Goal: Task Accomplishment & Management: Manage account settings

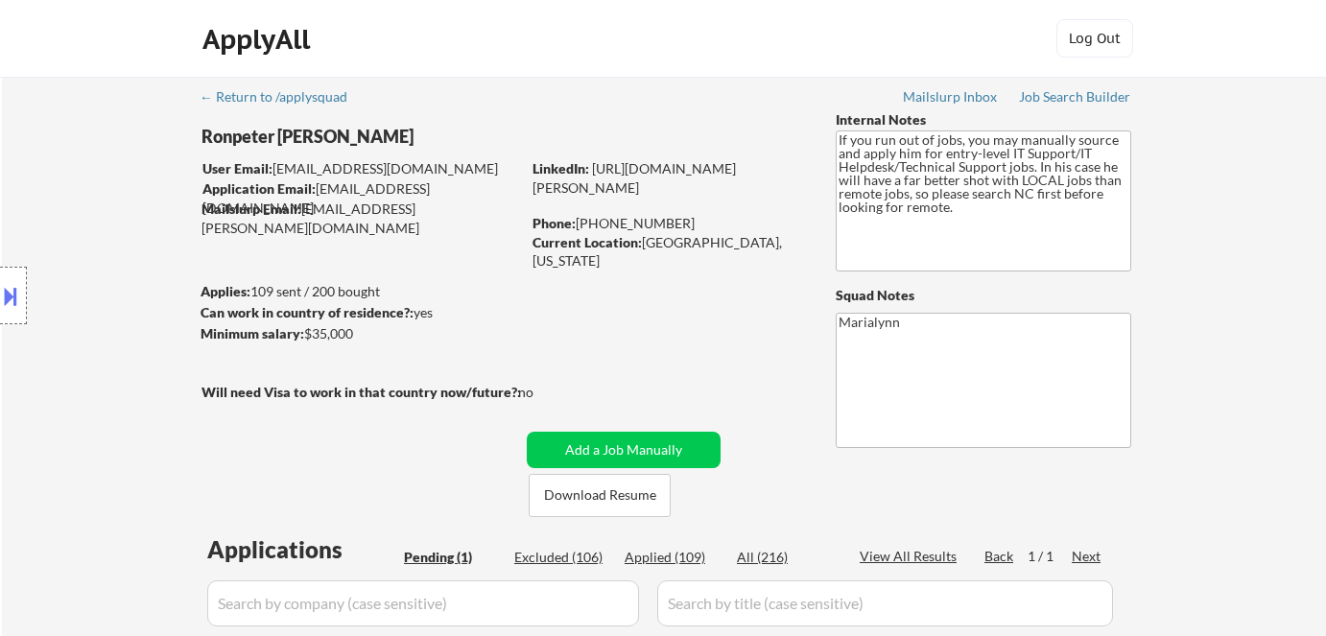
scroll to position [348, 0]
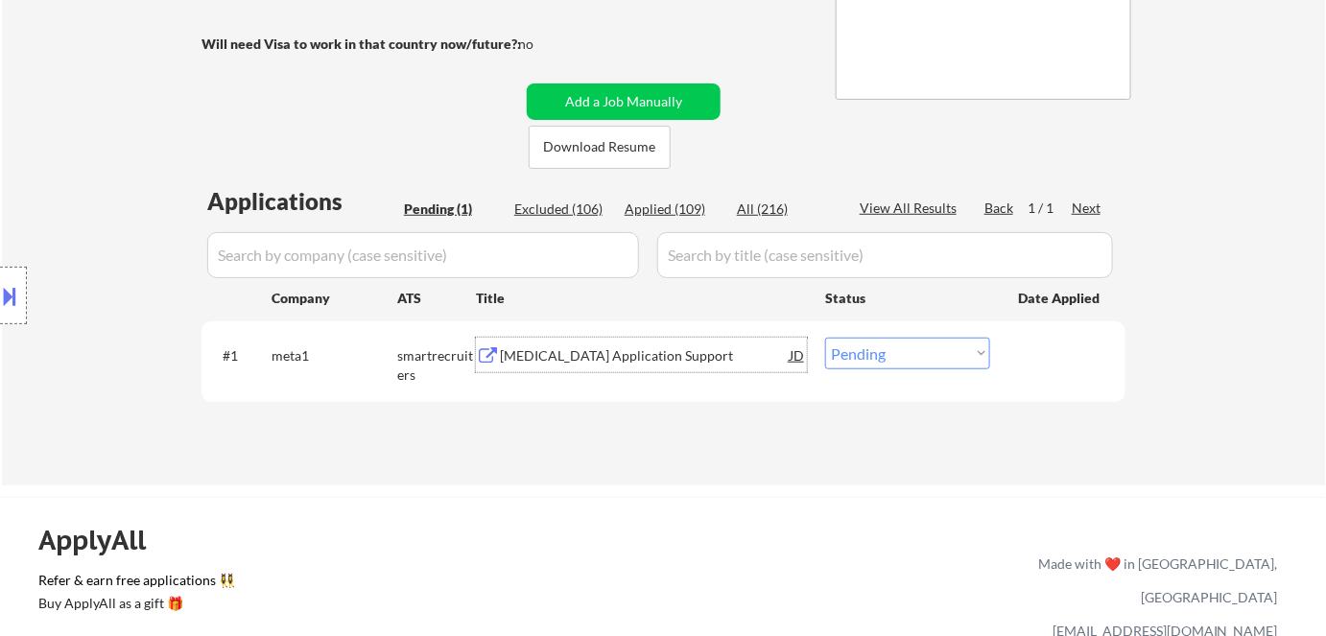
click at [578, 359] on div "Synapse Application Support" at bounding box center [645, 355] width 290 height 19
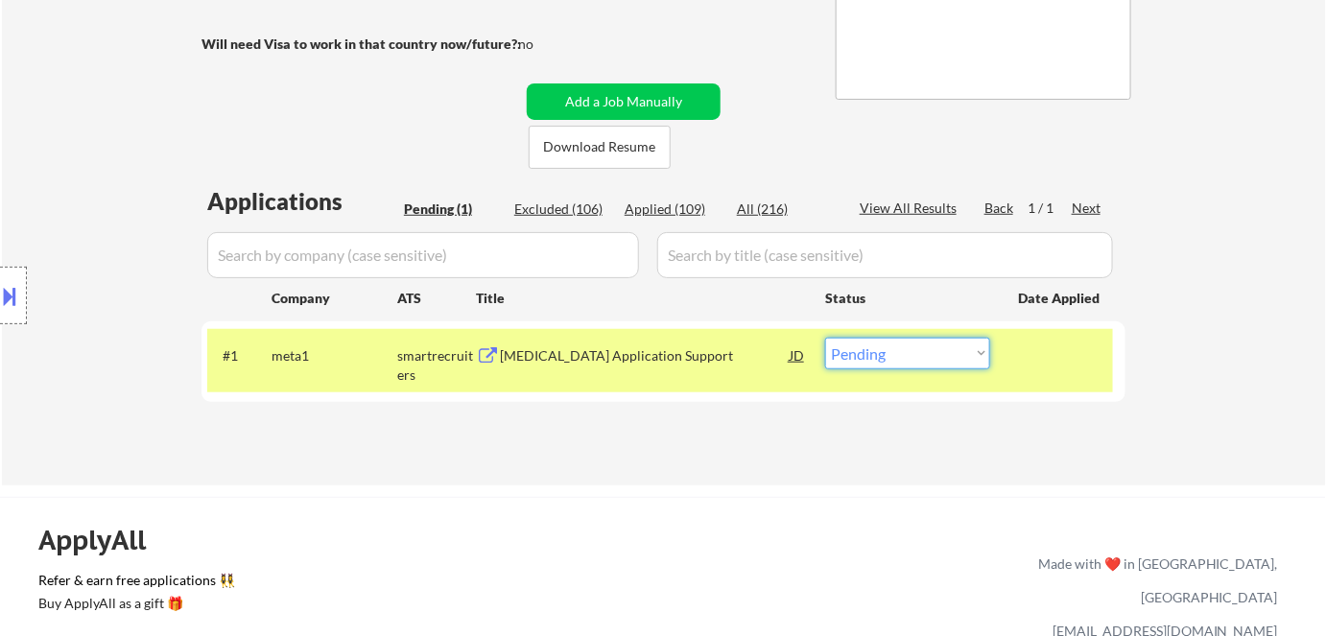
click at [914, 359] on select "Choose an option... Pending Applied Excluded (Questions) Excluded (Expired) Exc…" at bounding box center [907, 354] width 165 height 32
select select ""excluded__bad_match_""
click at [825, 338] on select "Choose an option... Pending Applied Excluded (Questions) Excluded (Expired) Exc…" at bounding box center [907, 354] width 165 height 32
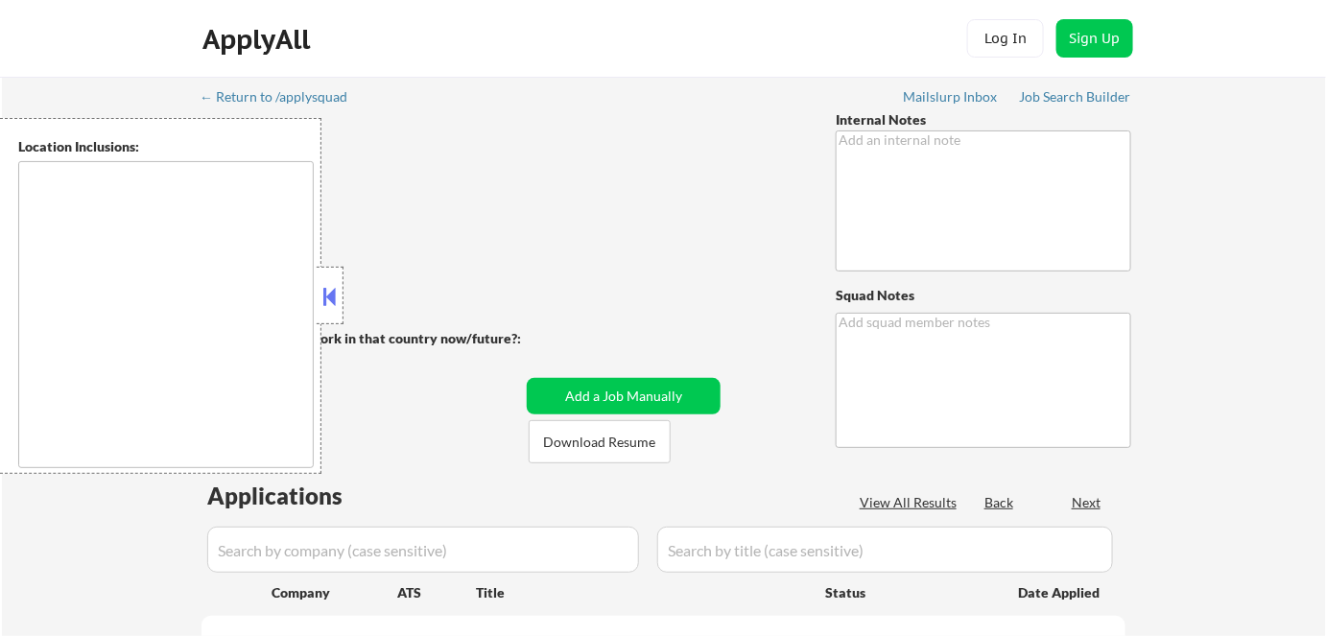
type textarea "Bought 200 more so now 406 total 8/5 tf"
type textarea "Marialynn"
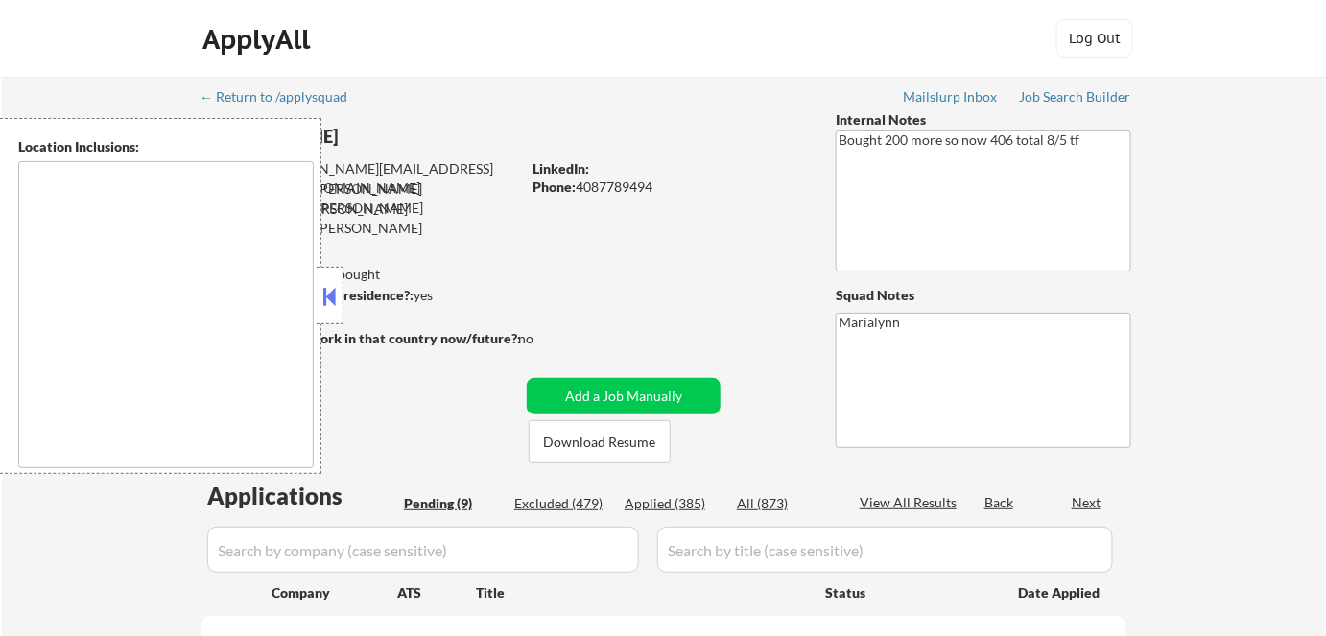
select select ""pending""
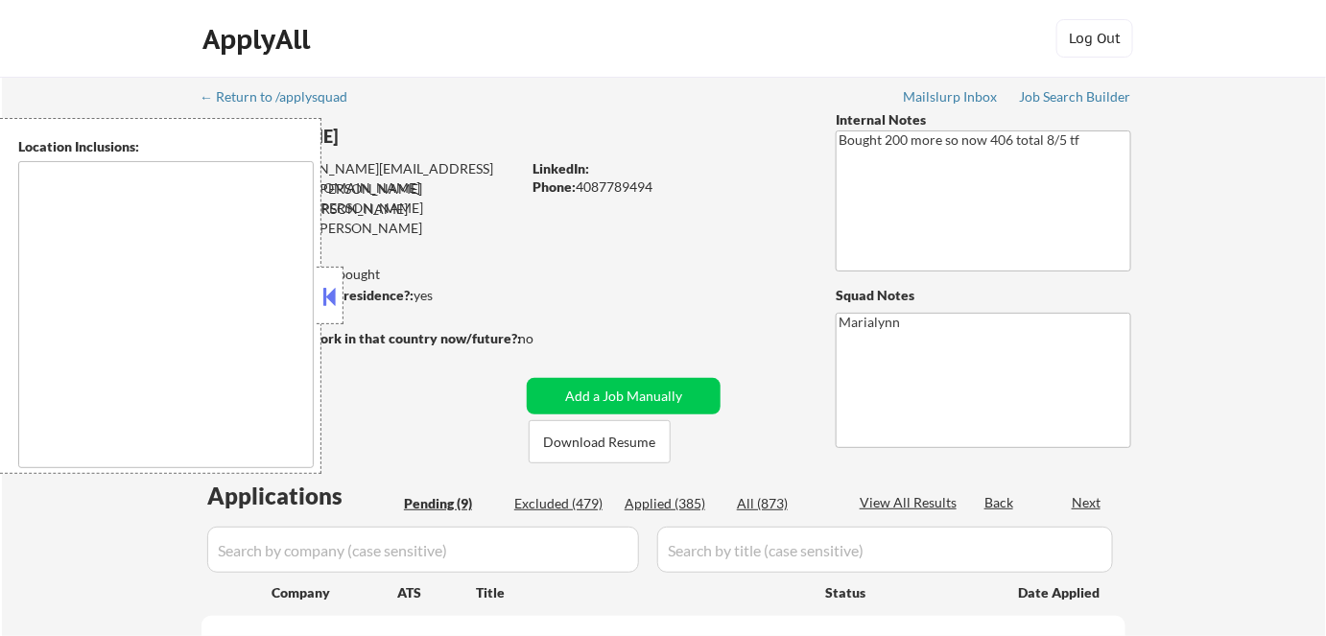
select select ""pending""
type textarea "[GEOGRAPHIC_DATA], [GEOGRAPHIC_DATA] [GEOGRAPHIC_DATA], [GEOGRAPHIC_DATA] [GEOG…"
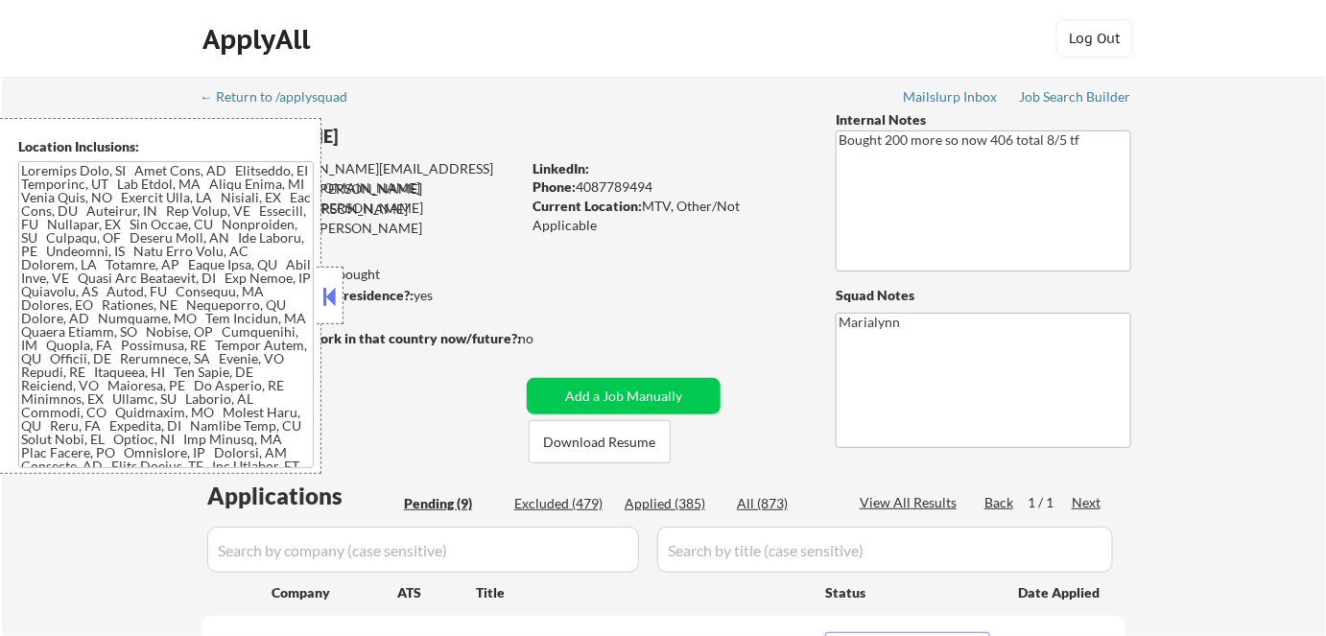
click at [332, 299] on button at bounding box center [330, 296] width 21 height 29
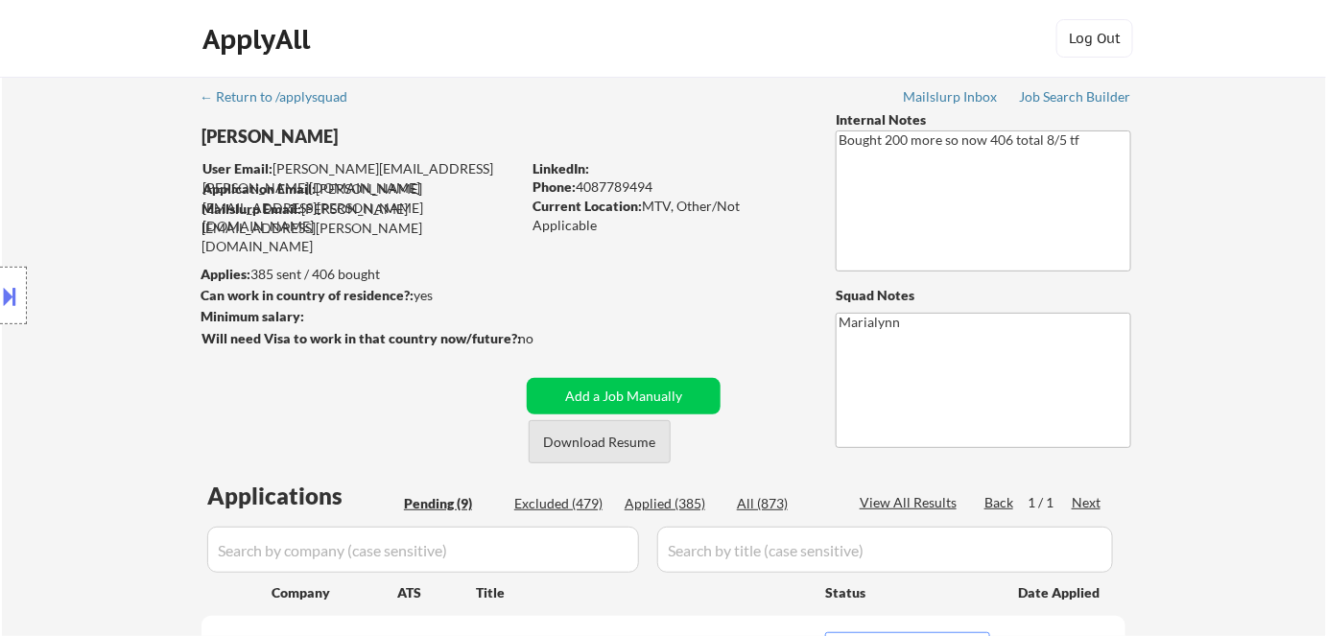
click at [569, 438] on button "Download Resume" at bounding box center [600, 441] width 142 height 43
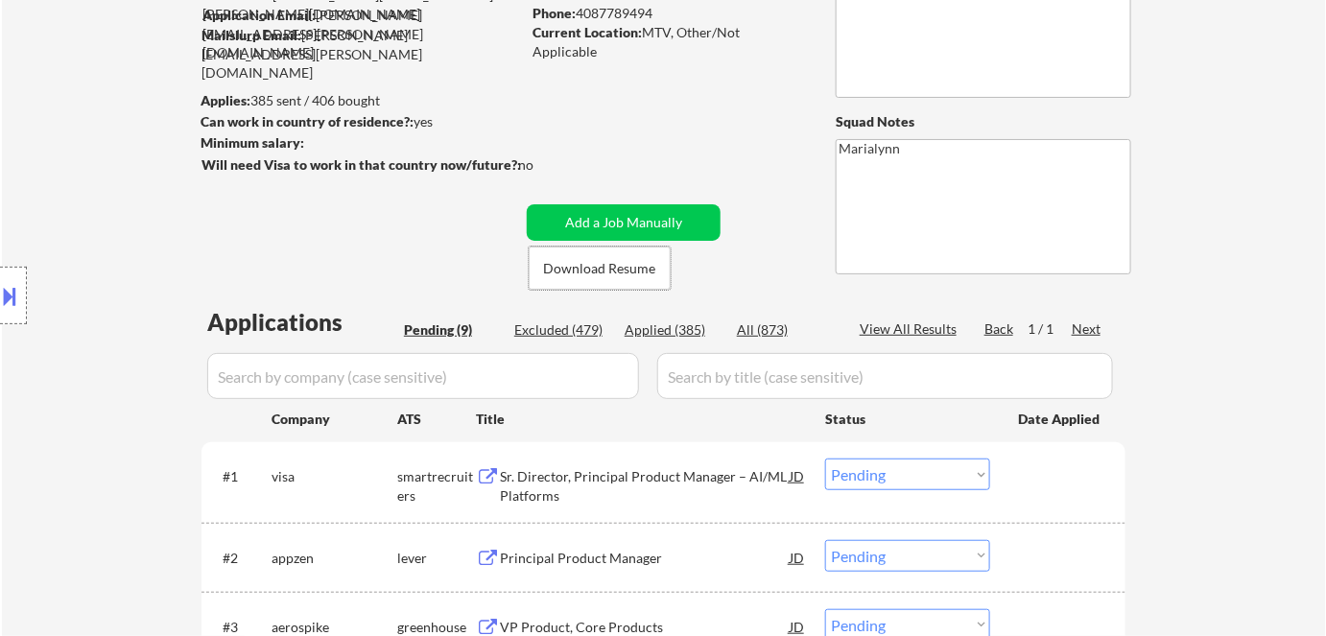
scroll to position [348, 0]
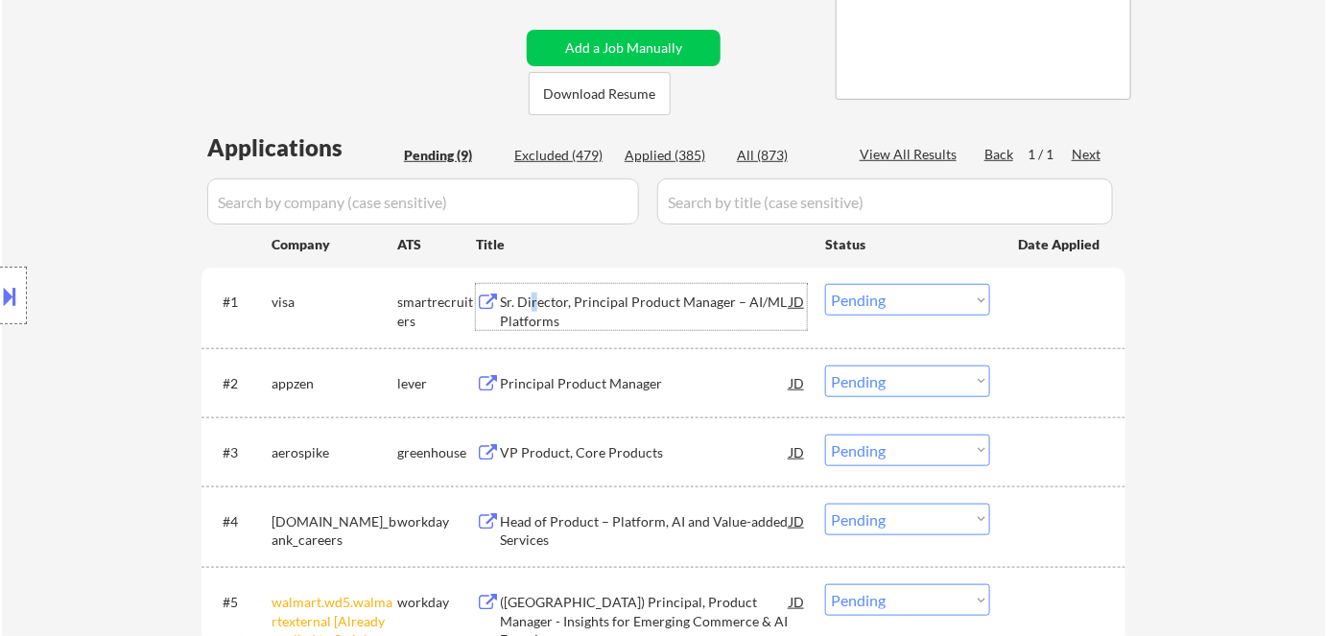
click at [533, 303] on div "Sr. Director, Principal Product Manager – AI/ML Platforms" at bounding box center [645, 311] width 290 height 37
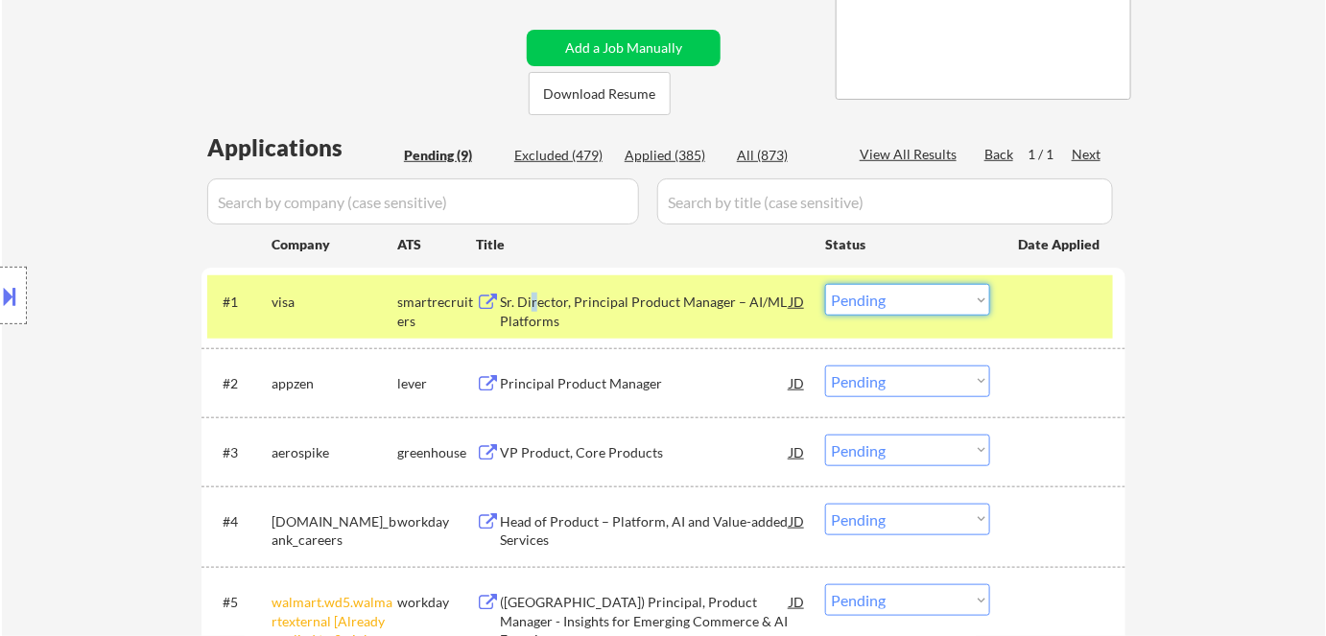
drag, startPoint x: 900, startPoint y: 300, endPoint x: 912, endPoint y: 314, distance: 18.3
click at [903, 304] on select "Choose an option... Pending Applied Excluded (Questions) Excluded (Expired) Exc…" at bounding box center [907, 300] width 165 height 32
click at [825, 284] on select "Choose an option... Pending Applied Excluded (Questions) Excluded (Expired) Exc…" at bounding box center [907, 300] width 165 height 32
select select ""pending""
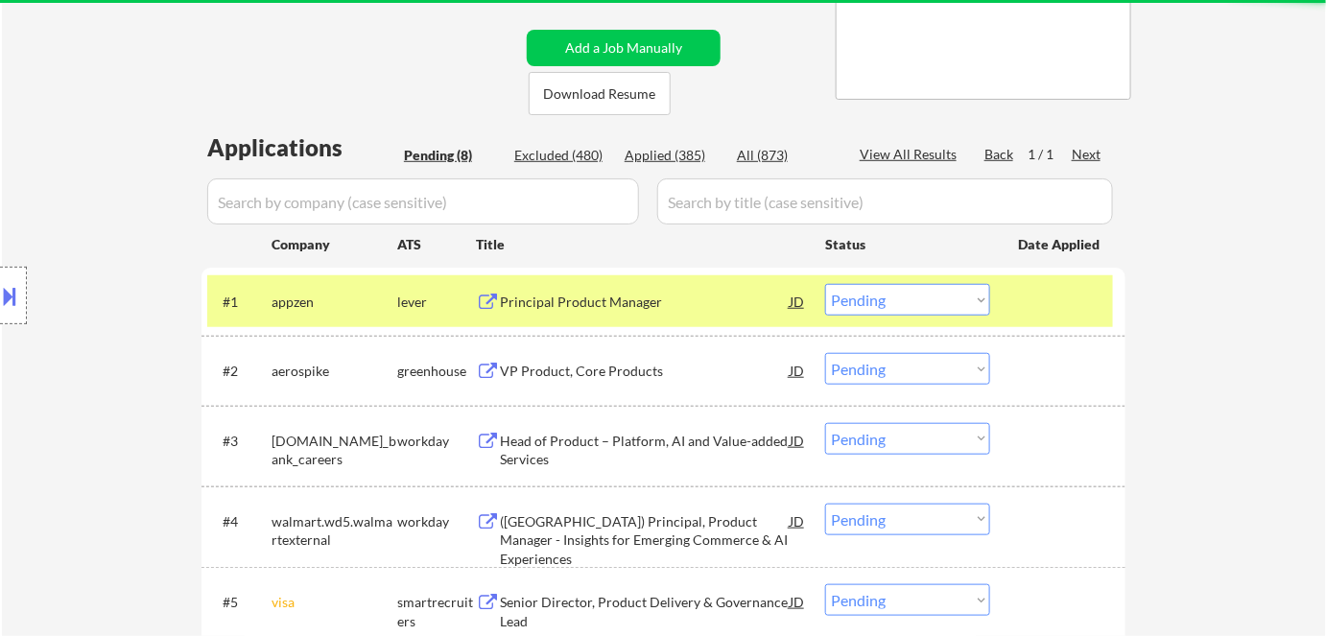
click at [582, 301] on div "Principal Product Manager" at bounding box center [645, 302] width 290 height 19
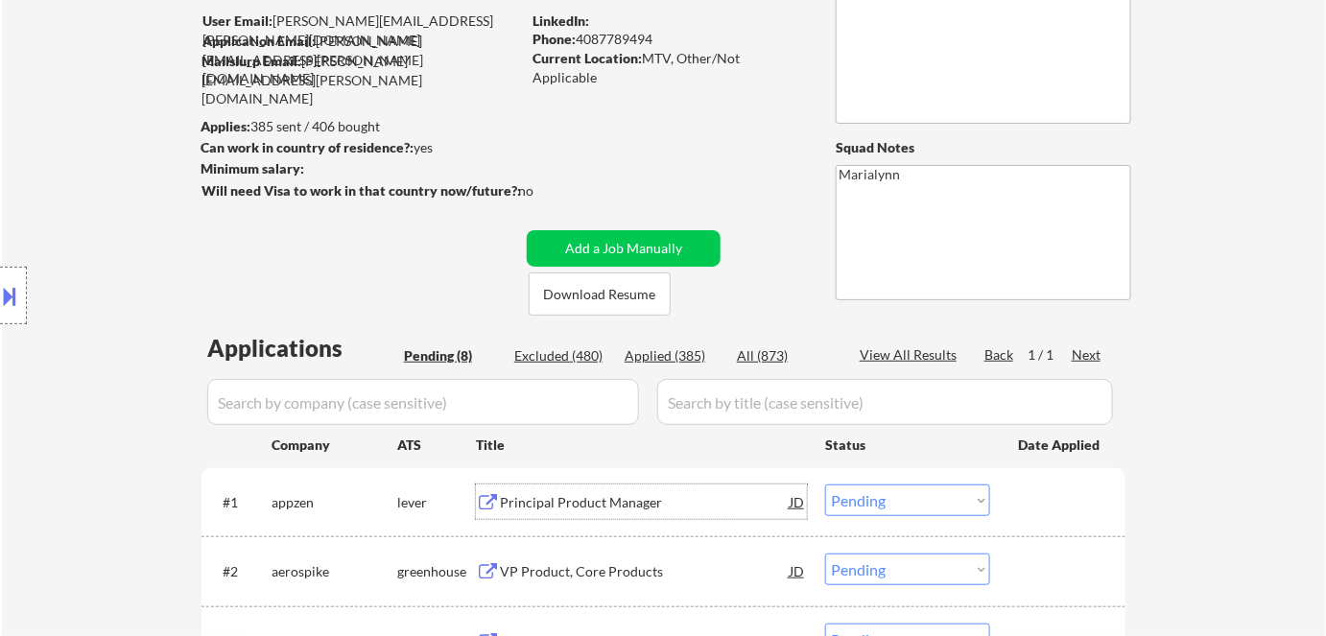
scroll to position [0, 0]
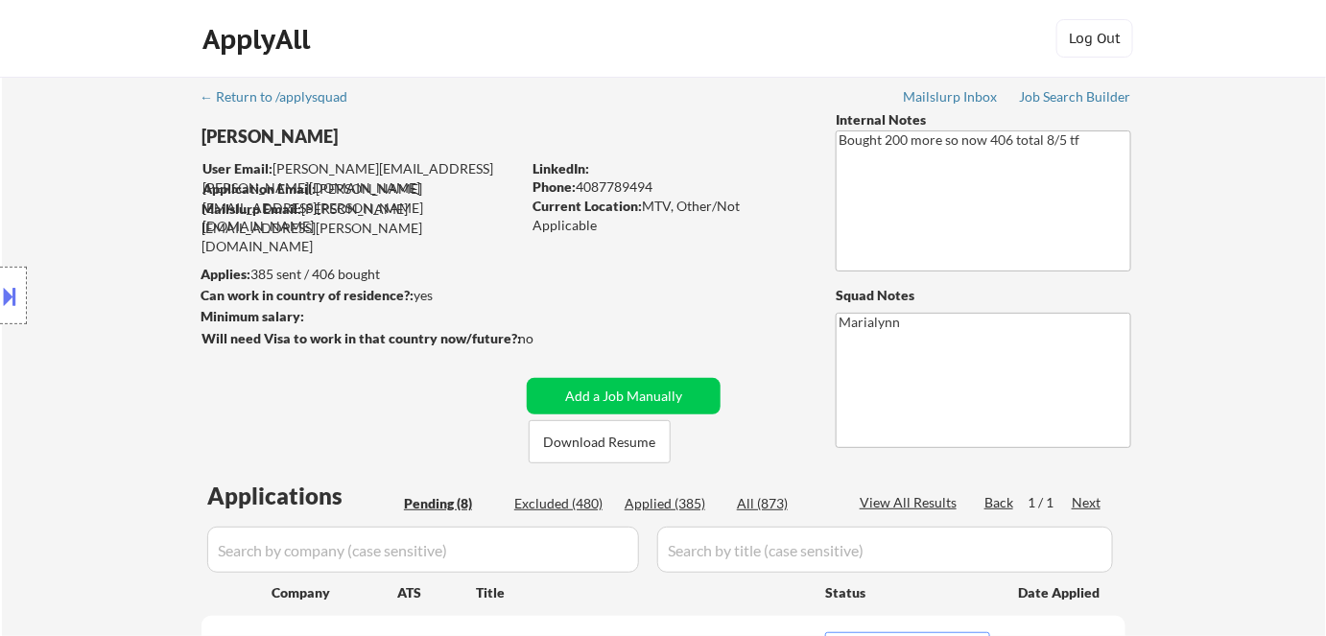
click at [19, 292] on button at bounding box center [10, 296] width 21 height 32
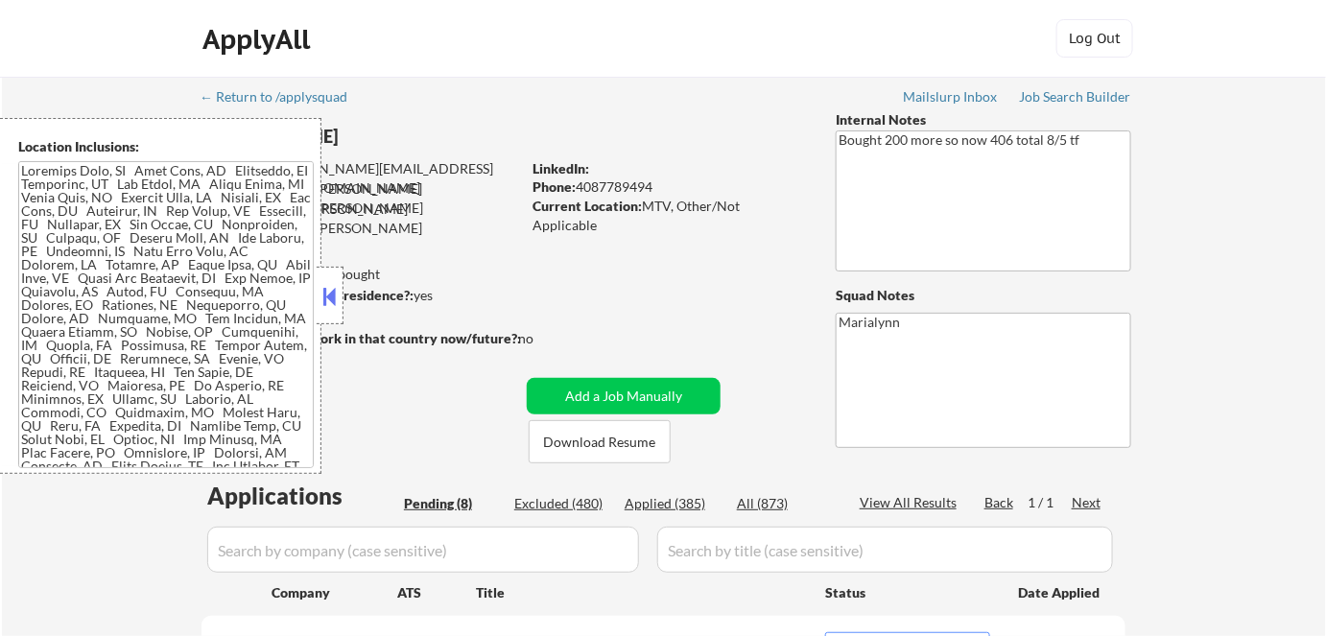
scroll to position [550, 0]
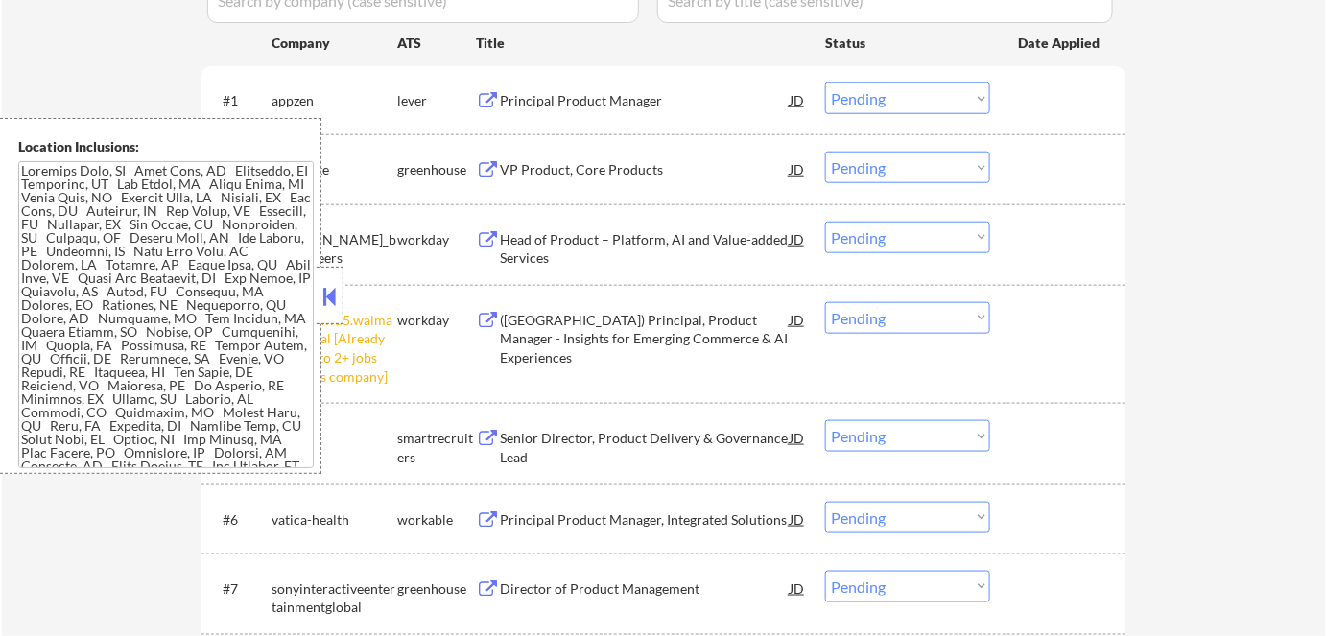
click at [332, 289] on button at bounding box center [330, 296] width 21 height 29
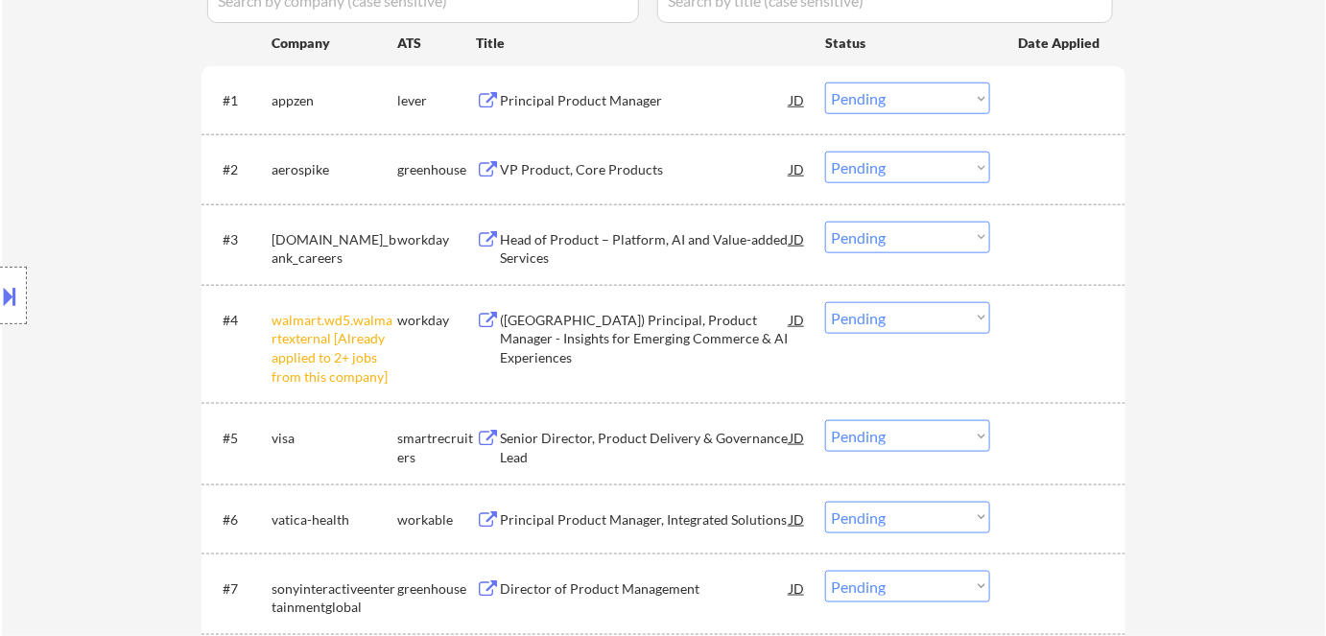
click at [890, 320] on select "Choose an option... Pending Applied Excluded (Questions) Excluded (Expired) Exc…" at bounding box center [907, 318] width 165 height 32
select select ""excluded__other_""
click at [825, 302] on select "Choose an option... Pending Applied Excluded (Questions) Excluded (Expired) Exc…" at bounding box center [907, 318] width 165 height 32
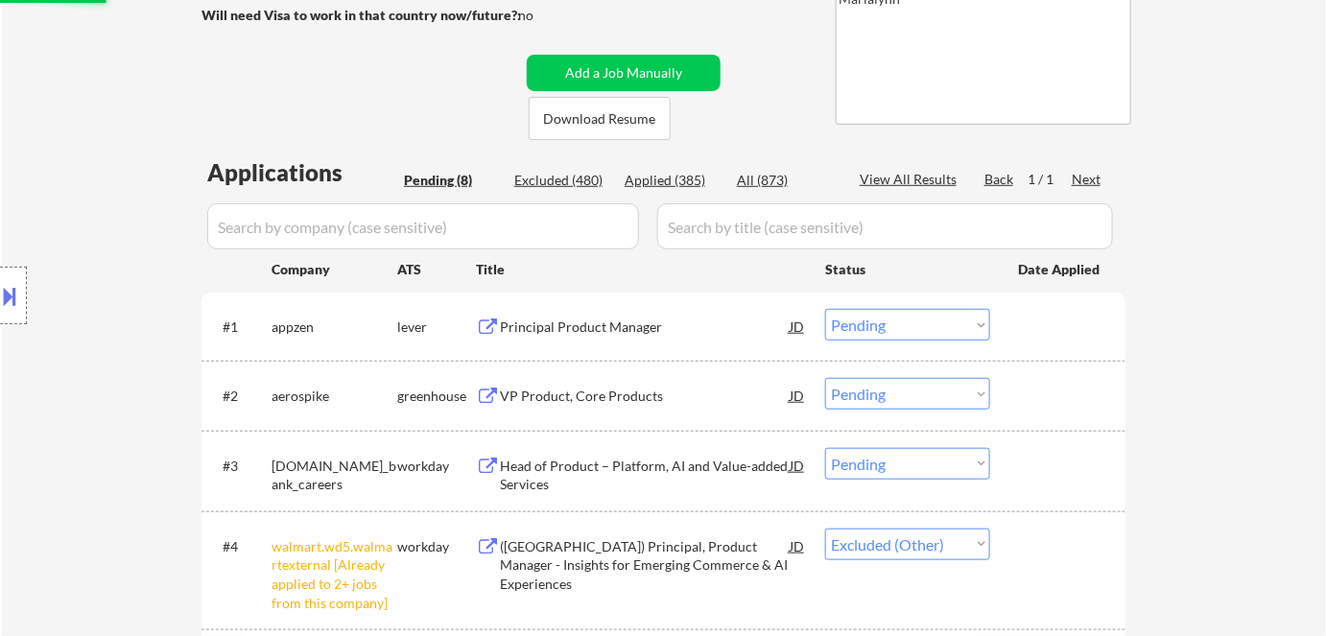
scroll to position [289, 0]
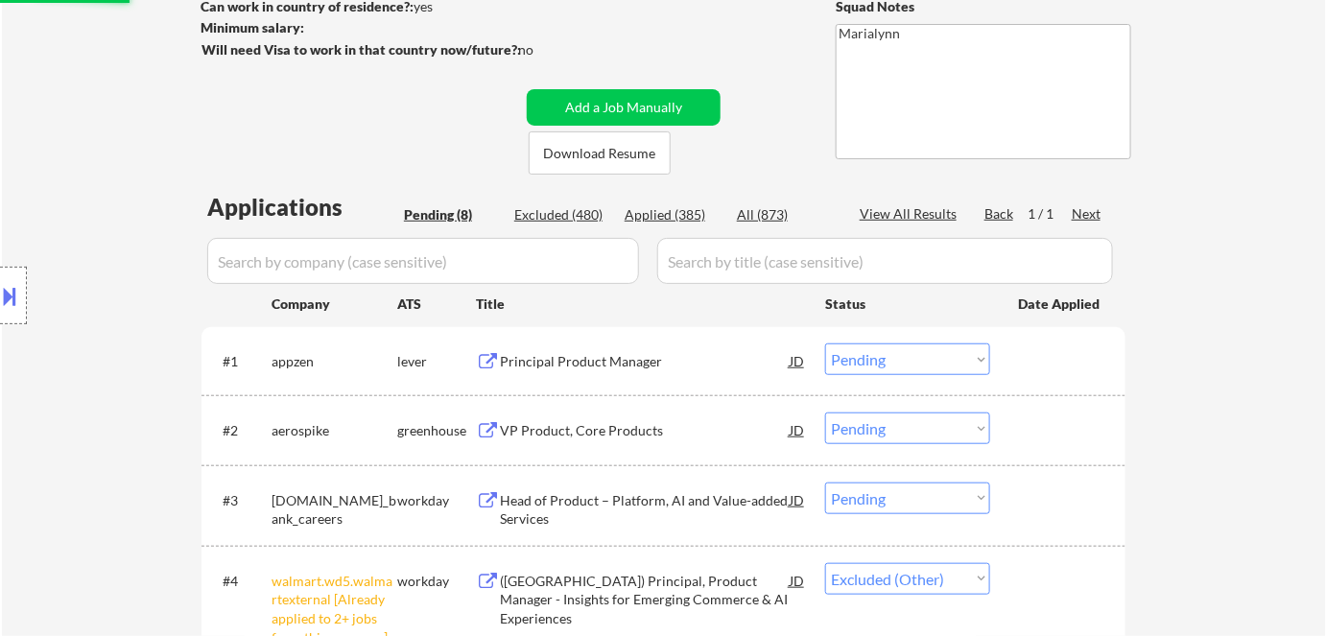
click at [926, 360] on select "Choose an option... Pending Applied Excluded (Questions) Excluded (Expired) Exc…" at bounding box center [907, 360] width 165 height 32
select select ""applied""
click at [825, 344] on select "Choose an option... Pending Applied Excluded (Questions) Excluded (Expired) Exc…" at bounding box center [907, 360] width 165 height 32
select select ""pending""
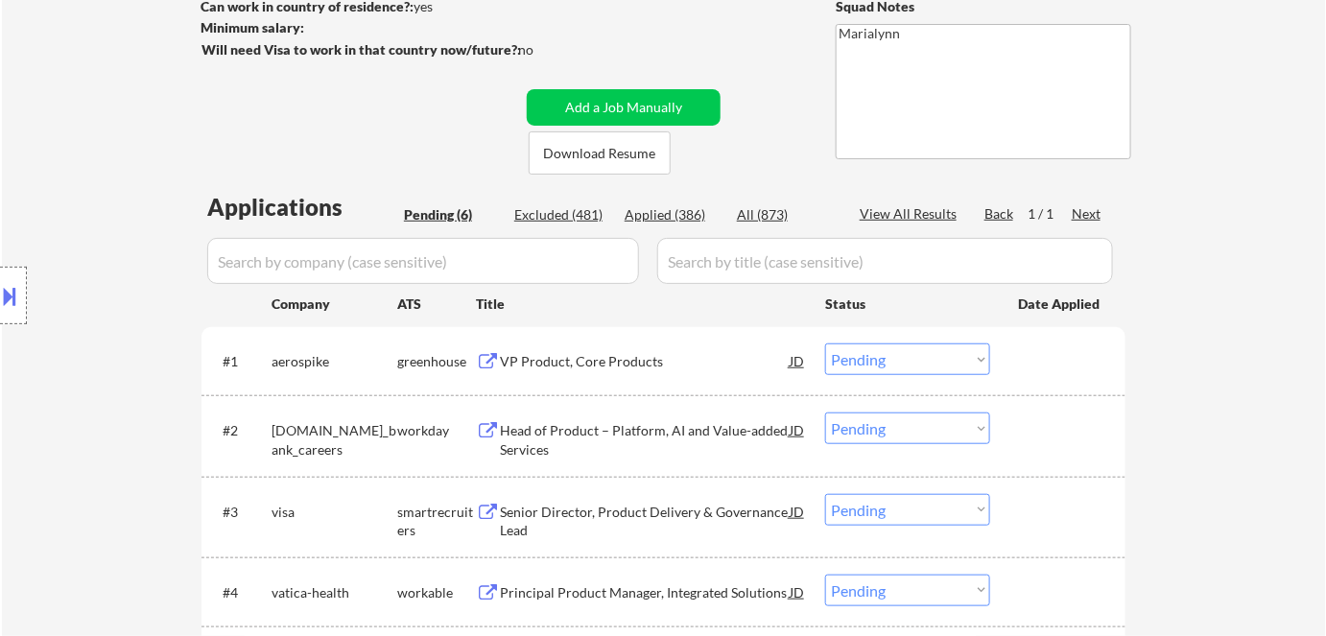
click at [625, 360] on div "VP Product, Core Products" at bounding box center [645, 361] width 290 height 19
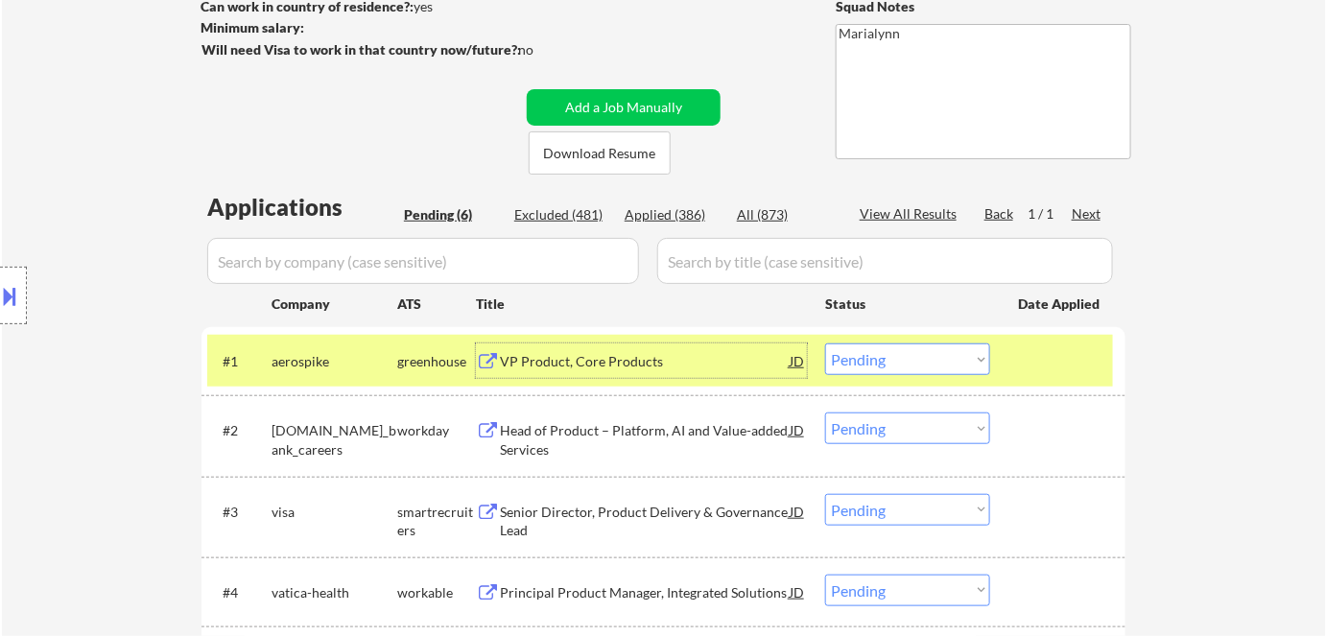
click at [895, 362] on select "Choose an option... Pending Applied Excluded (Questions) Excluded (Expired) Exc…" at bounding box center [907, 360] width 165 height 32
click at [825, 344] on select "Choose an option... Pending Applied Excluded (Questions) Excluded (Expired) Exc…" at bounding box center [907, 360] width 165 height 32
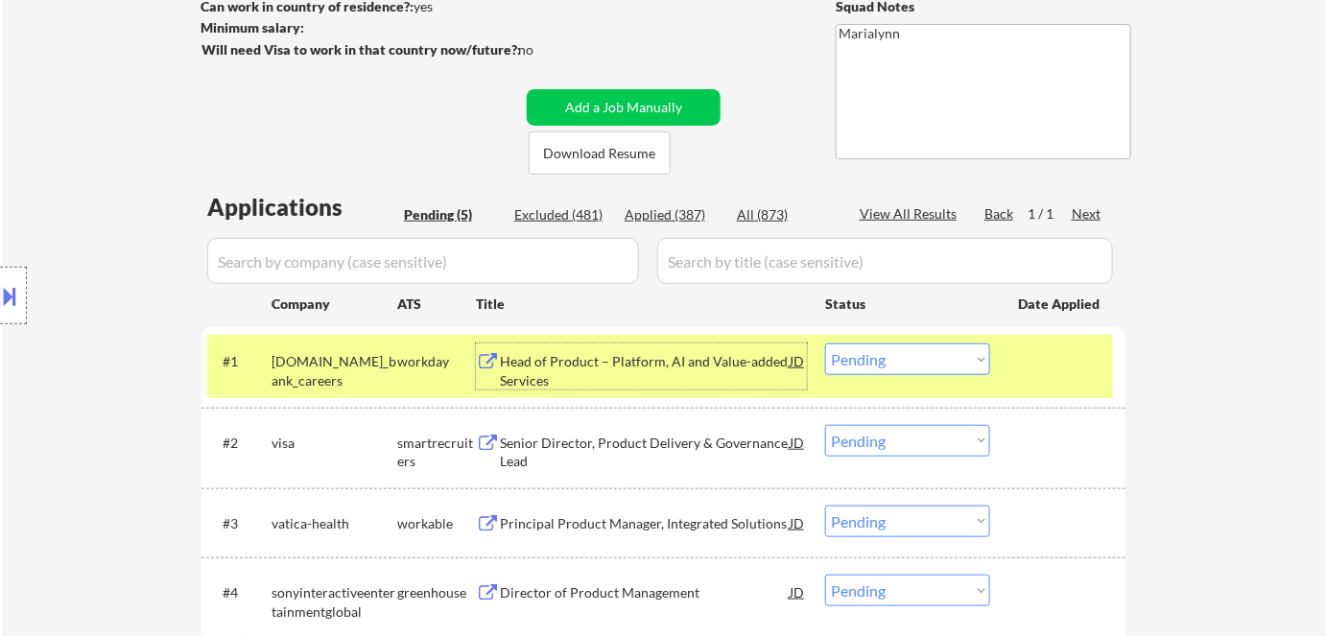
click at [729, 369] on div "Head of Product – Platform, AI and Value-added Services" at bounding box center [645, 370] width 290 height 37
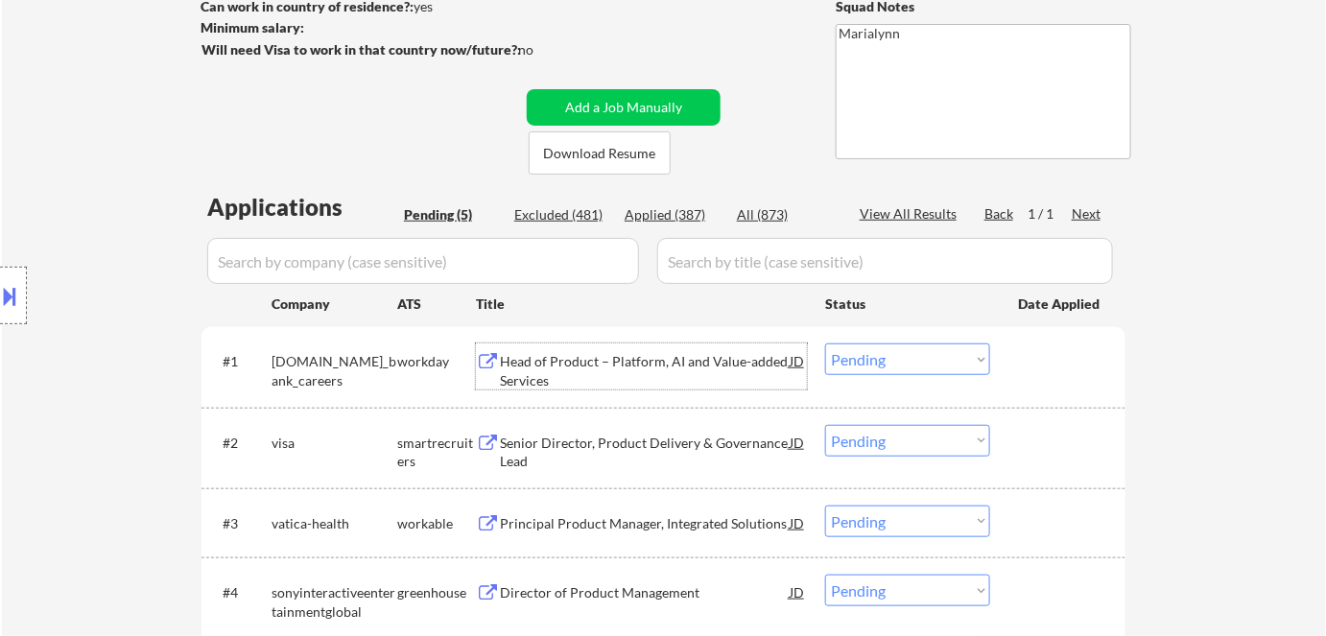
click at [866, 360] on select "Choose an option... Pending Applied Excluded (Questions) Excluded (Expired) Exc…" at bounding box center [907, 360] width 165 height 32
click at [825, 344] on select "Choose an option... Pending Applied Excluded (Questions) Excluded (Expired) Exc…" at bounding box center [907, 360] width 165 height 32
select select ""pending""
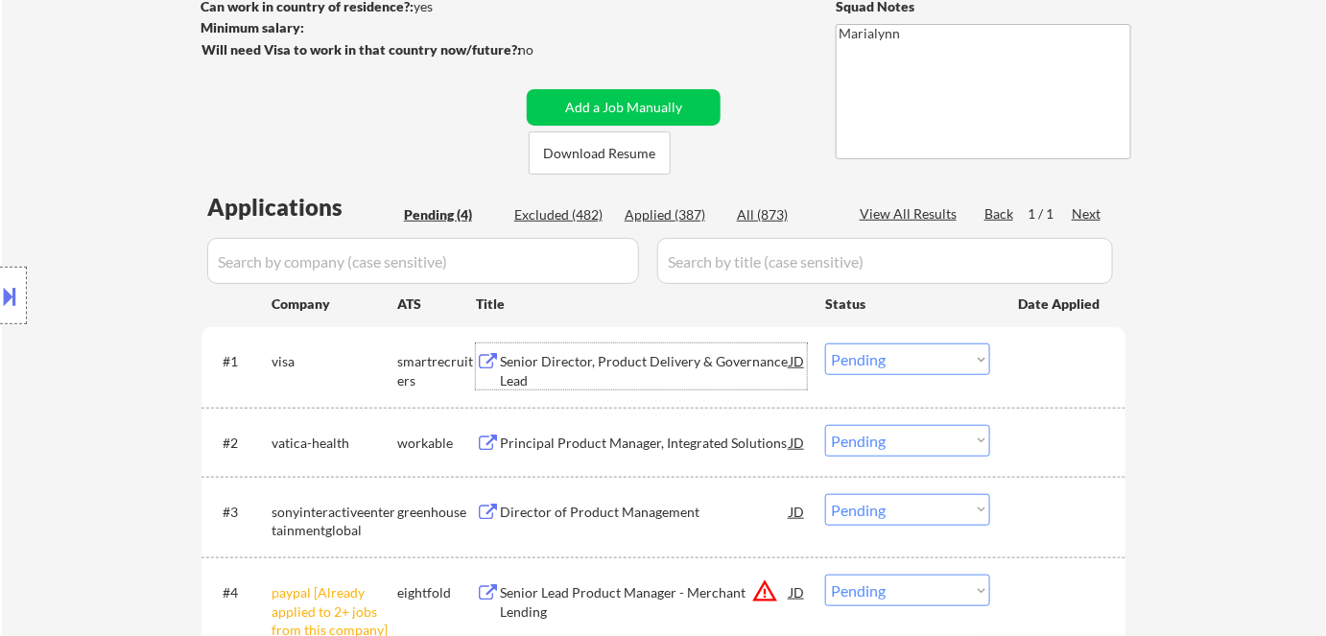
click at [562, 359] on div "Senior Director, Product Delivery & Governance Lead" at bounding box center [645, 370] width 290 height 37
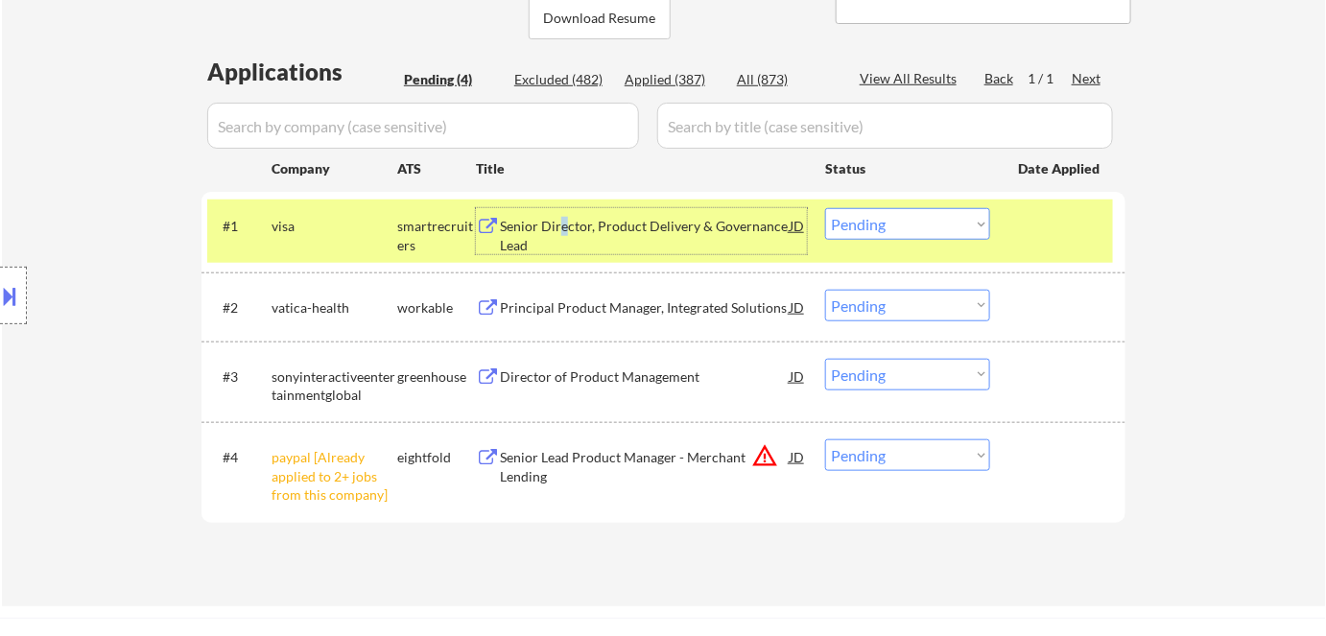
scroll to position [550, 0]
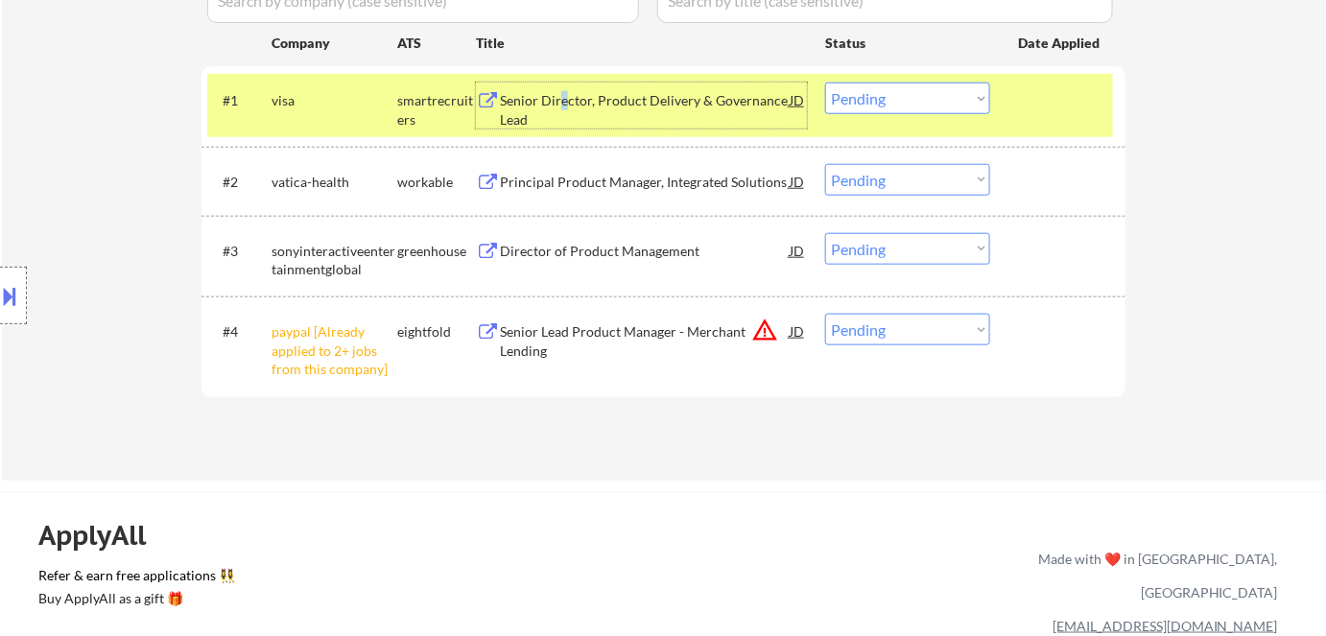
drag, startPoint x: 874, startPoint y: 329, endPoint x: 887, endPoint y: 341, distance: 17.0
click at [875, 328] on select "Choose an option... Pending Applied Excluded (Questions) Excluded (Expired) Exc…" at bounding box center [907, 330] width 165 height 32
select select ""excluded__other_""
click at [825, 314] on select "Choose an option... Pending Applied Excluded (Questions) Excluded (Expired) Exc…" at bounding box center [907, 330] width 165 height 32
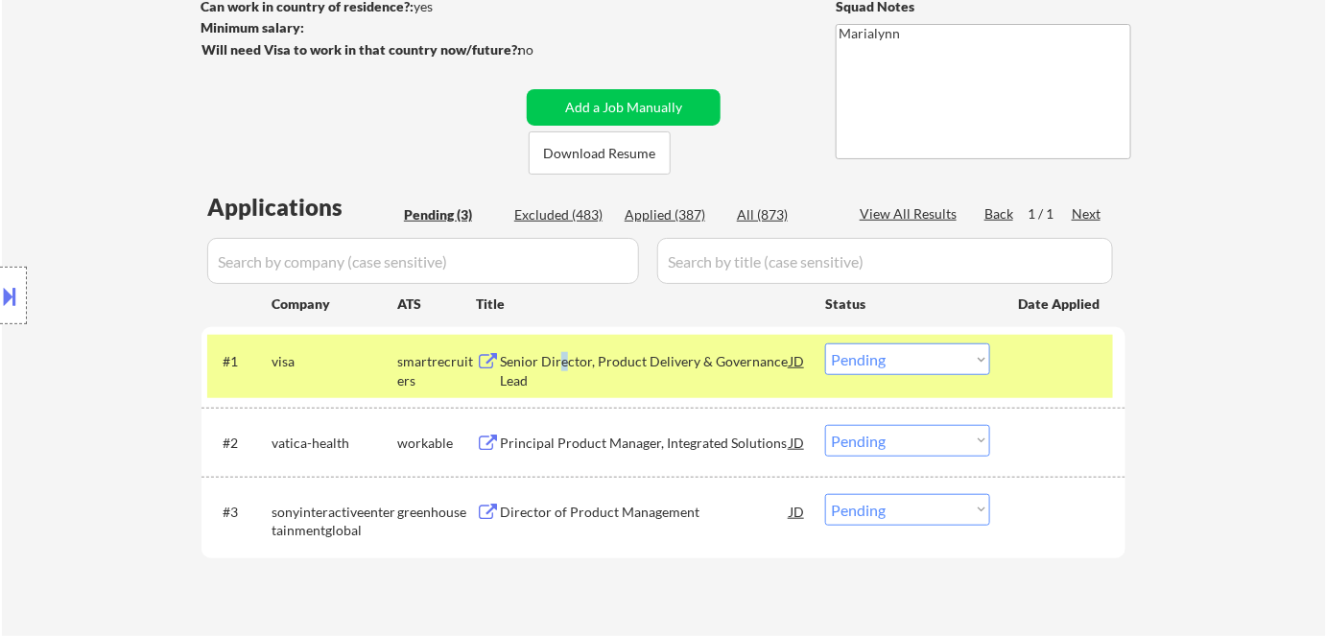
click at [926, 354] on select "Choose an option... Pending Applied Excluded (Questions) Excluded (Expired) Exc…" at bounding box center [907, 360] width 165 height 32
click at [825, 344] on select "Choose an option... Pending Applied Excluded (Questions) Excluded (Expired) Exc…" at bounding box center [907, 360] width 165 height 32
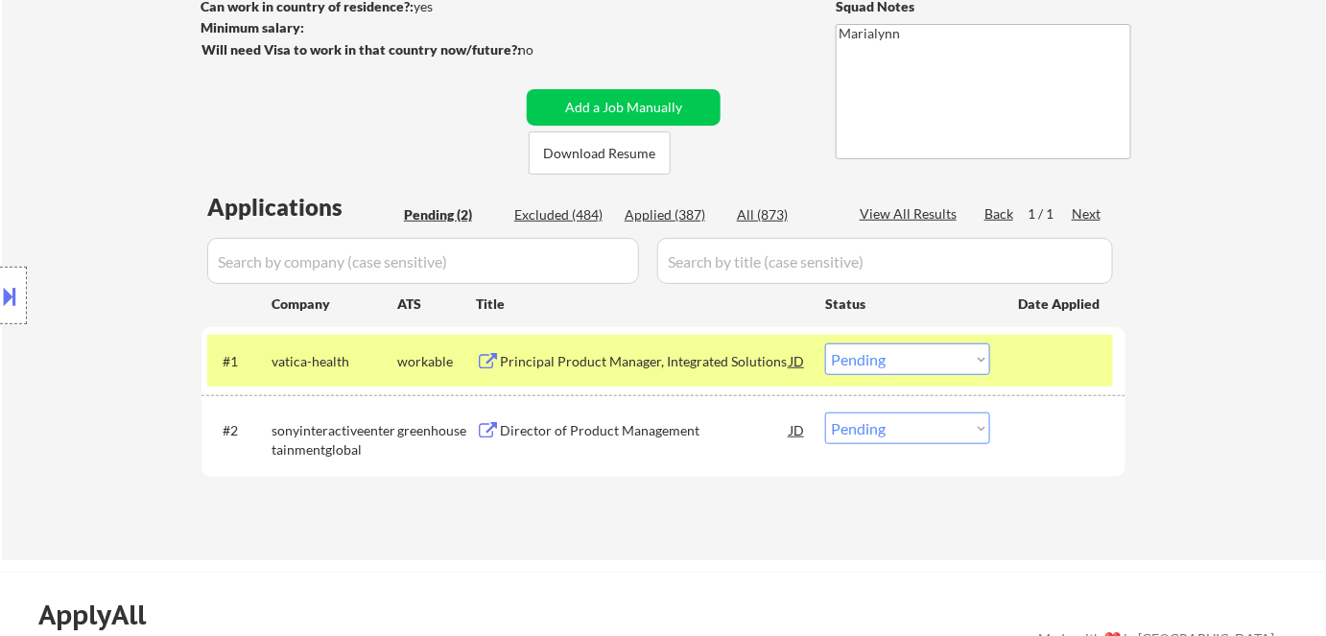
click at [619, 361] on div "Principal Product Manager, Integrated Solutions" at bounding box center [645, 361] width 290 height 19
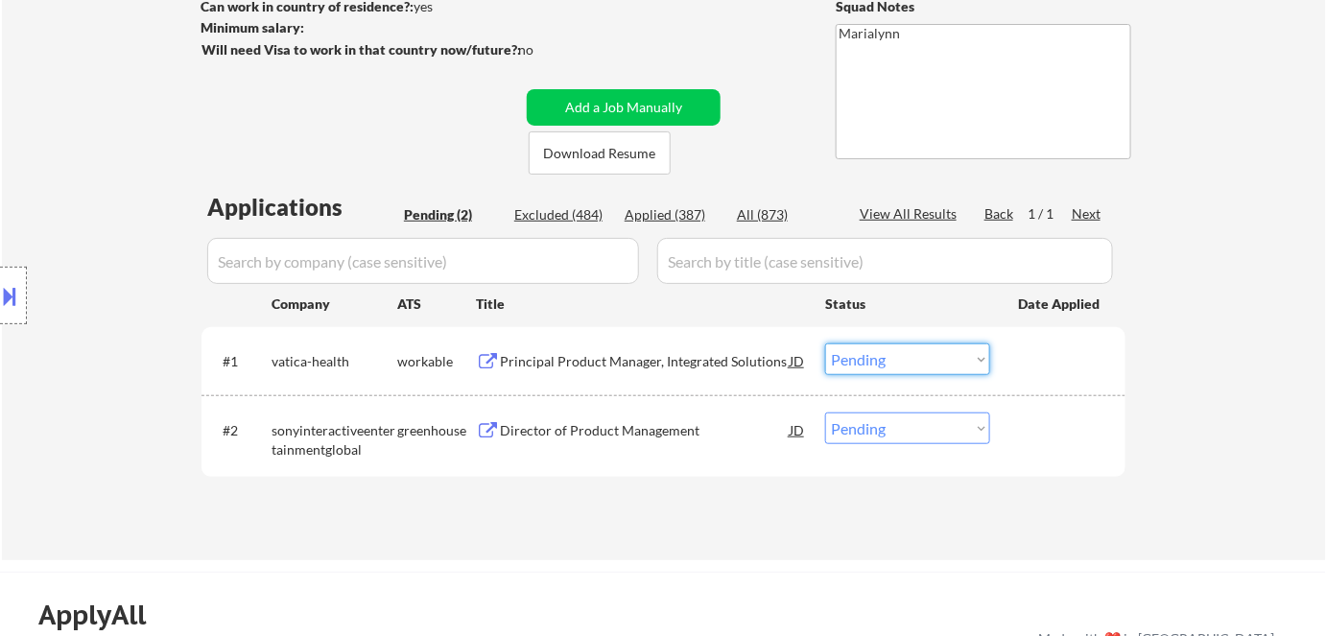
click at [849, 359] on select "Choose an option... Pending Applied Excluded (Questions) Excluded (Expired) Exc…" at bounding box center [907, 360] width 165 height 32
click at [875, 361] on select "Choose an option... Pending Applied Excluded (Questions) Excluded (Expired) Exc…" at bounding box center [907, 360] width 165 height 32
click at [825, 344] on select "Choose an option... Pending Applied Excluded (Questions) Excluded (Expired) Exc…" at bounding box center [907, 360] width 165 height 32
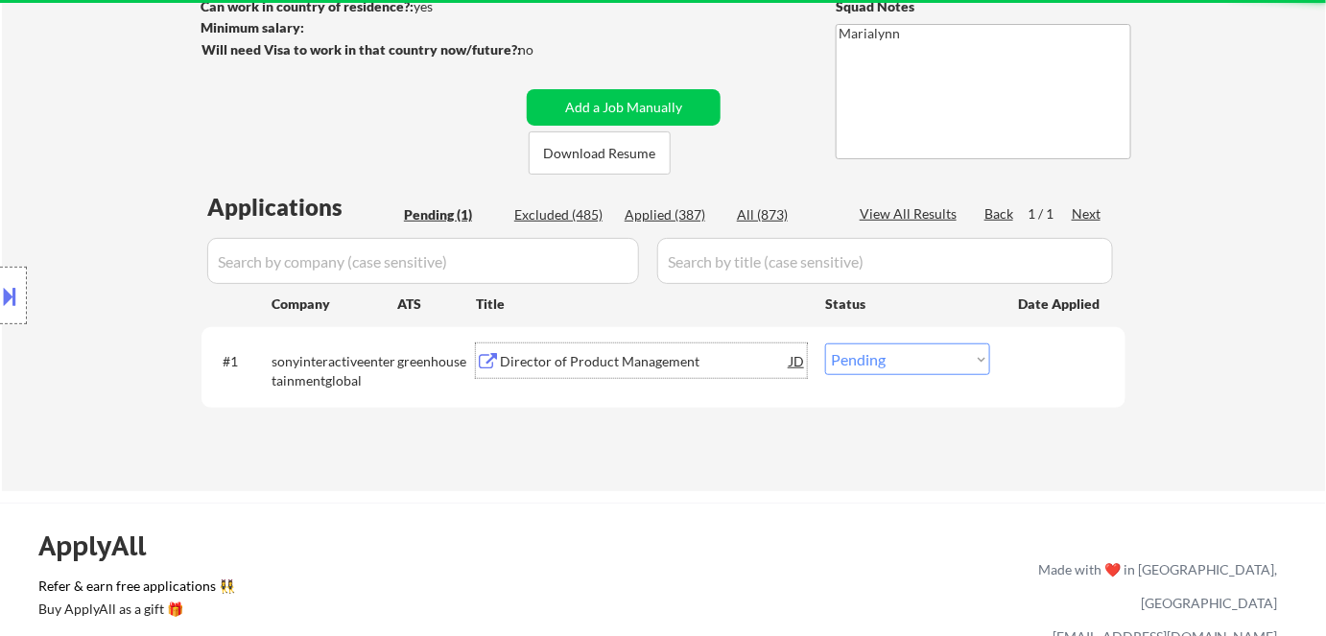
click at [578, 367] on div "Director of Product Management" at bounding box center [645, 361] width 290 height 19
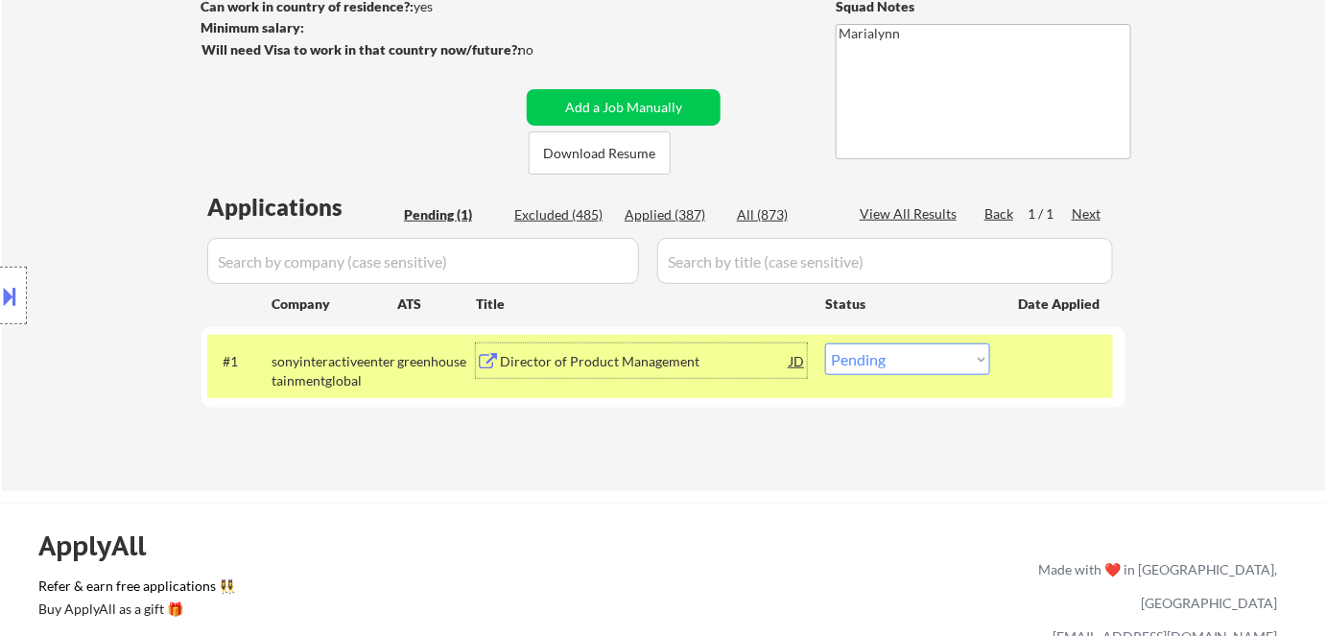
drag, startPoint x: 865, startPoint y: 367, endPoint x: 873, endPoint y: 374, distance: 11.6
click at [866, 368] on select "Choose an option... Pending Applied Excluded (Questions) Excluded (Expired) Exc…" at bounding box center [907, 360] width 165 height 32
select select ""excluded__bad_match_""
click at [825, 344] on select "Choose an option... Pending Applied Excluded (Questions) Excluded (Expired) Exc…" at bounding box center [907, 360] width 165 height 32
select select ""excluded__bad_match_""
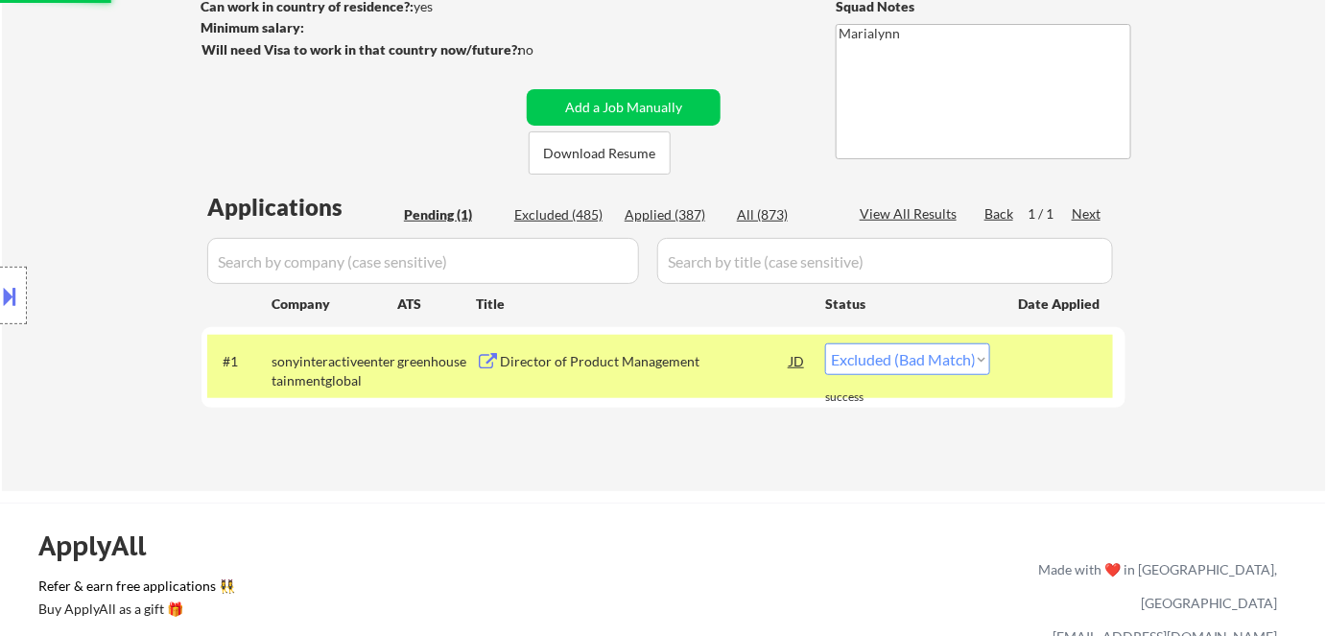
select select ""excluded__bad_match_""
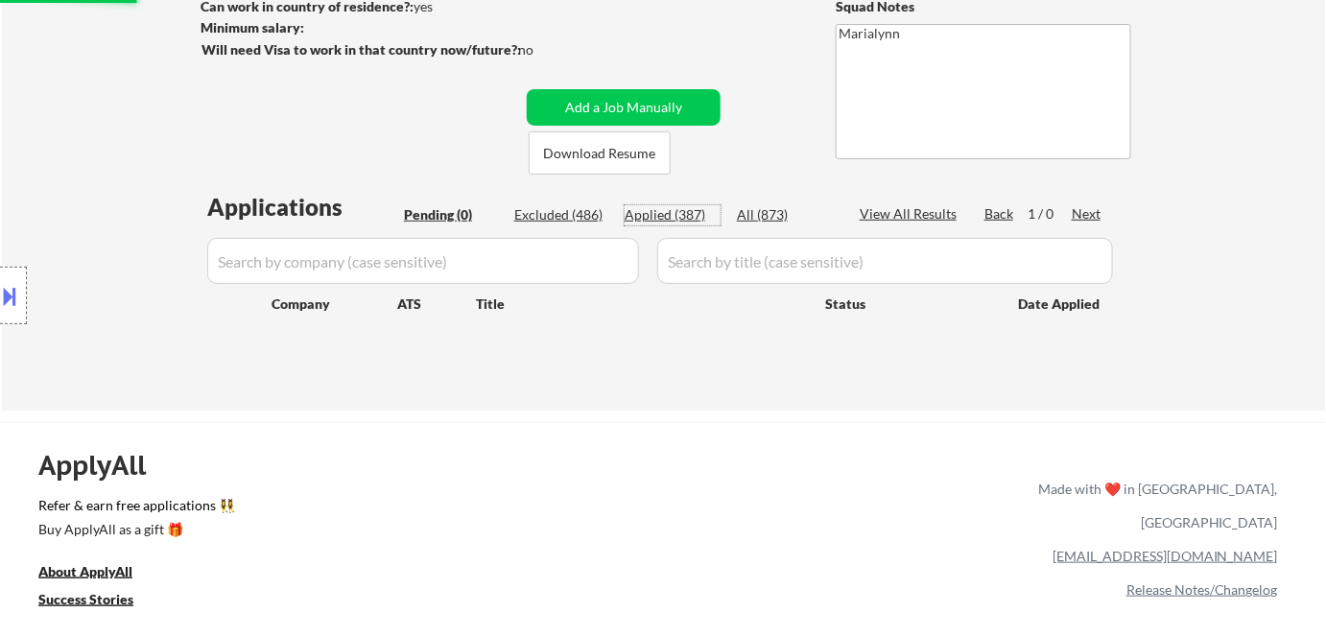
click at [690, 215] on div "Applied (387)" at bounding box center [673, 214] width 96 height 19
select select ""applied""
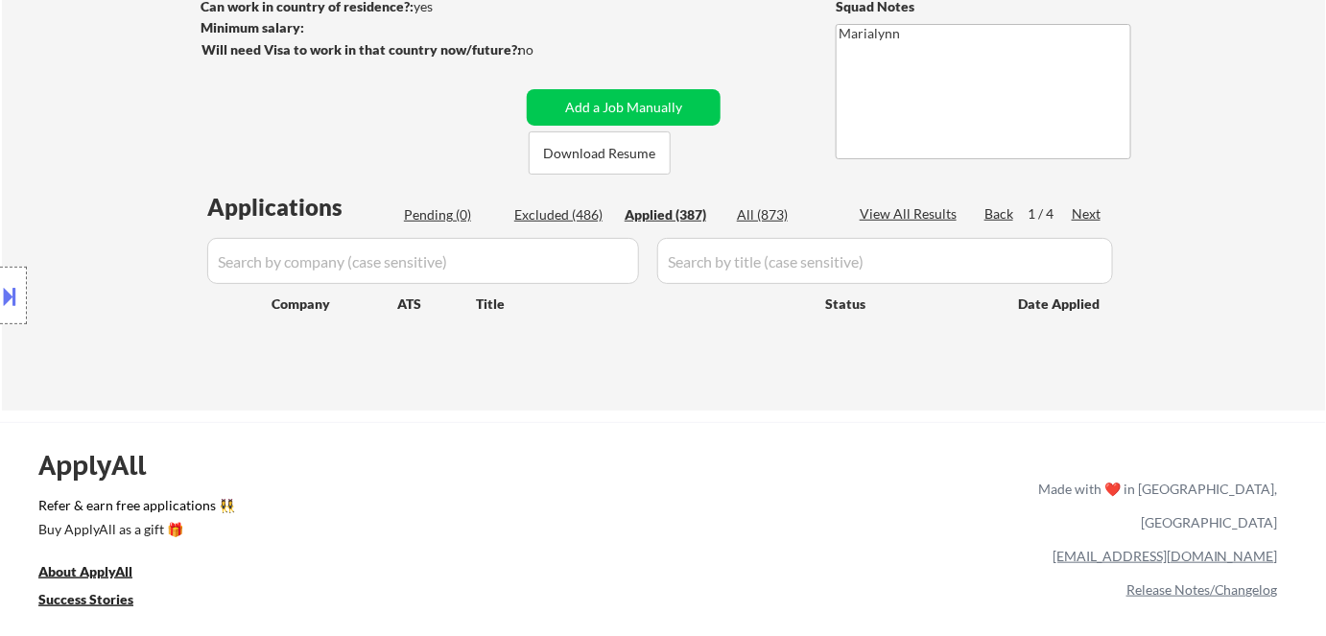
select select ""applied""
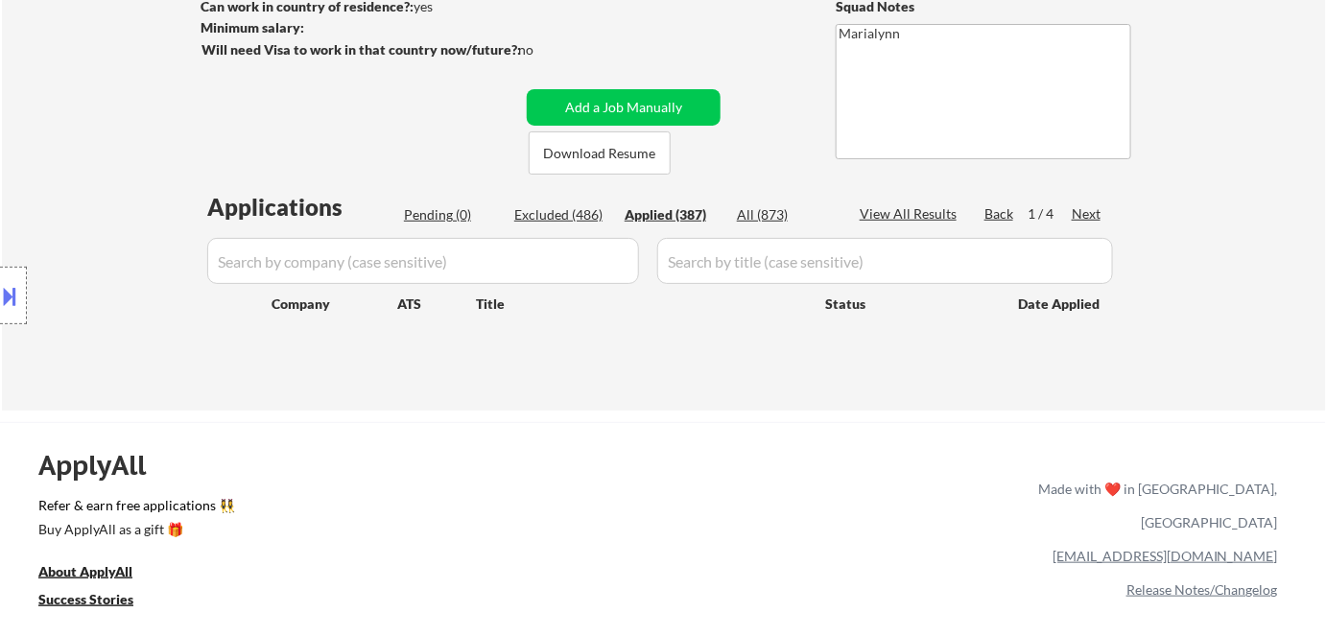
select select ""applied""
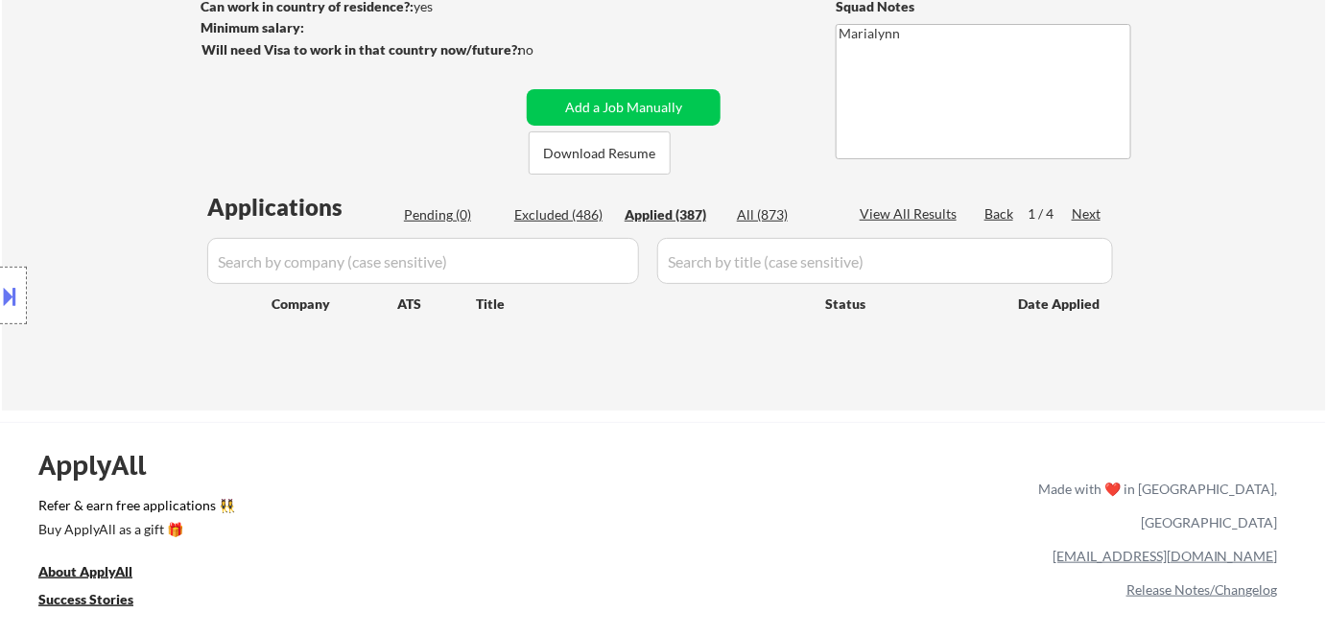
select select ""applied""
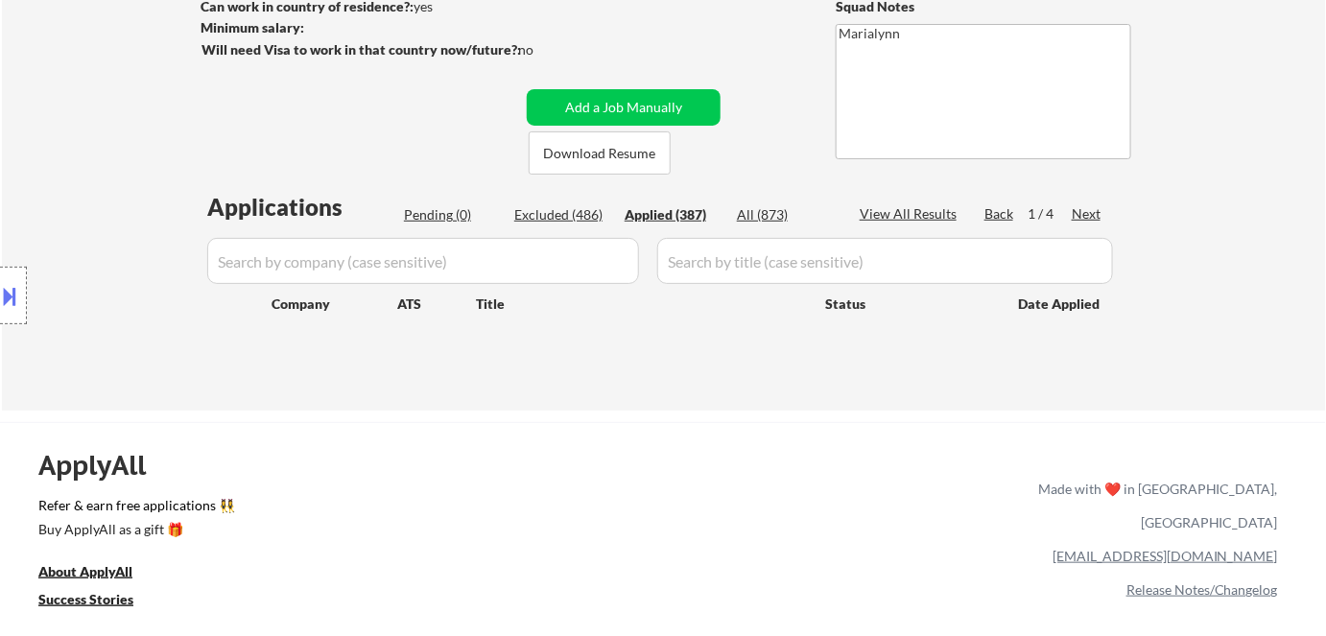
select select ""applied""
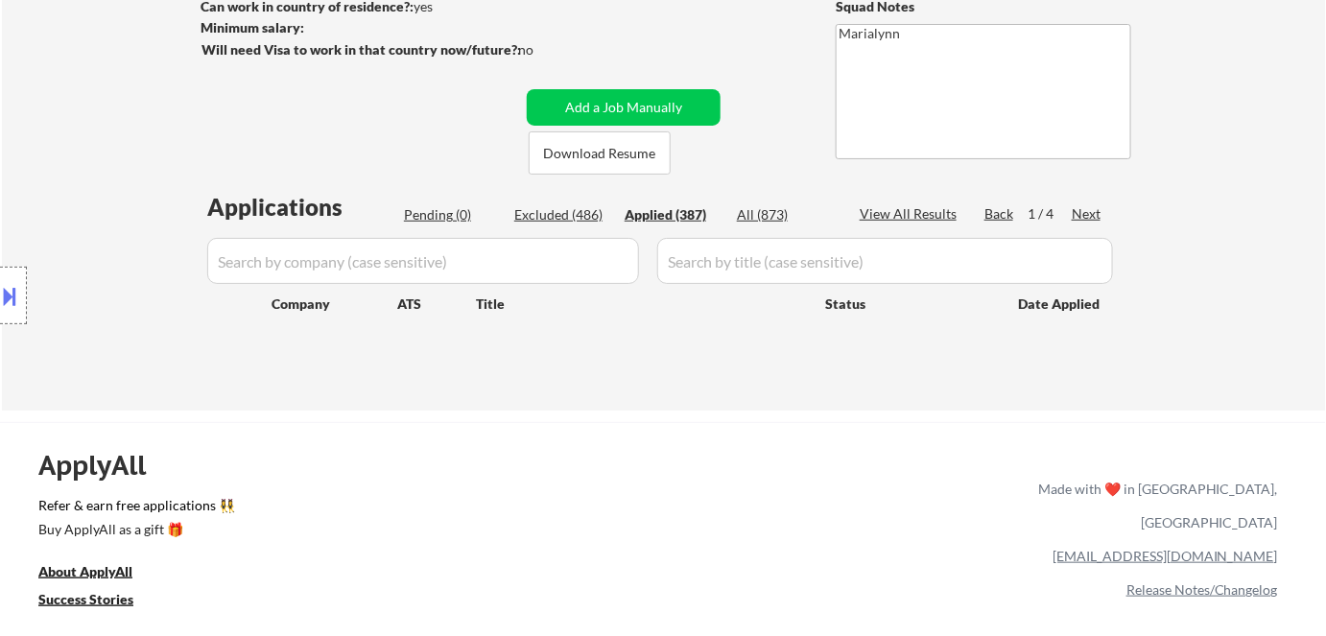
select select ""applied""
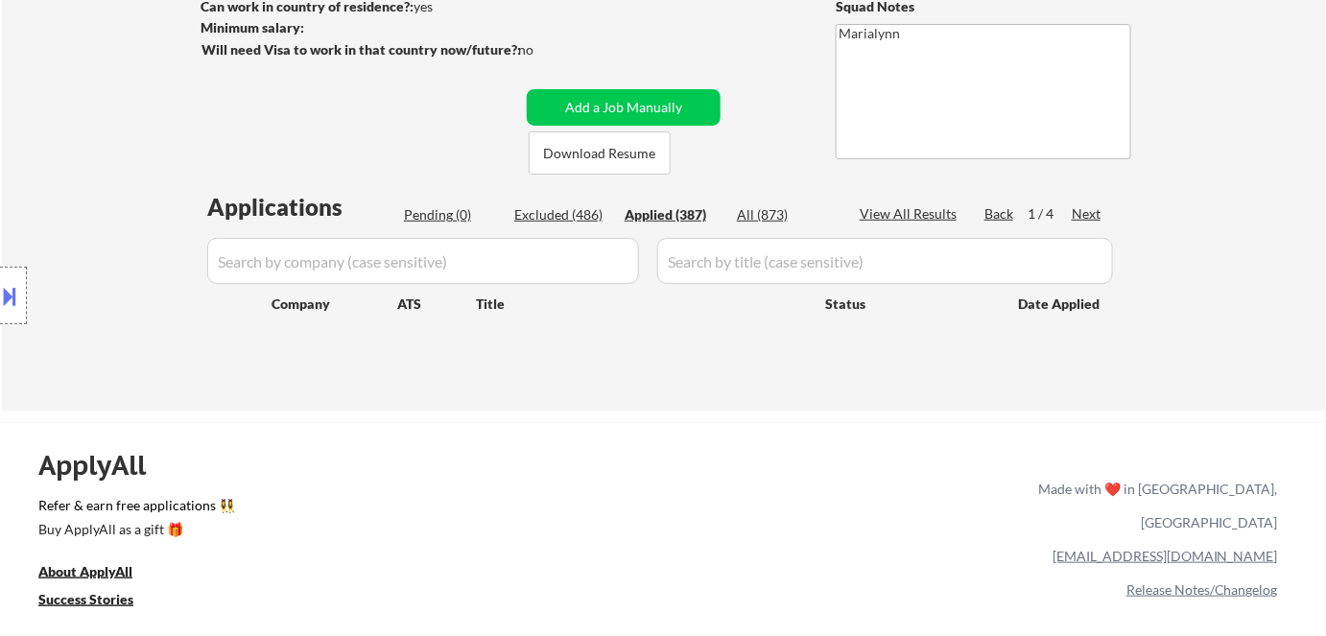
select select ""applied""
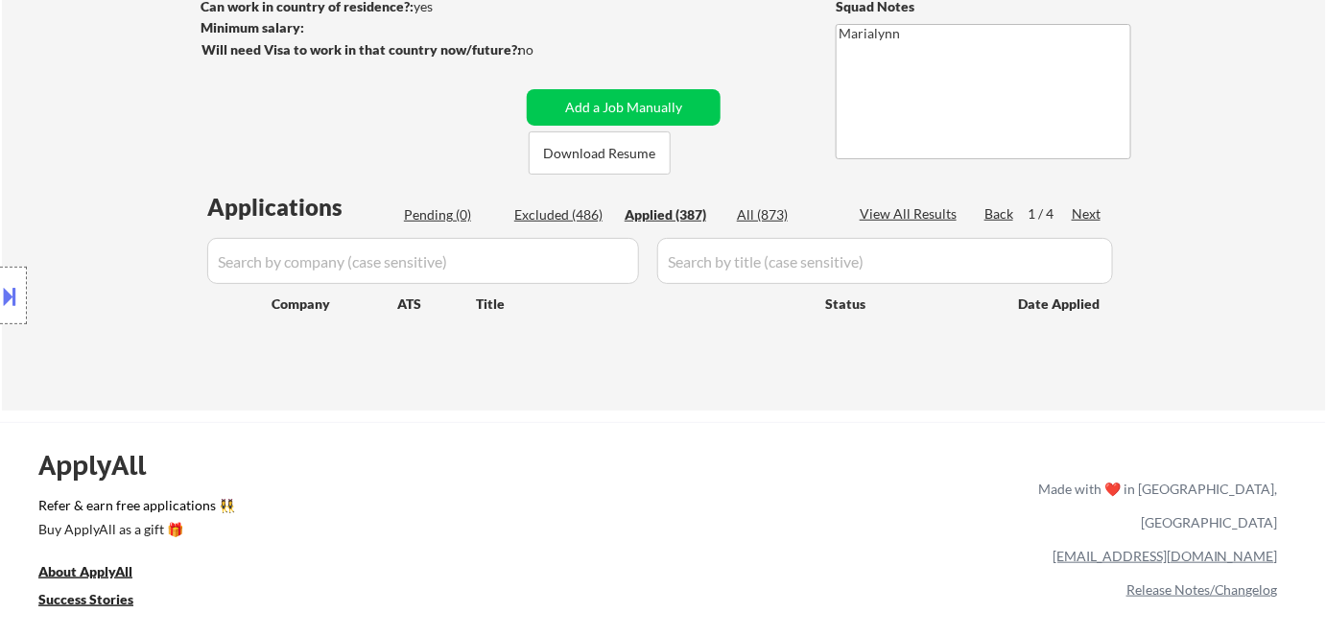
select select ""applied""
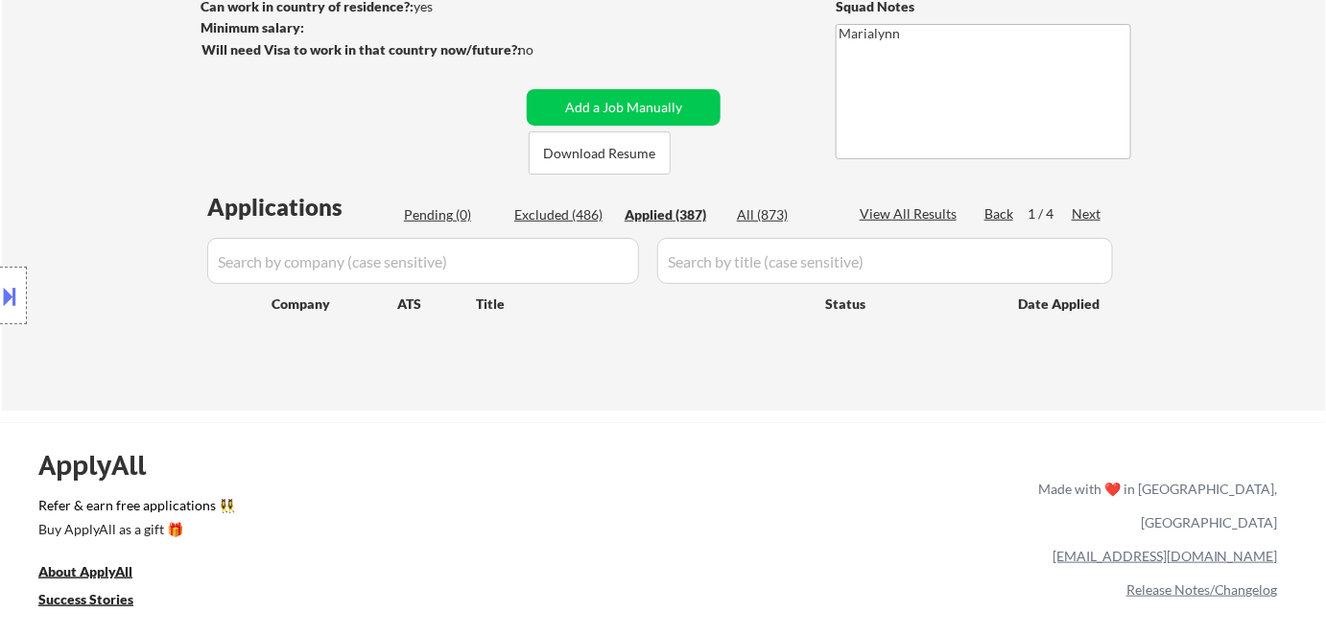
select select ""applied""
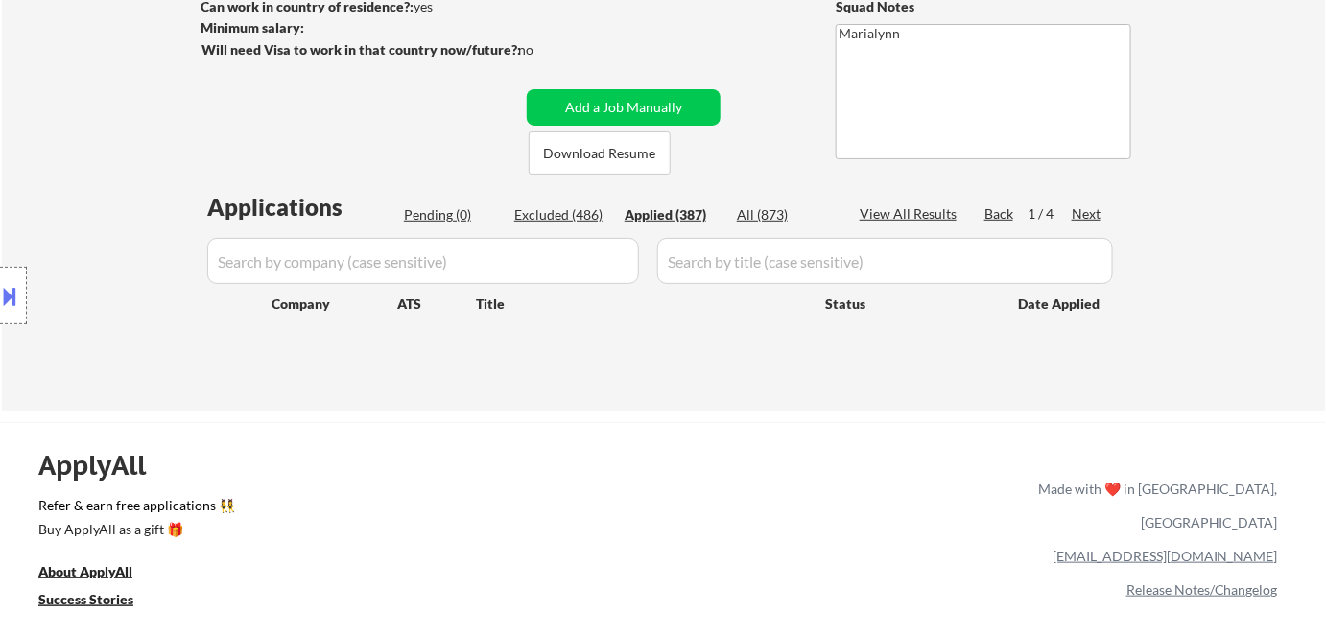
select select ""applied""
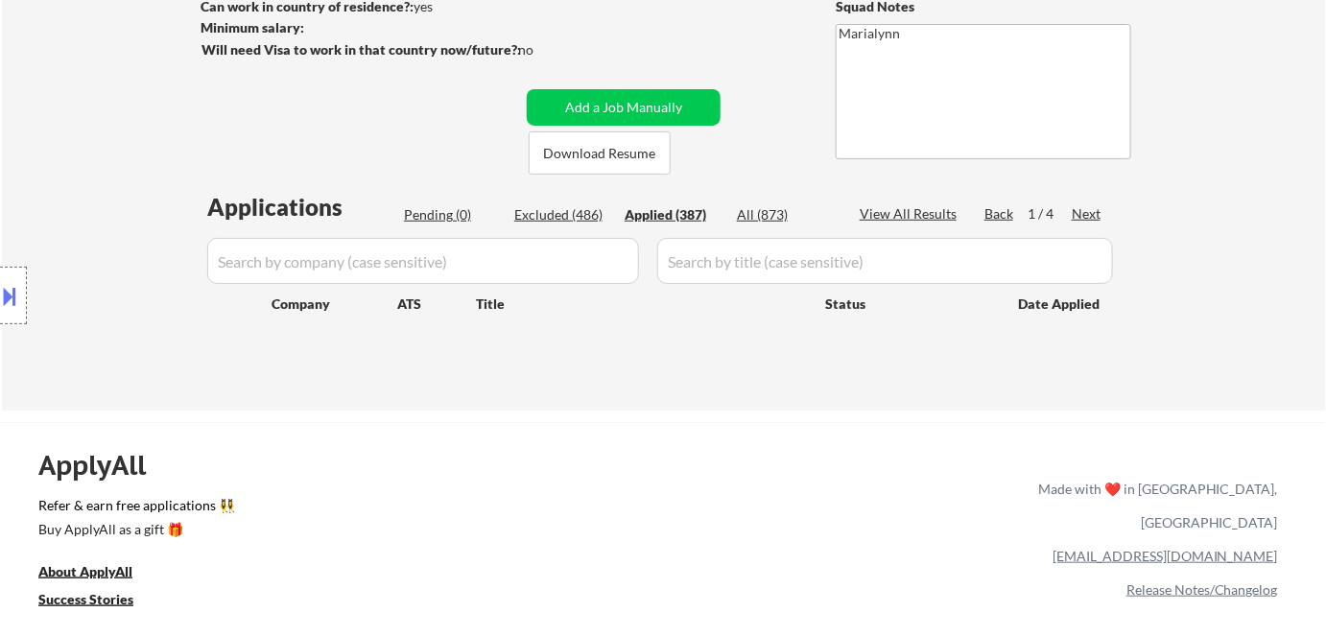
select select ""applied""
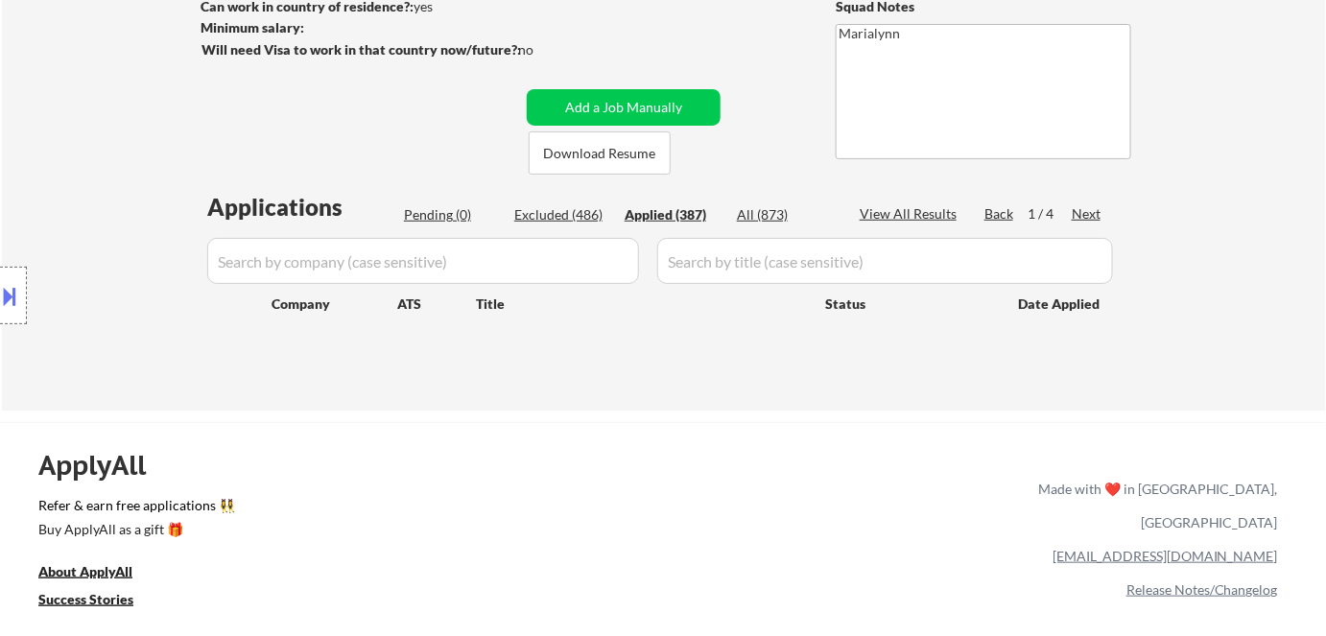
select select ""applied""
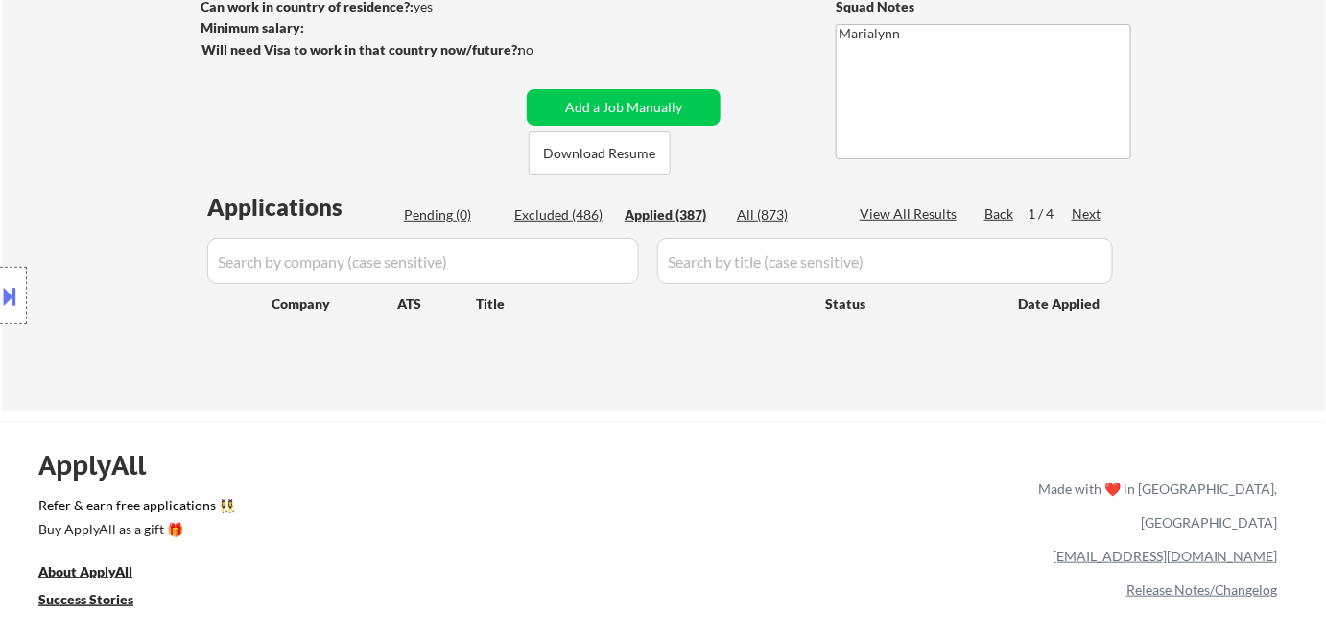
select select ""applied""
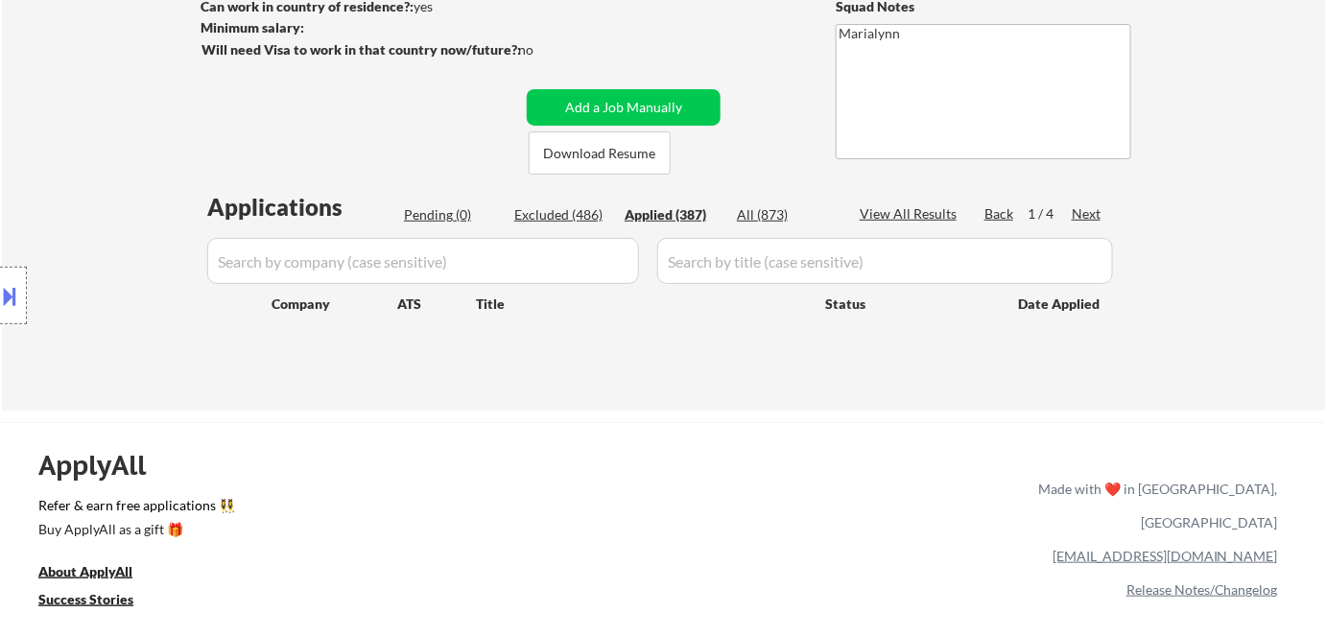
select select ""applied""
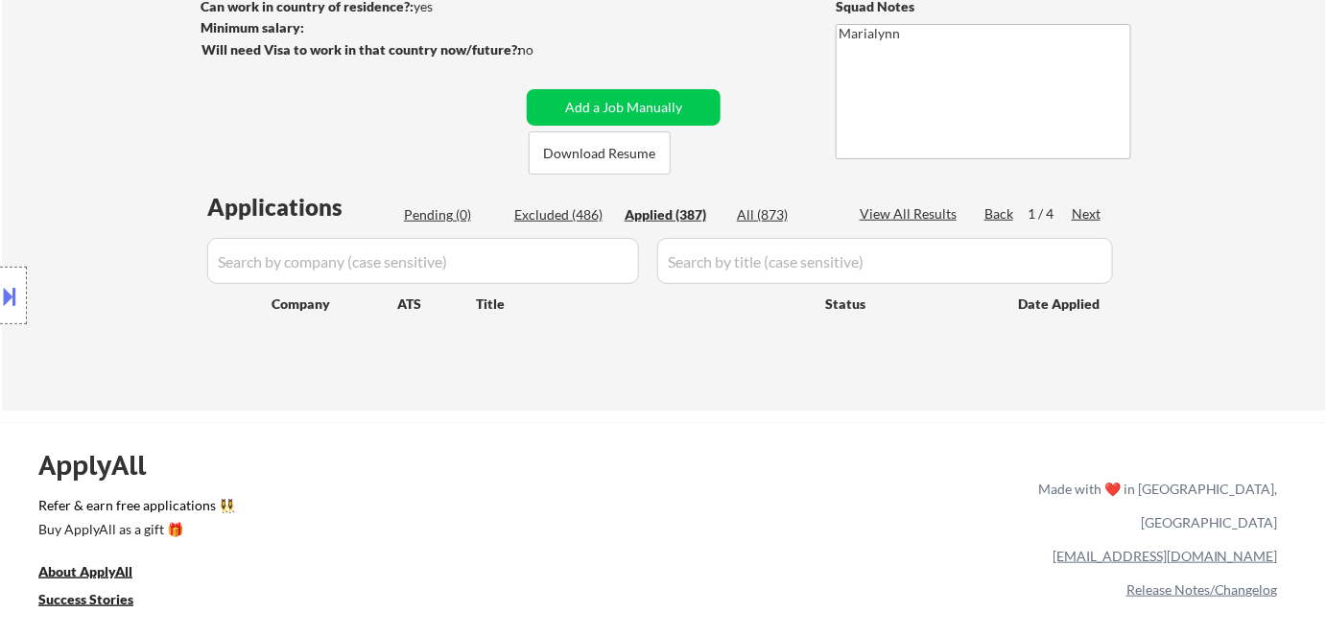
select select ""applied""
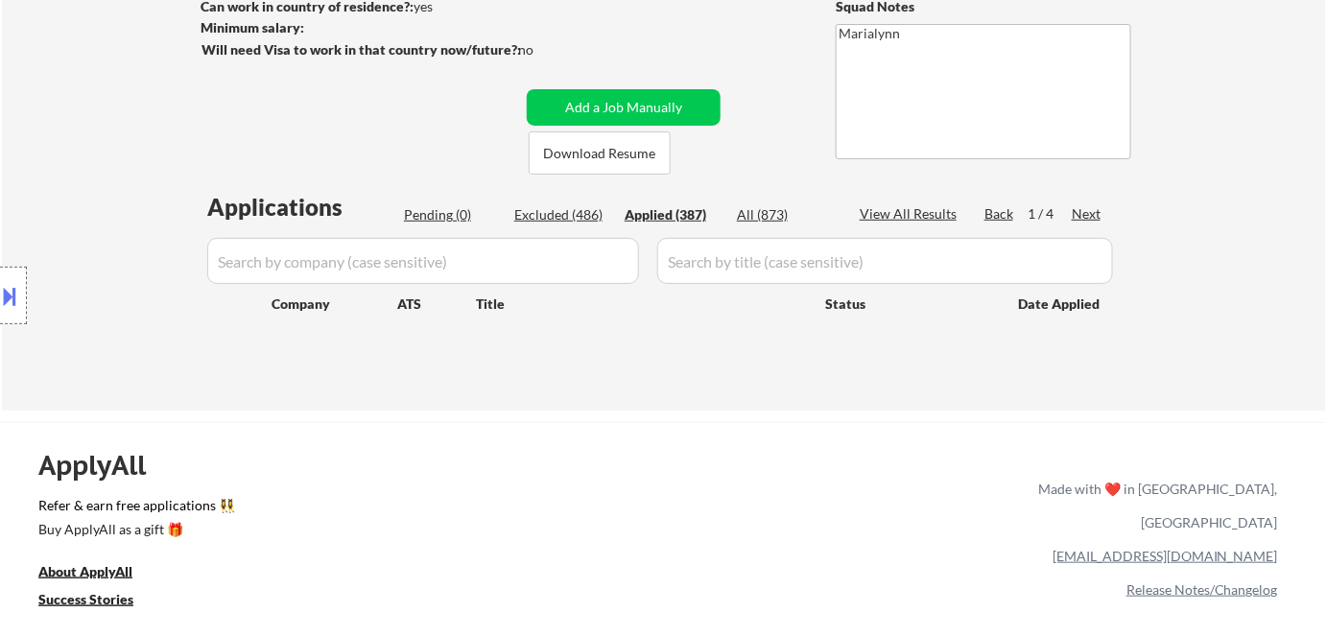
select select ""applied""
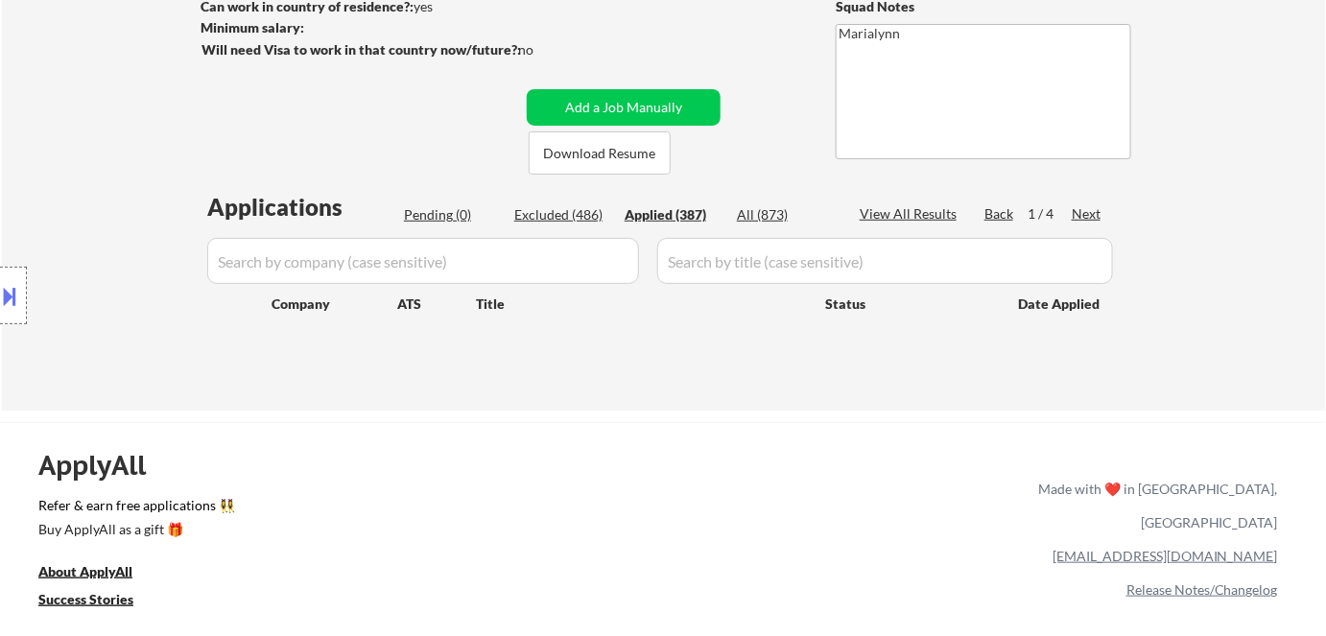
select select ""applied""
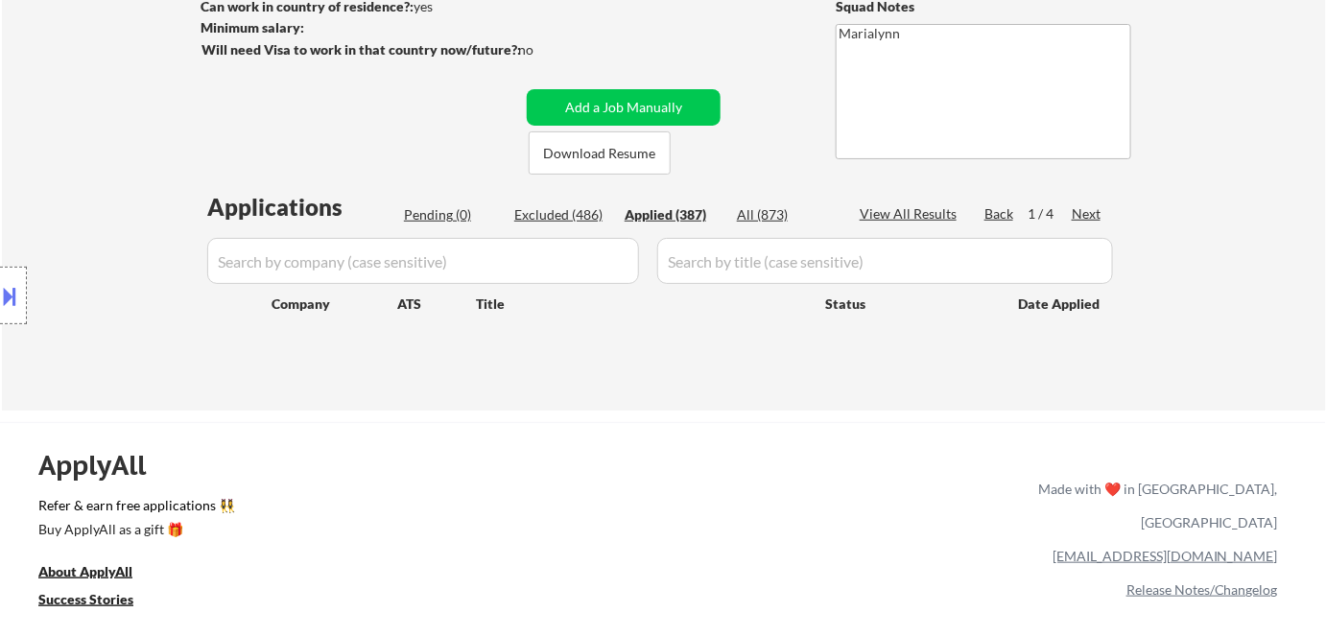
select select ""applied""
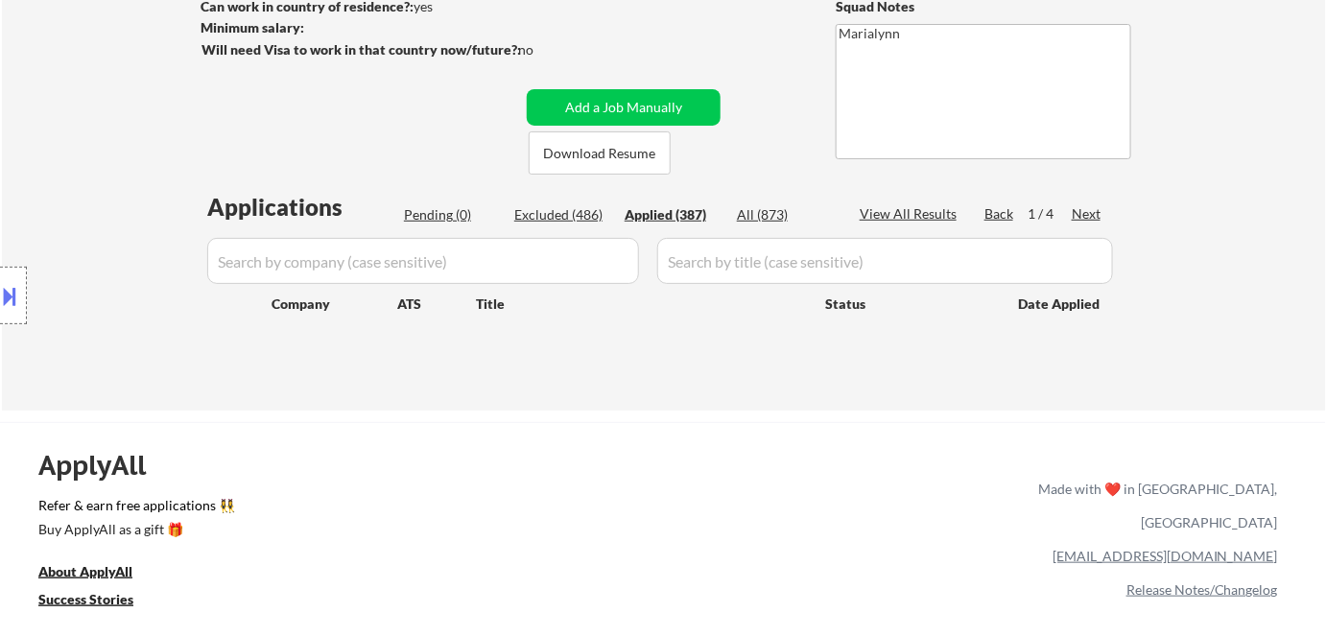
select select ""applied""
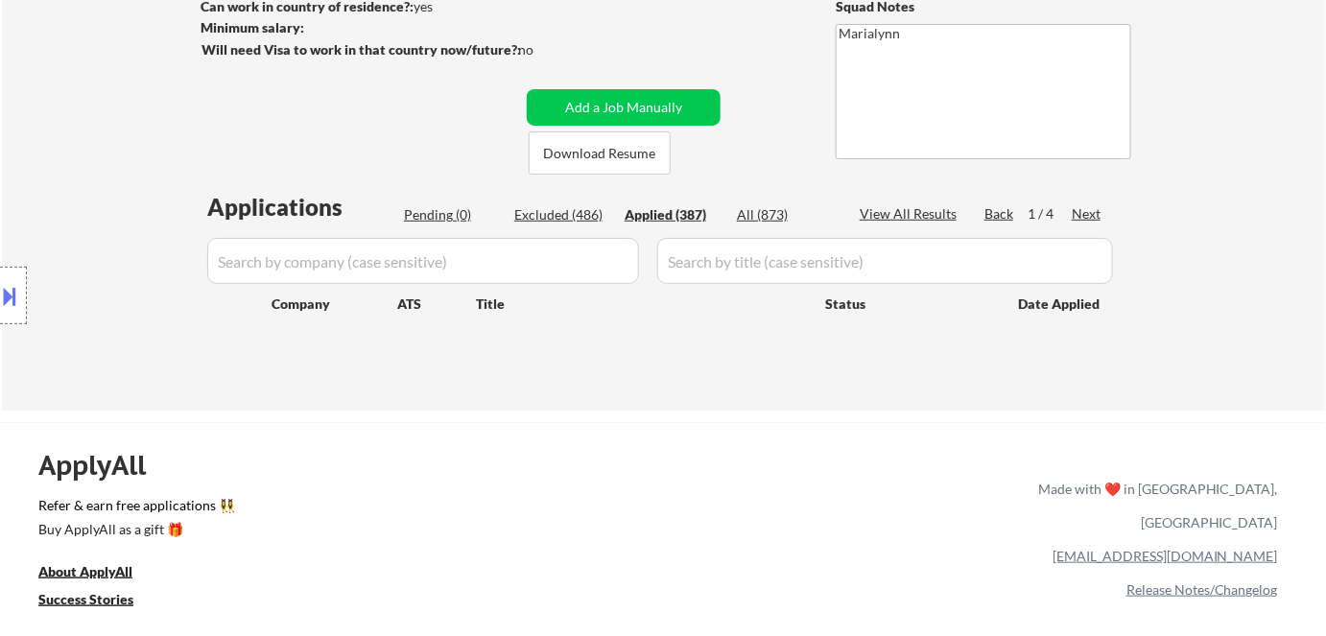
select select ""applied""
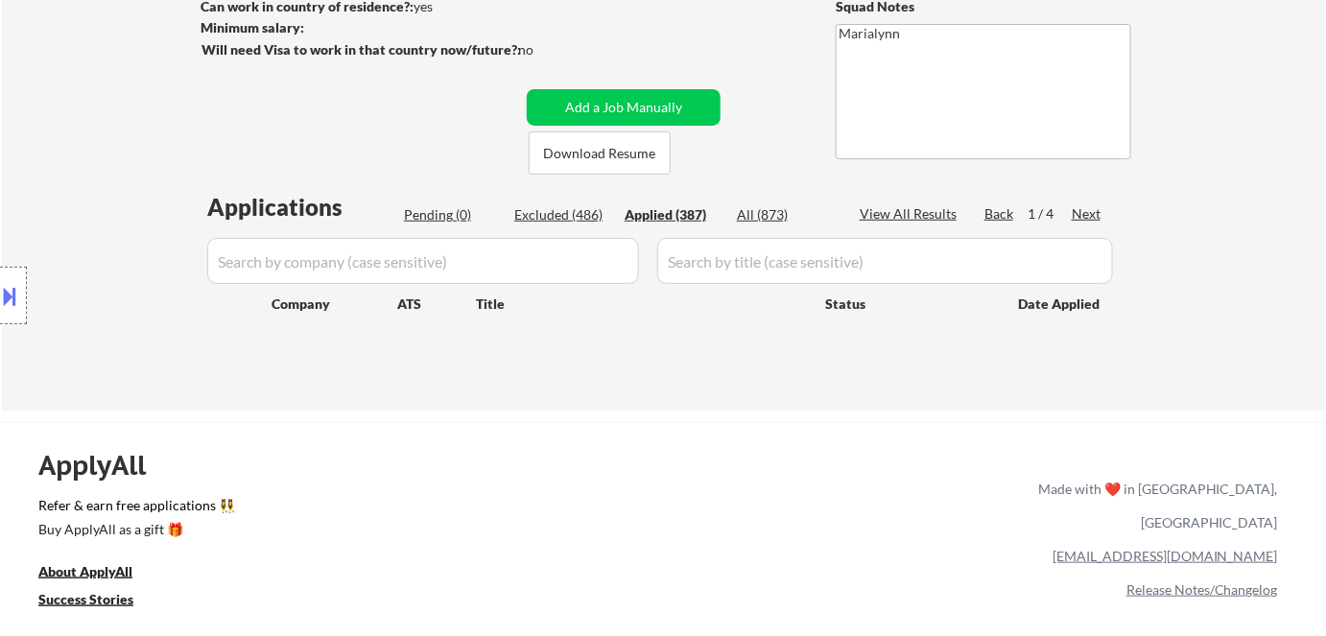
select select ""applied""
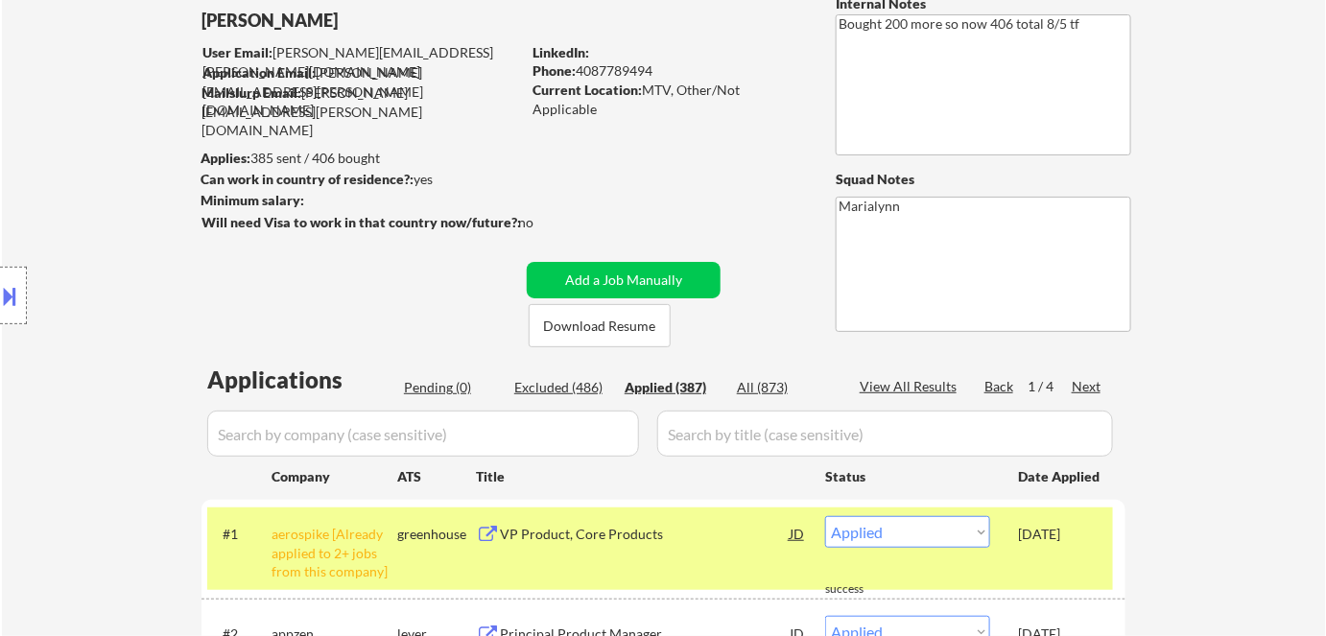
scroll to position [114, 0]
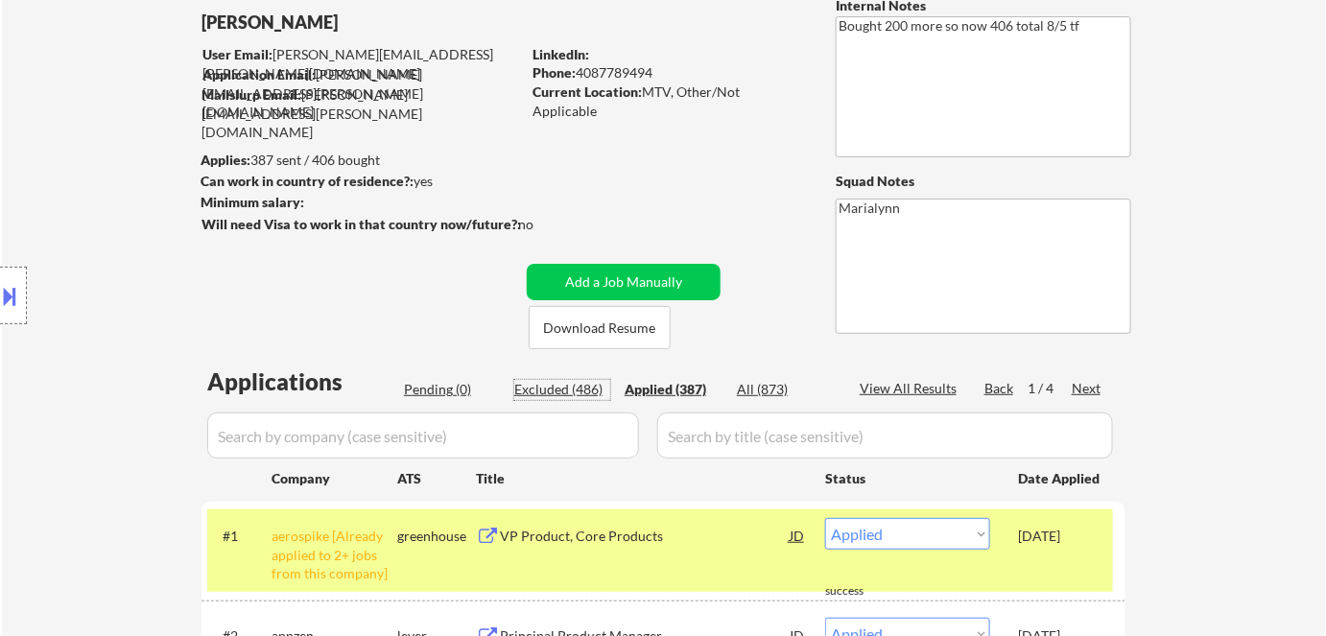
click at [573, 387] on div "Excluded (486)" at bounding box center [562, 389] width 96 height 19
select select ""excluded__expired_""
select select ""excluded__bad_match_""
select select ""excluded__other_""
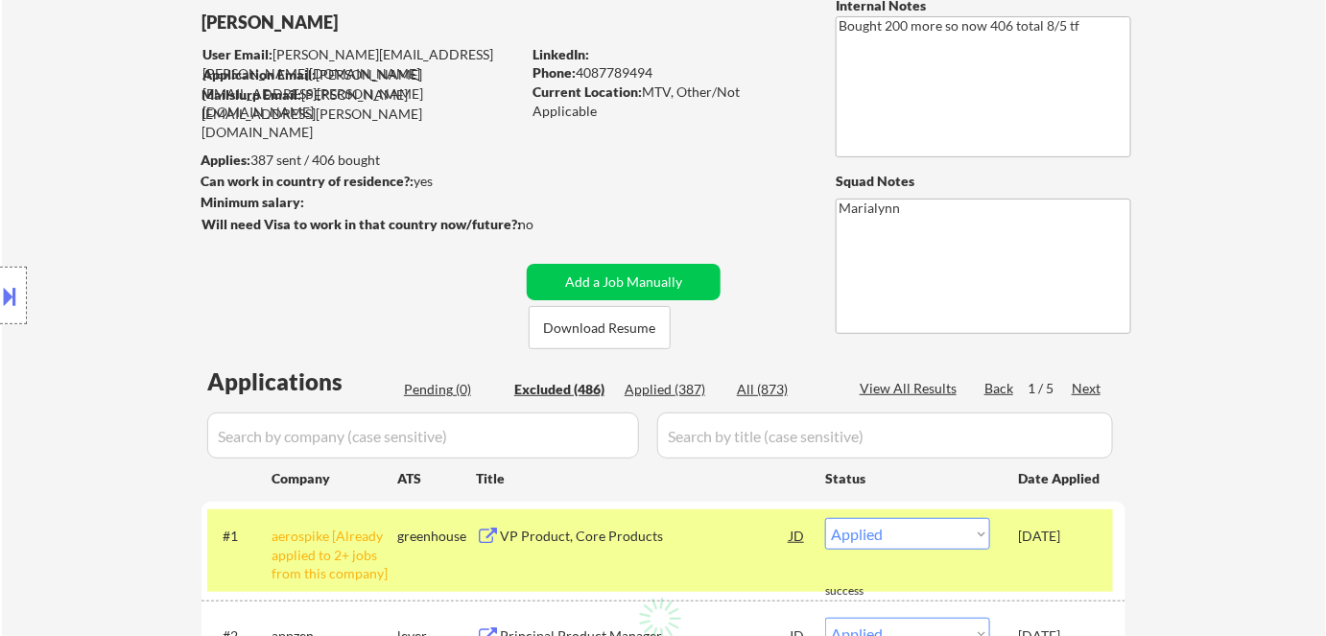
select select ""excluded__other_""
select select ""excluded__bad_match_""
select select ""excluded__other_""
select select ""excluded__expired_""
select select ""excluded""
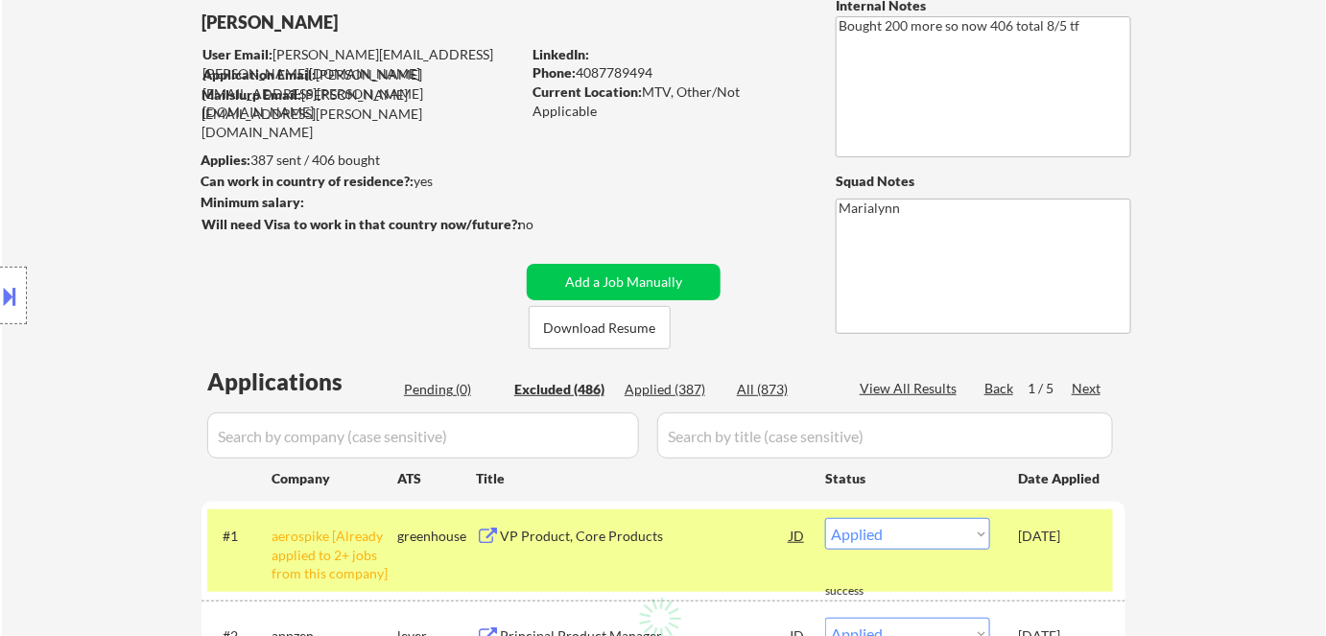
select select ""excluded""
select select ""excluded__other_""
select select ""excluded""
select select ""excluded__expired_""
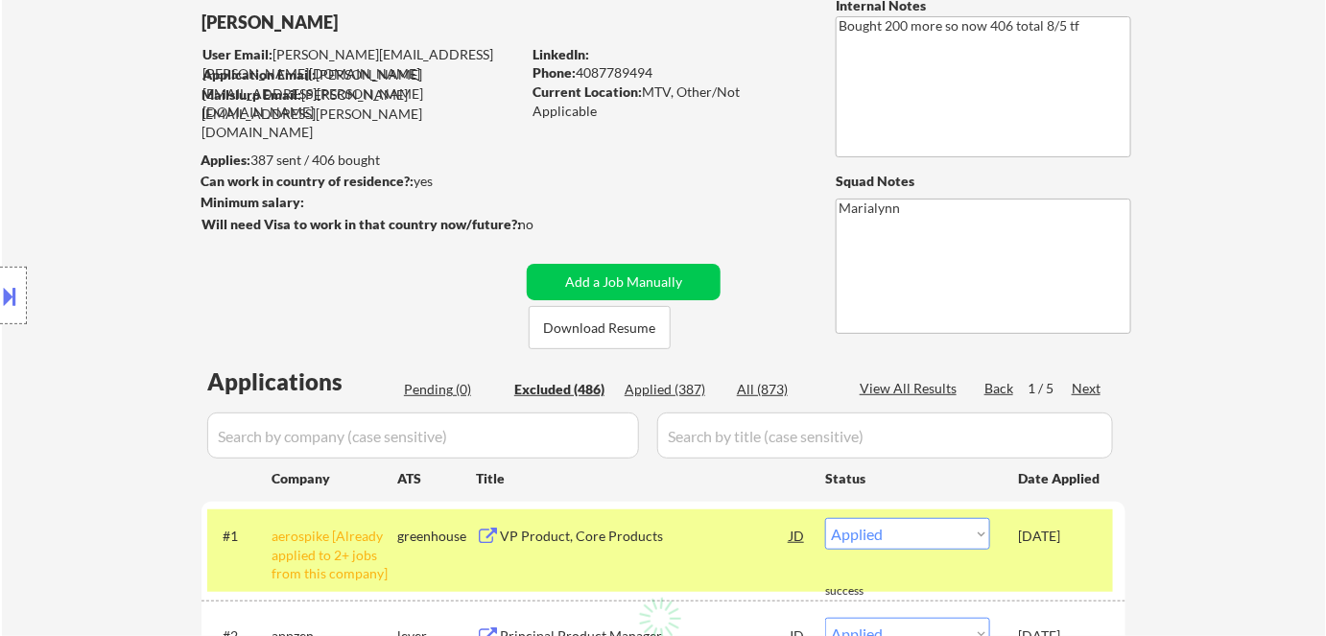
select select ""excluded""
select select ""excluded__other_""
select select ""excluded__expired_""
select select ""excluded__bad_match_""
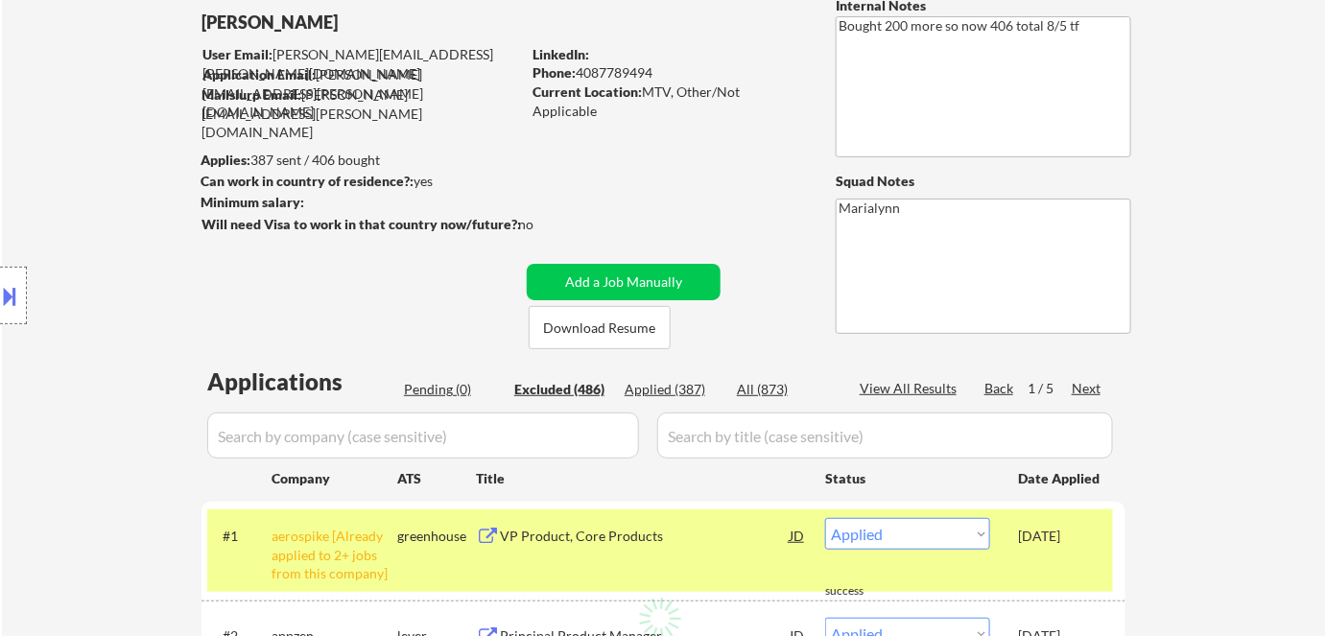
select select ""excluded__expired_""
select select ""excluded__bad_match_""
select select ""excluded__other_""
select select ""excluded__expired_""
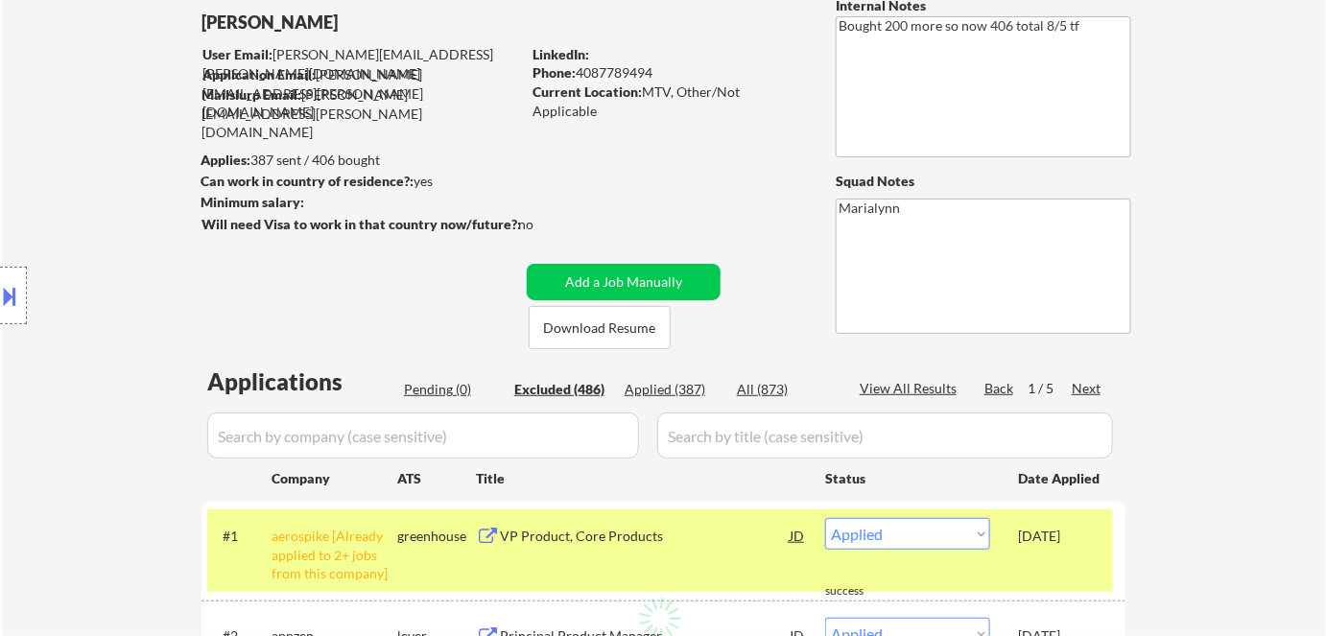
select select ""excluded__salary_""
select select ""excluded__location_""
select select ""excluded__expired_""
select select ""excluded""
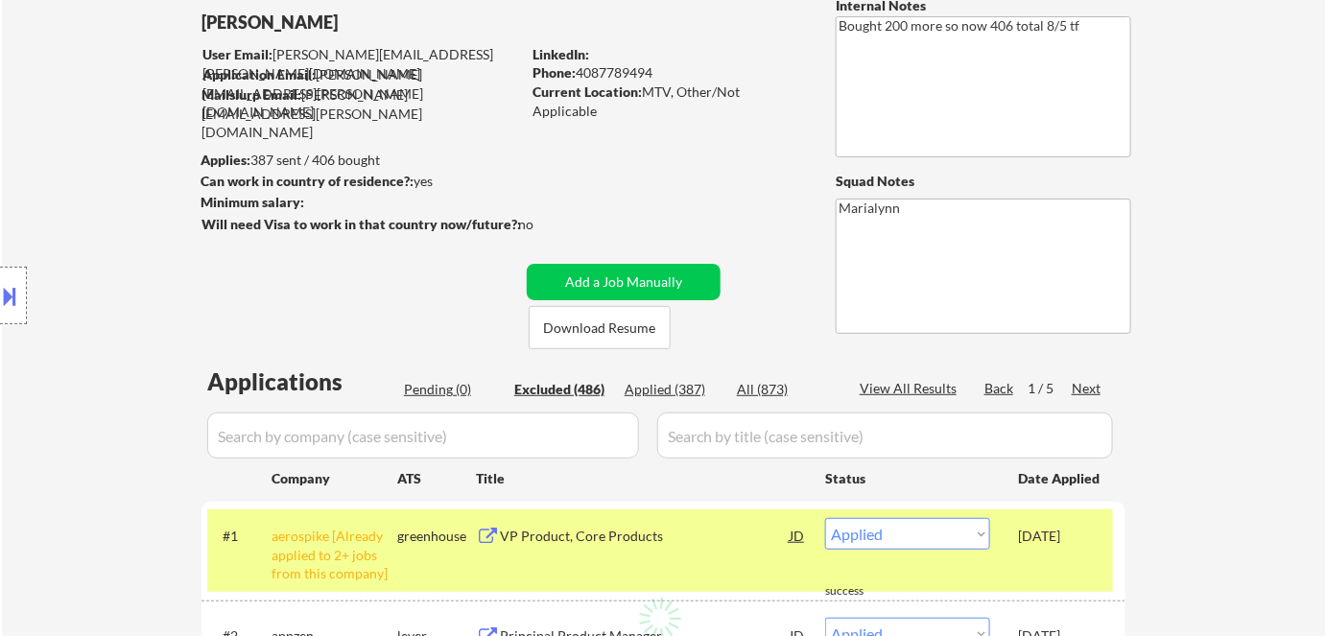
select select ""excluded__salary_""
select select ""excluded__bad_match_""
select select ""excluded""
select select ""excluded__expired_""
select select ""excluded""
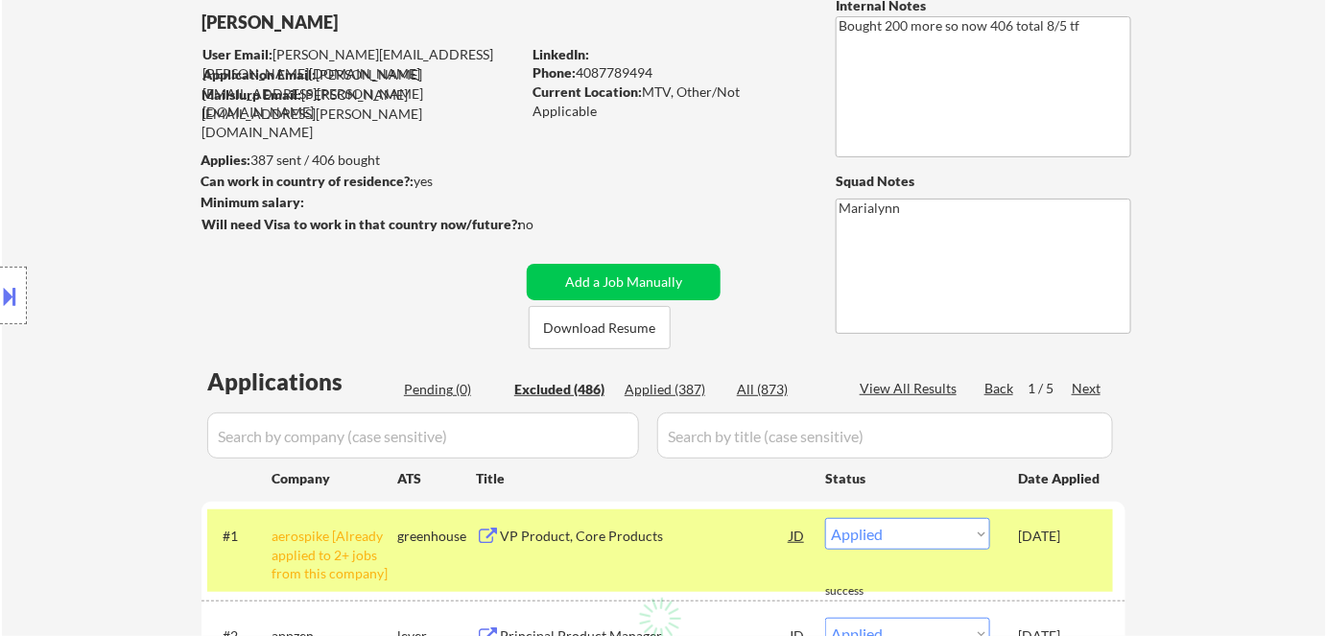
select select ""excluded__expired_""
select select ""excluded__bad_match_""
select select ""excluded__other_""
select select ""excluded__expired_""
select select ""excluded__bad_match_""
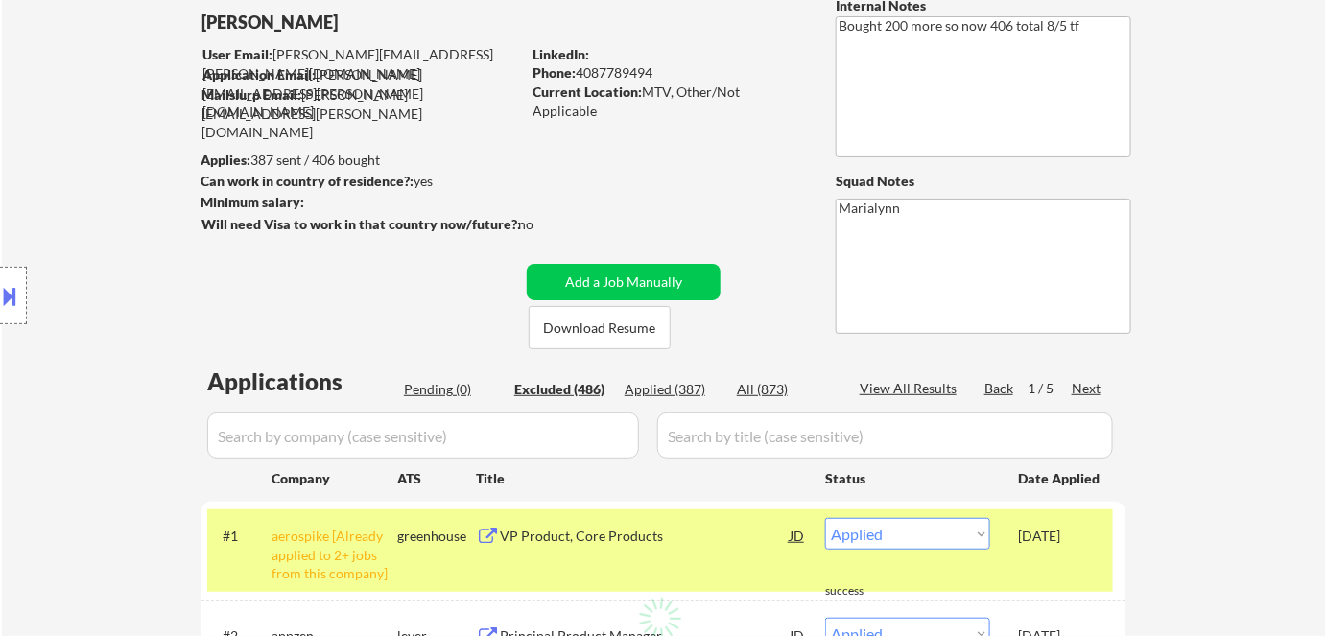
select select ""excluded__bad_match_""
select select ""excluded__other_""
select select ""excluded__bad_match_""
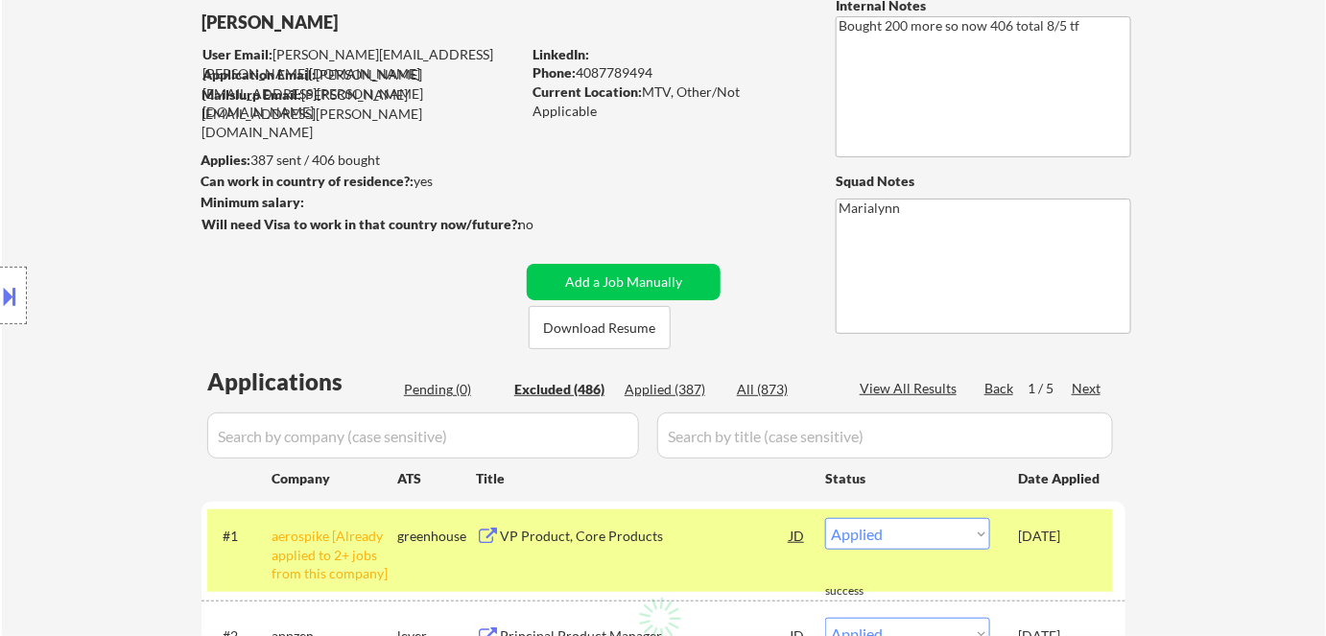
select select ""excluded__bad_match_""
select select ""excluded""
select select ""excluded__other_""
select select ""excluded""
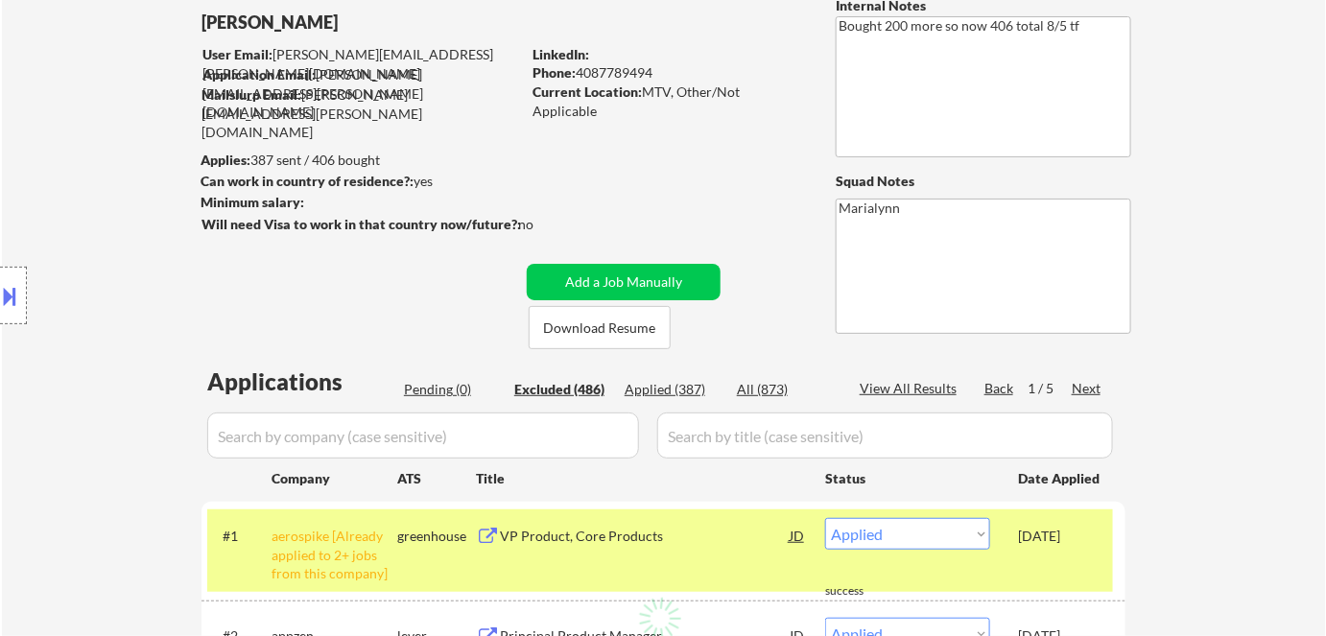
select select ""excluded__expired_""
select select ""excluded__bad_match_""
select select ""excluded""
select select ""excluded__bad_match_""
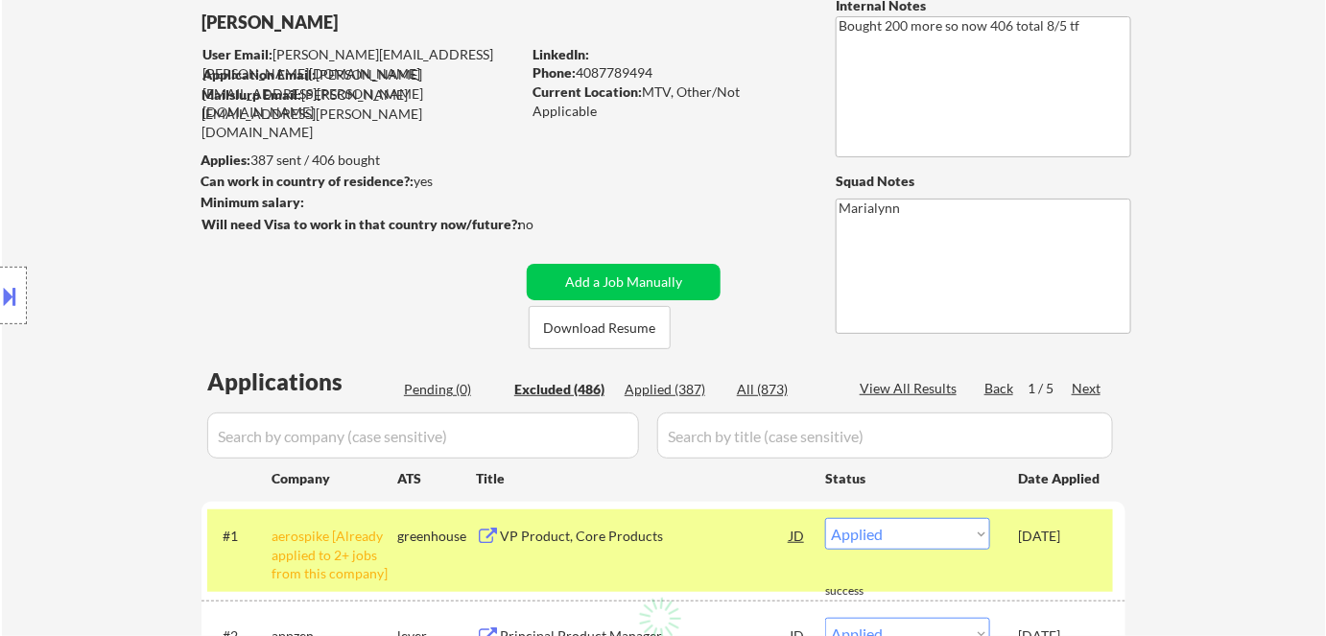
select select ""excluded__bad_match_""
select select ""excluded__expired_""
select select ""excluded__other_""
select select ""excluded__bad_match_""
select select ""excluded__other_""
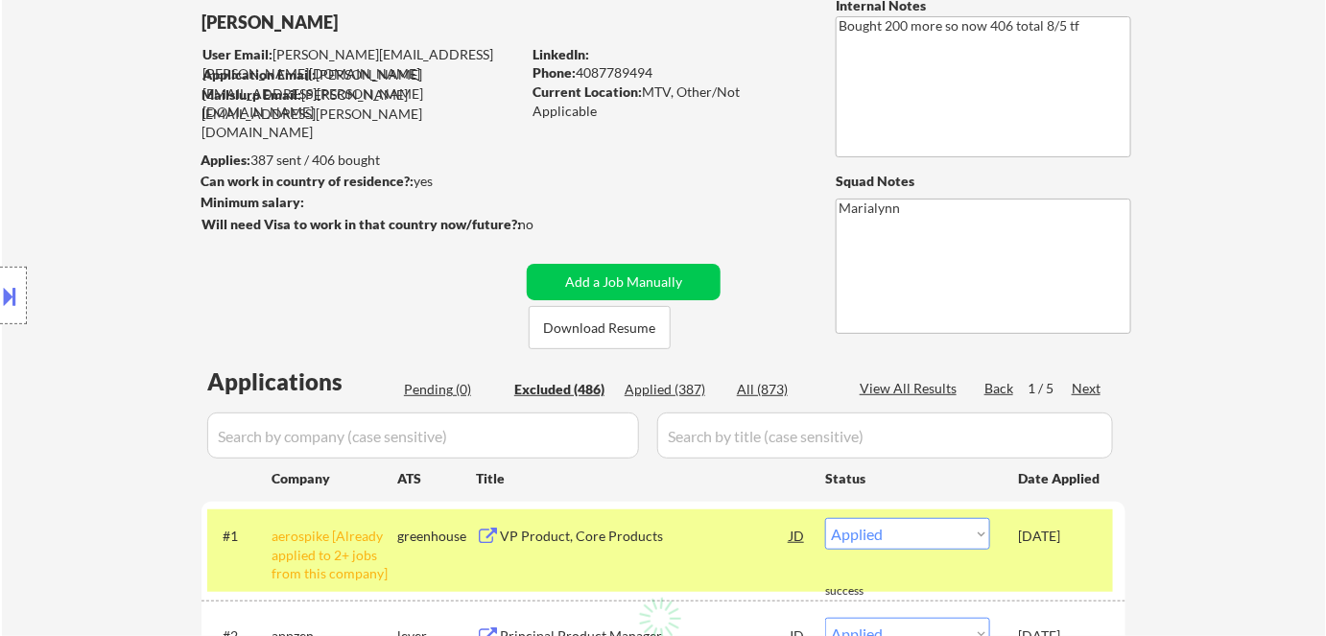
select select ""excluded""
select select ""excluded__other_""
select select ""excluded""
select select ""excluded__bad_match_""
select select ""excluded__blocklist_""
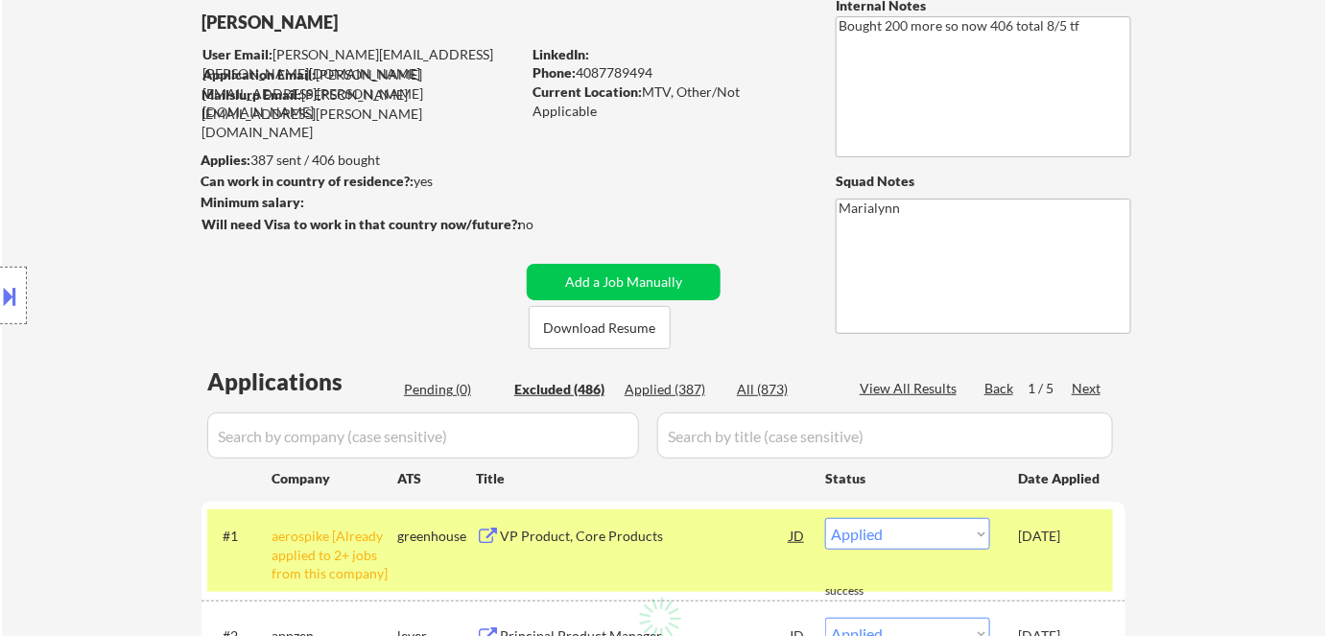
select select ""excluded__other_""
select select ""excluded__expired_""
select select ""excluded__other_""
select select ""excluded""
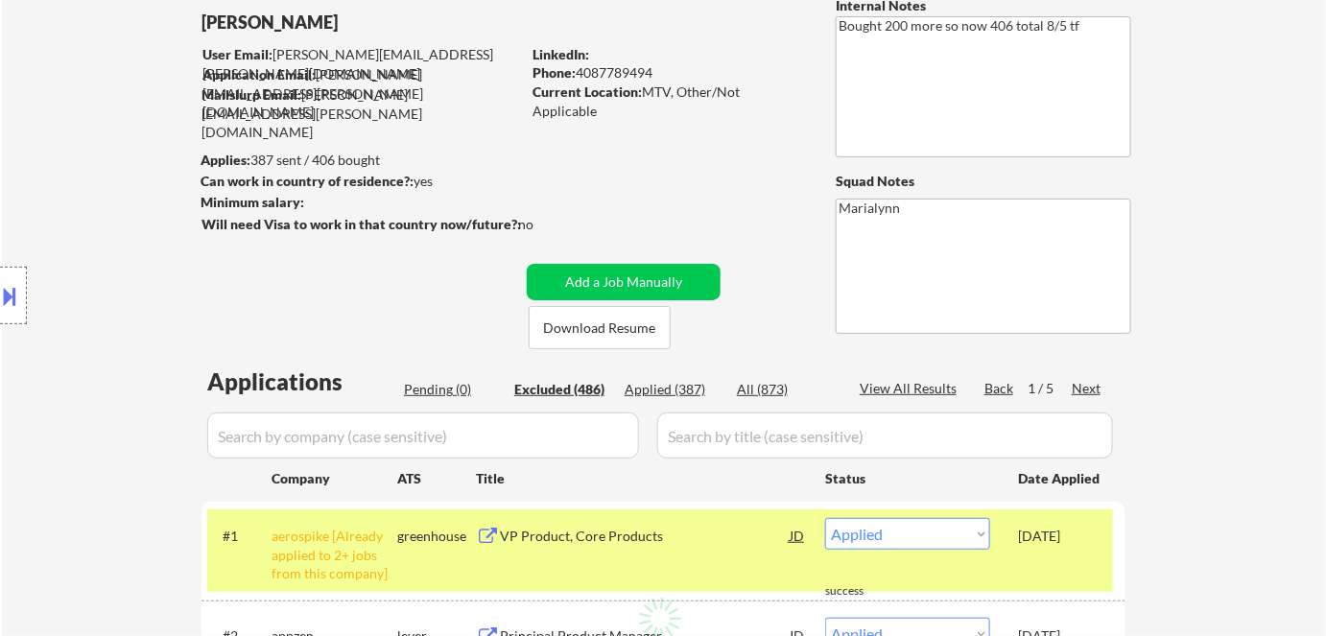
select select ""excluded""
select select ""excluded__bad_match_""
select select ""excluded__other_""
select select ""excluded""
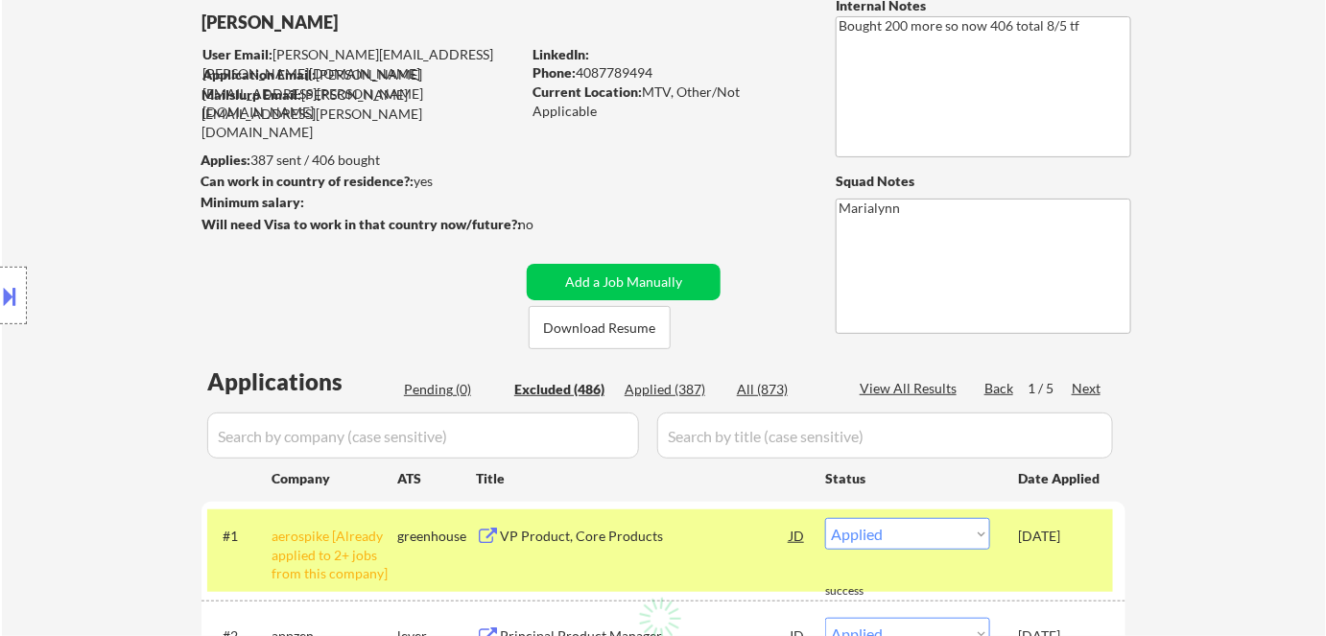
select select ""excluded__bad_match_""
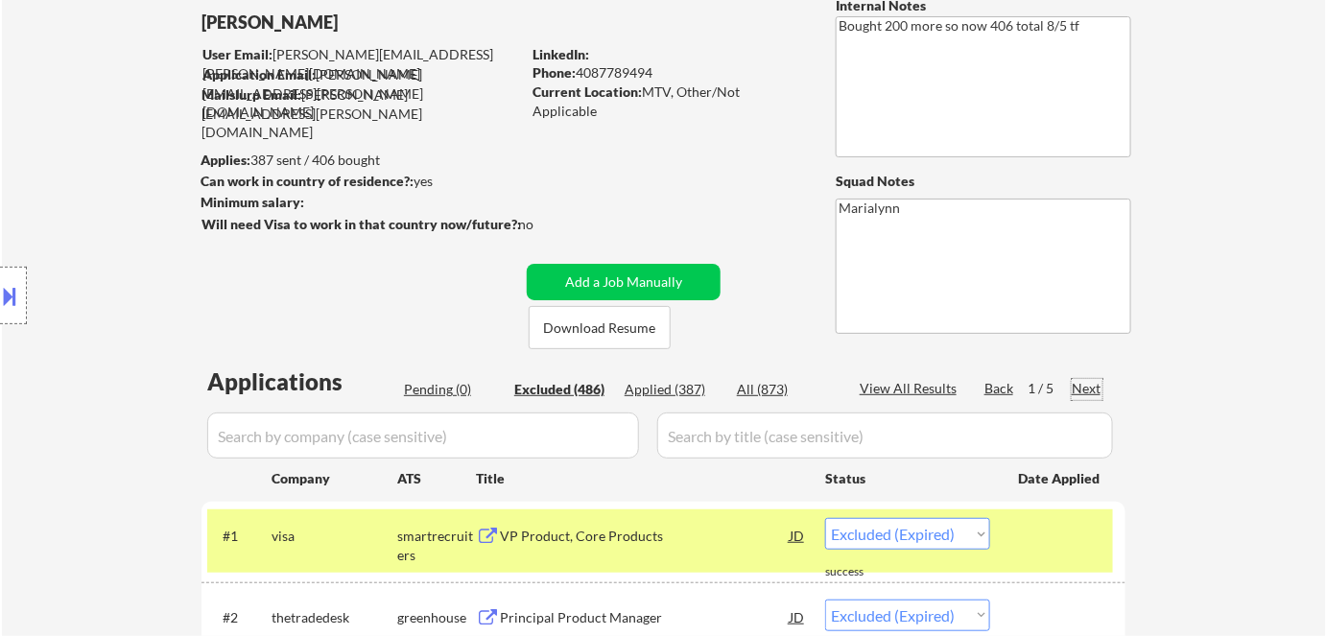
click at [1090, 384] on div "Next" at bounding box center [1087, 388] width 31 height 19
click at [1089, 384] on div "Next" at bounding box center [1087, 388] width 31 height 19
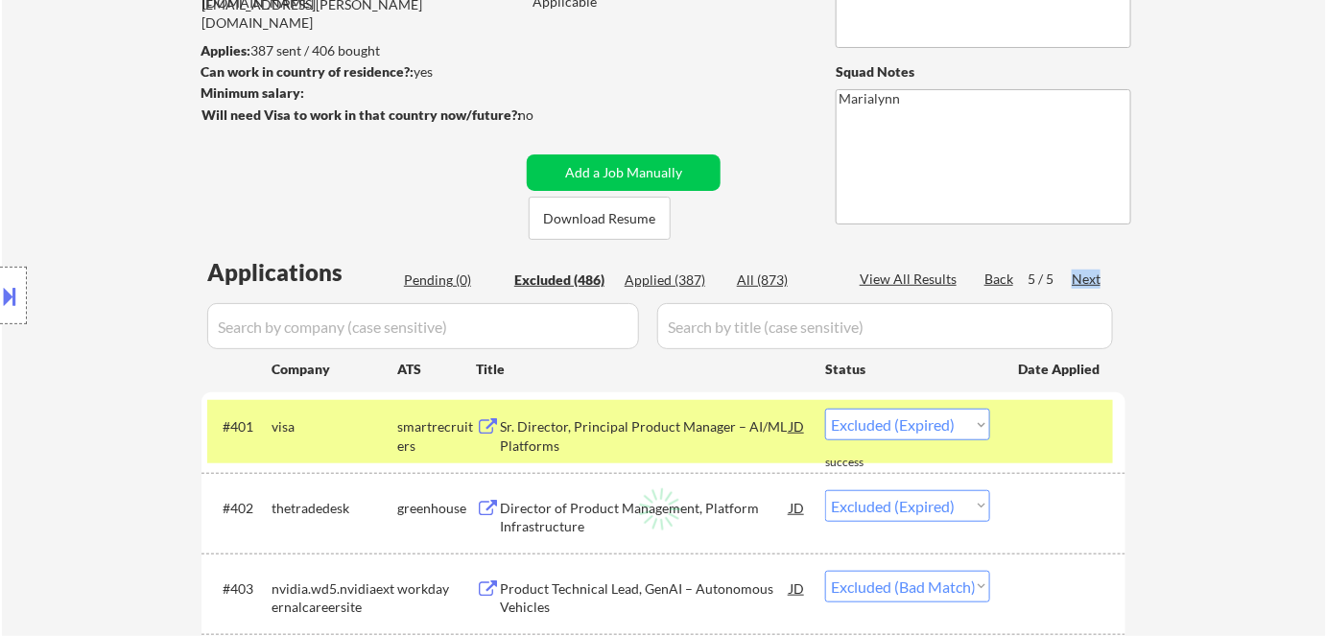
scroll to position [376, 0]
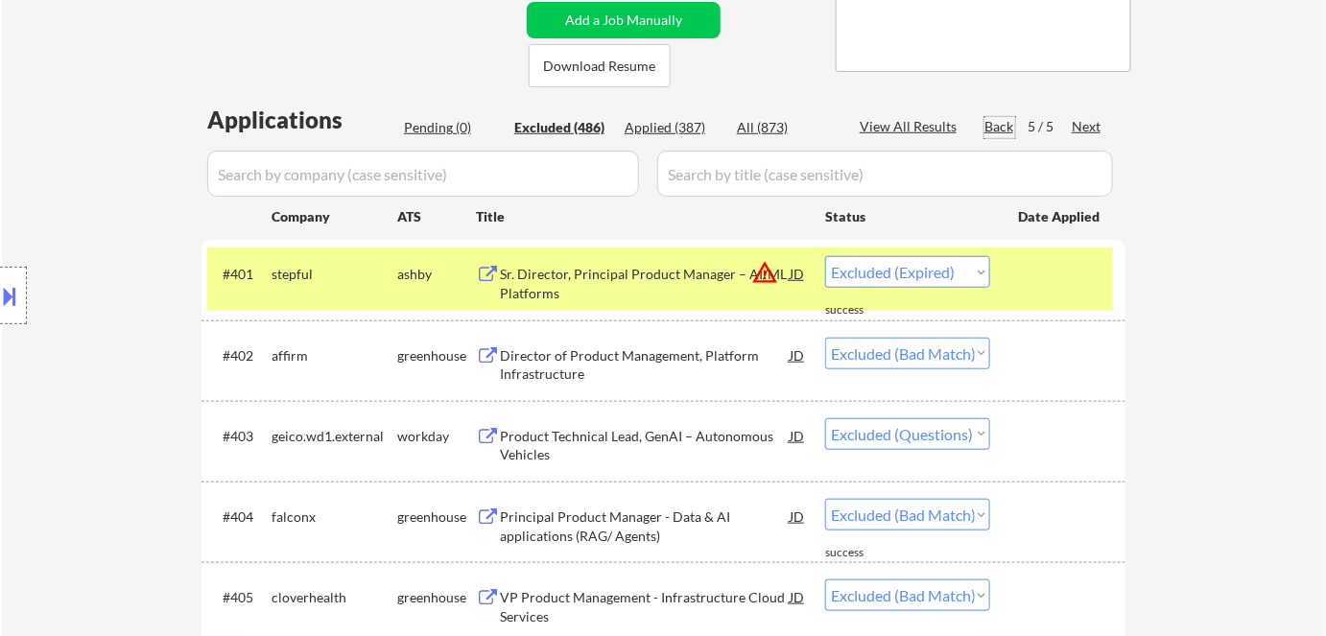
click at [1000, 130] on div "Back" at bounding box center [999, 126] width 31 height 19
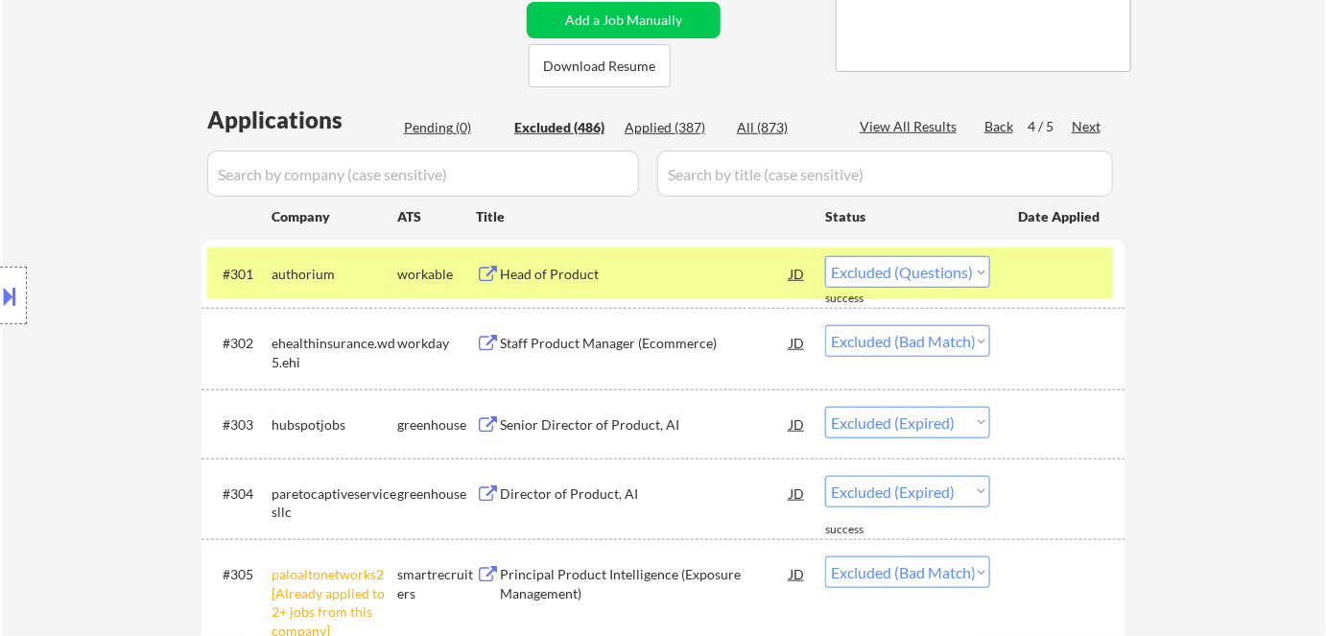
click at [990, 123] on div "Back" at bounding box center [999, 126] width 31 height 19
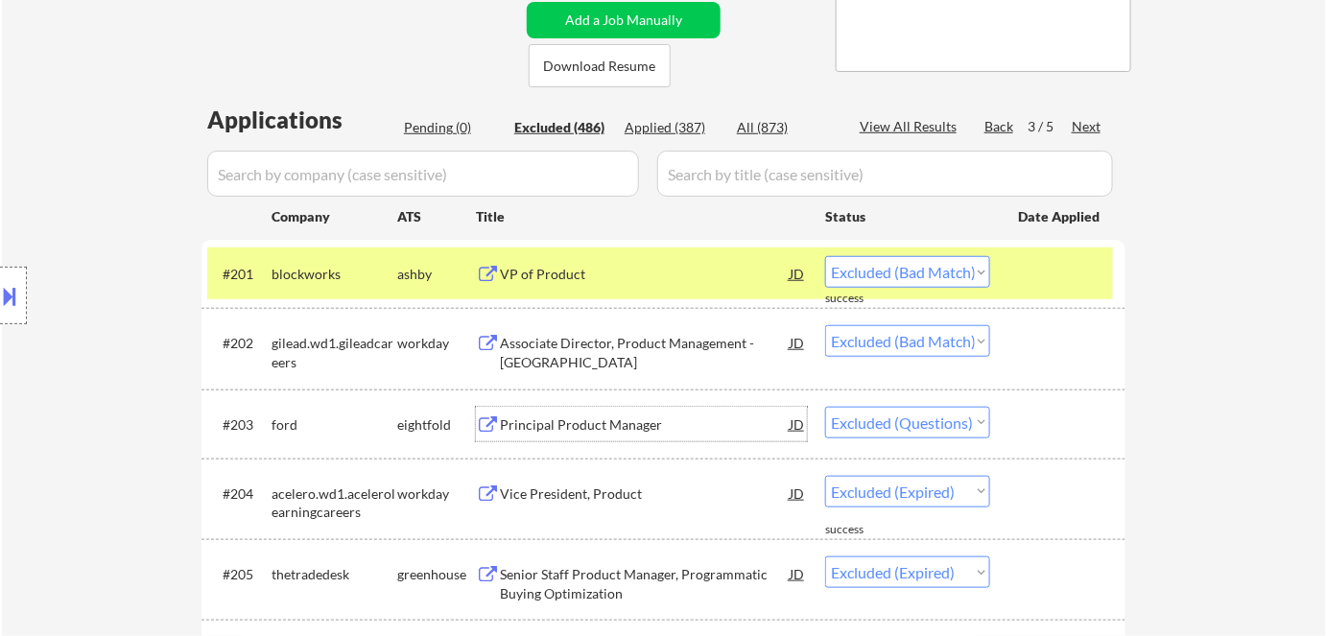
click at [605, 422] on div "Principal Product Manager" at bounding box center [645, 424] width 290 height 19
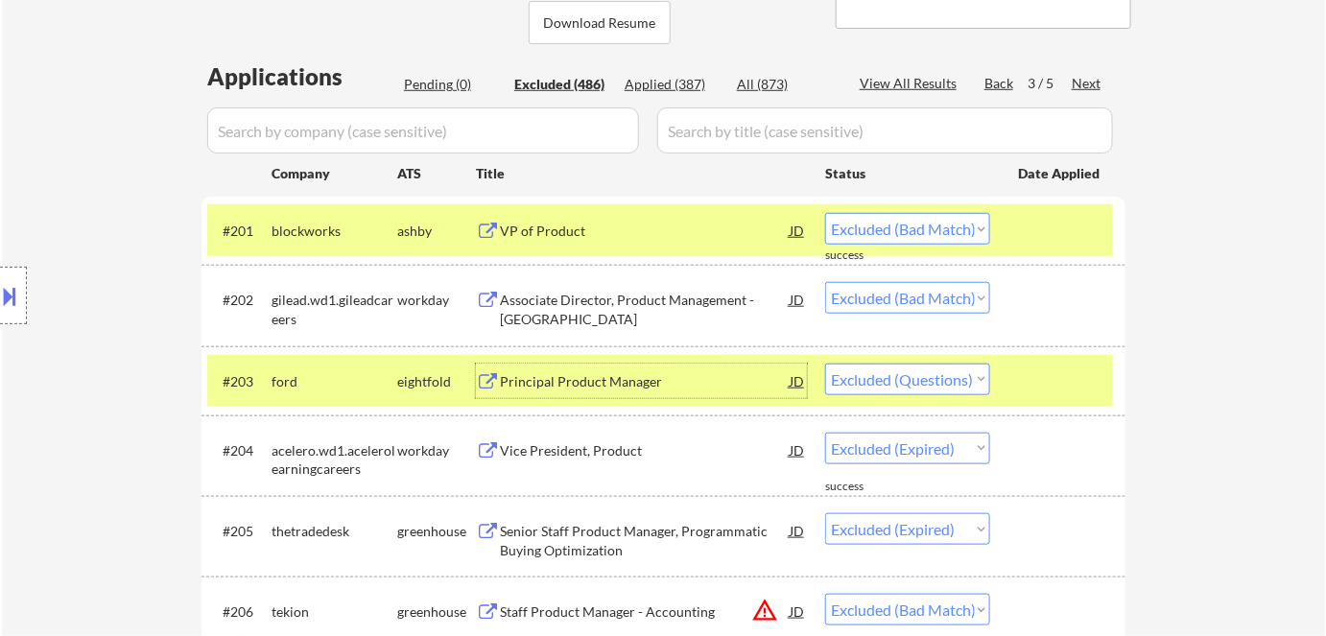
scroll to position [462, 0]
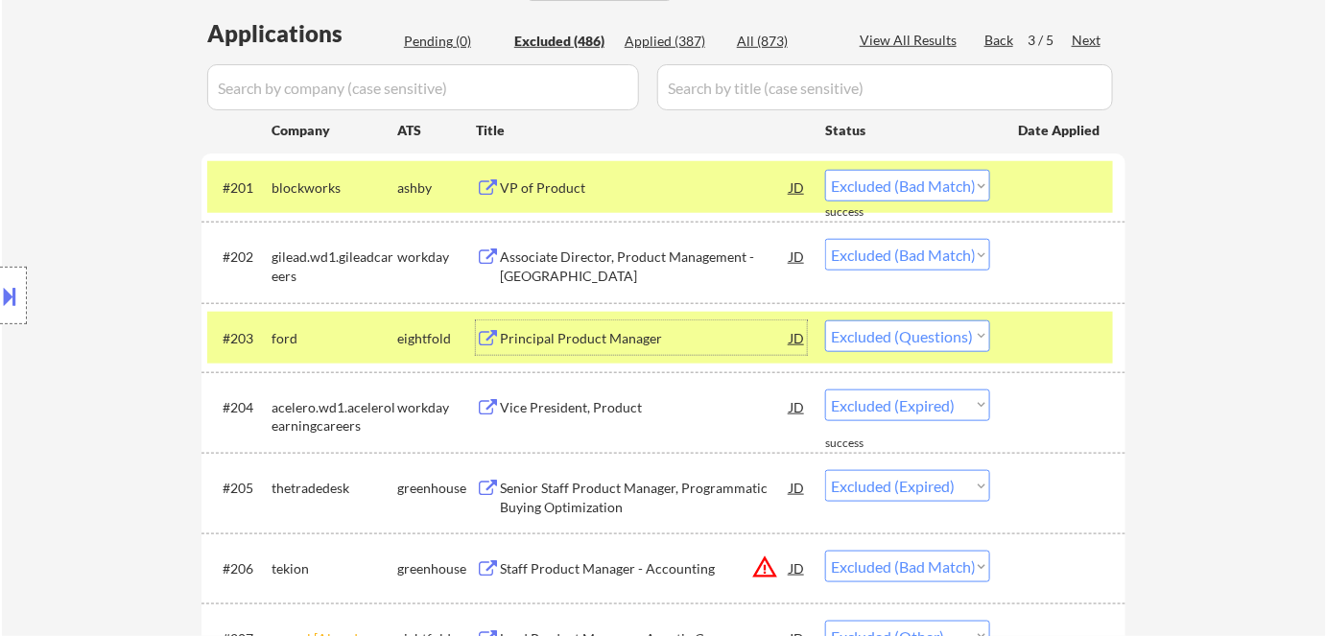
click at [435, 337] on div "eightfold" at bounding box center [436, 338] width 79 height 19
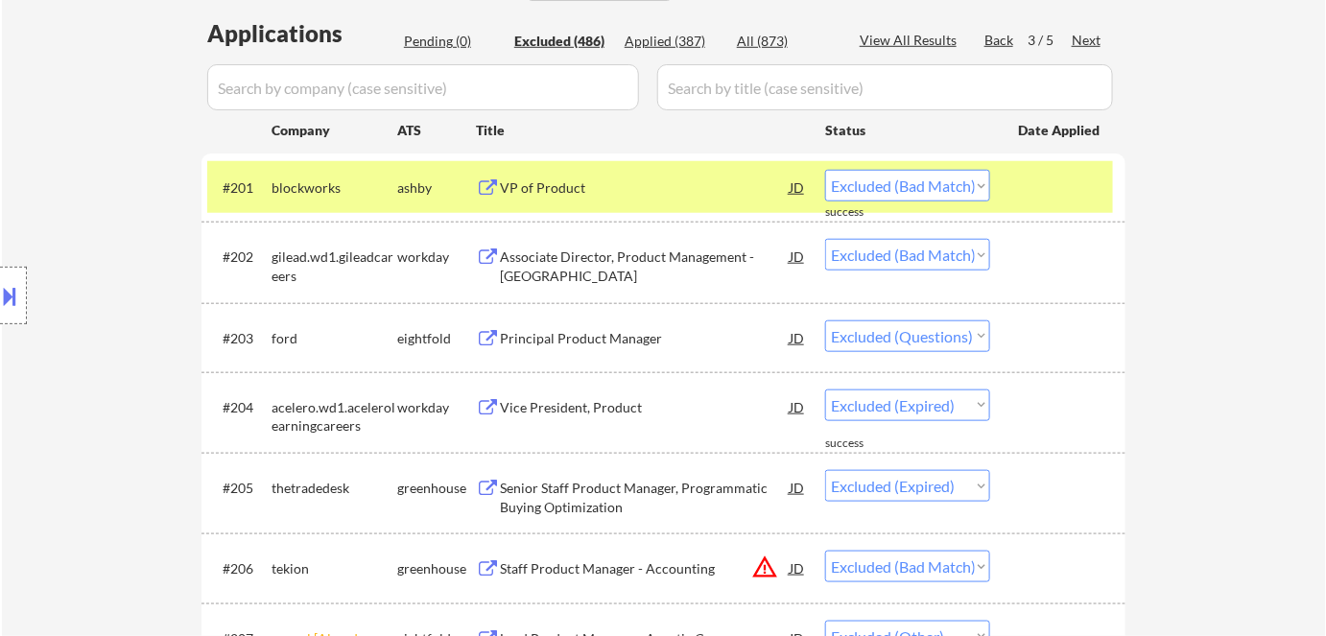
click at [416, 183] on div "ashby" at bounding box center [436, 187] width 79 height 19
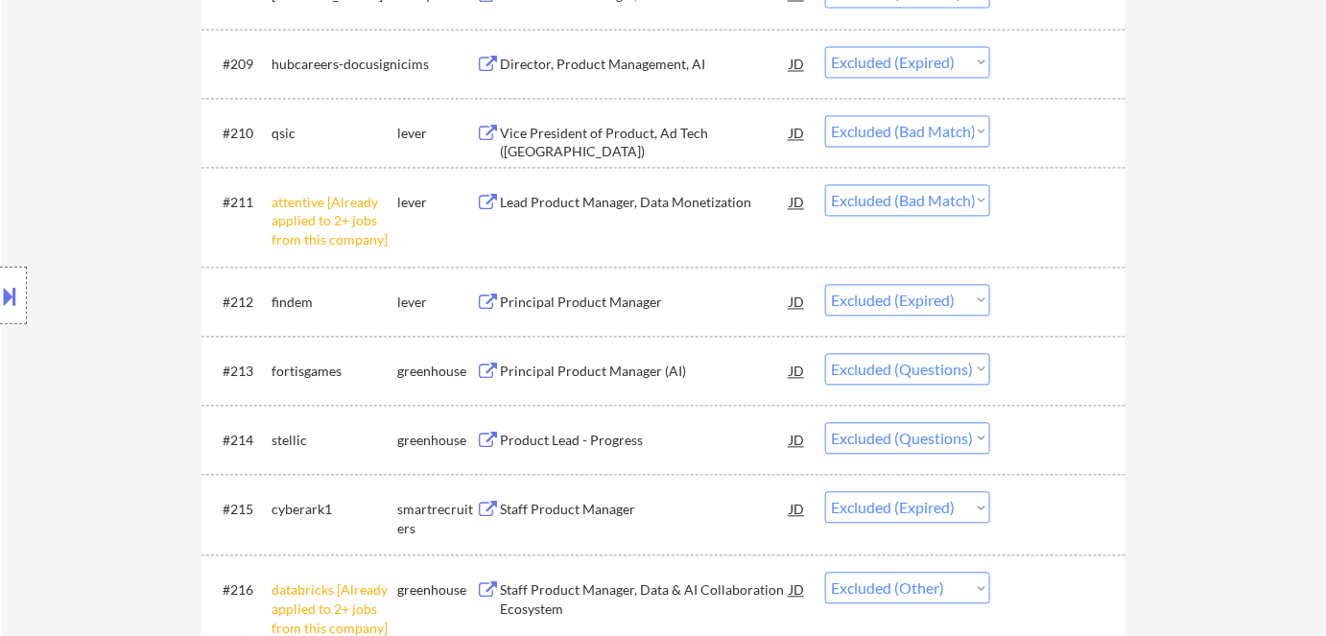
scroll to position [1248, 0]
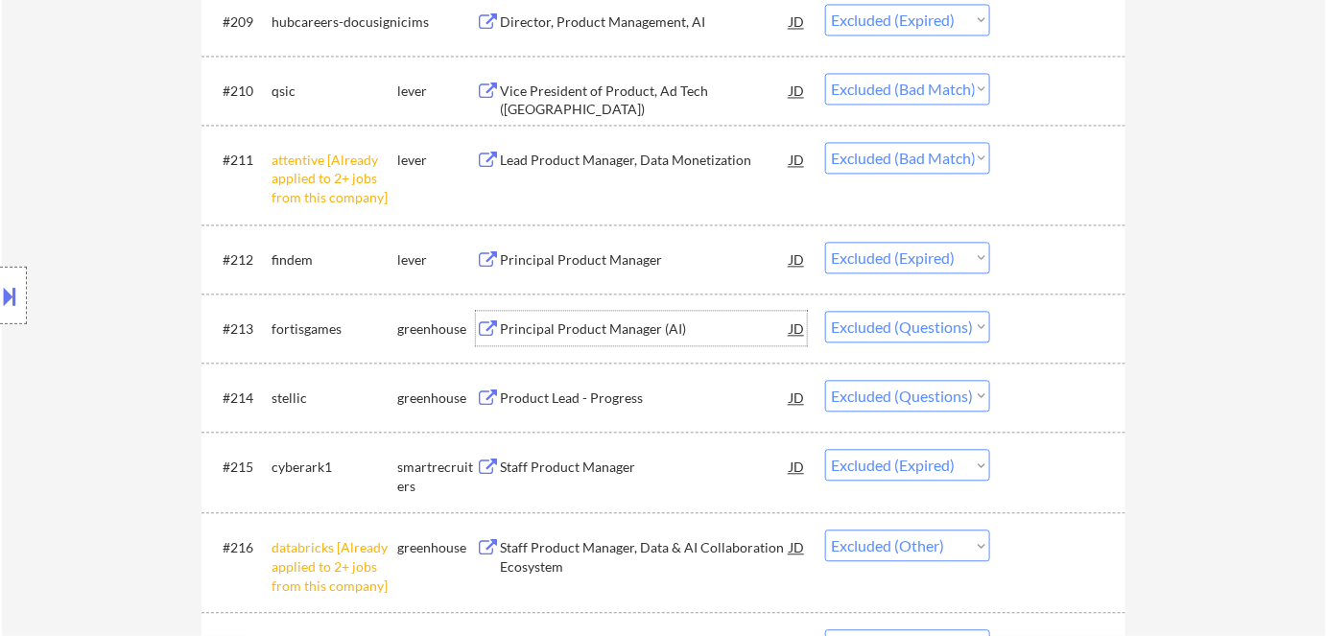
click at [571, 331] on div "Principal Product Manager (AI)" at bounding box center [645, 329] width 290 height 19
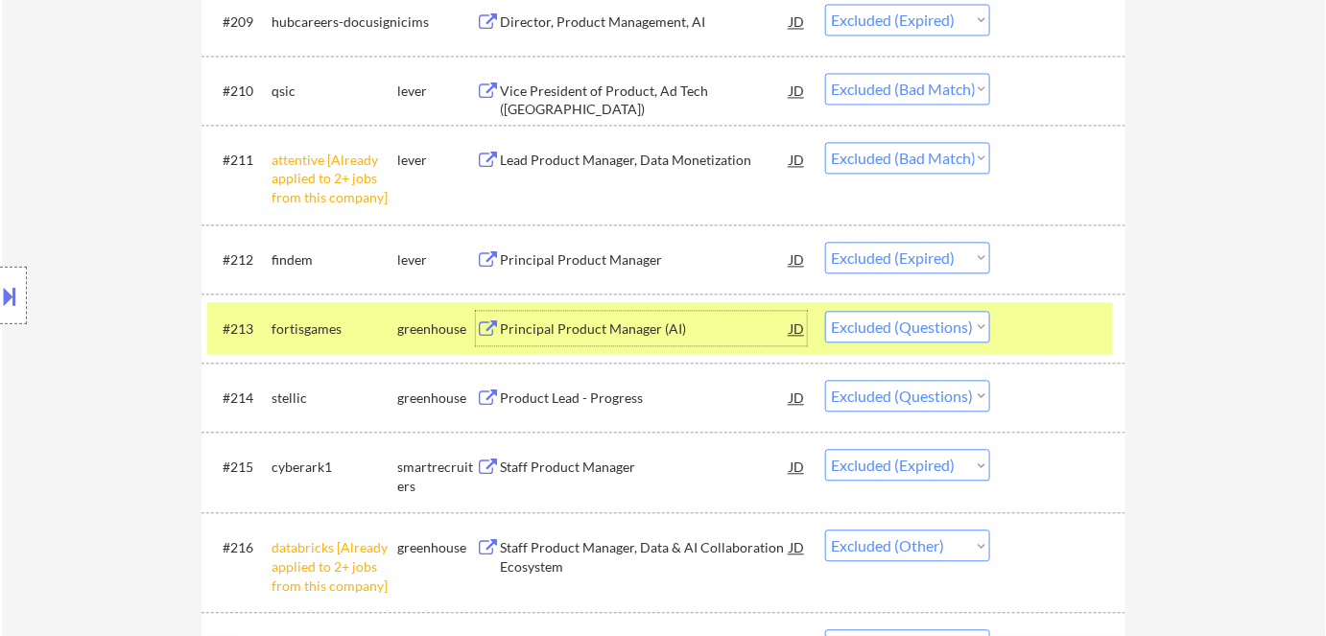
drag, startPoint x: 903, startPoint y: 326, endPoint x: 911, endPoint y: 339, distance: 14.6
click at [904, 329] on select "Choose an option... Pending Applied Excluded (Questions) Excluded (Expired) Exc…" at bounding box center [907, 327] width 165 height 32
click at [825, 311] on select "Choose an option... Pending Applied Excluded (Questions) Excluded (Expired) Exc…" at bounding box center [907, 327] width 165 height 32
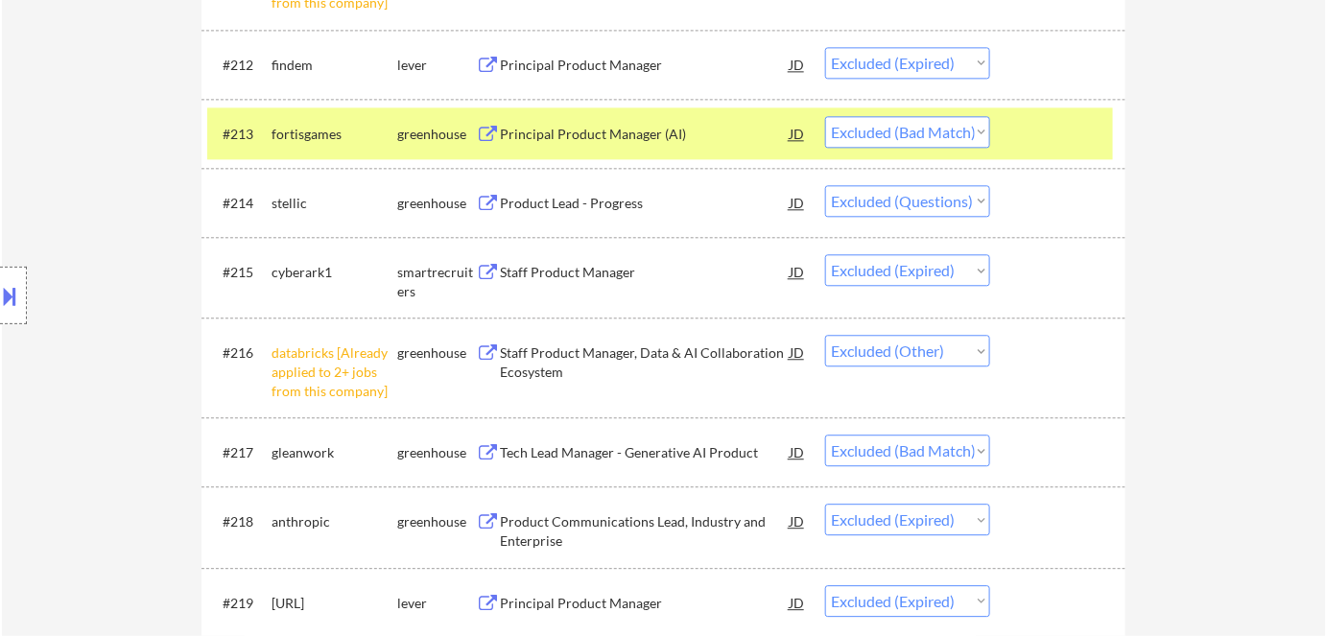
scroll to position [1336, 0]
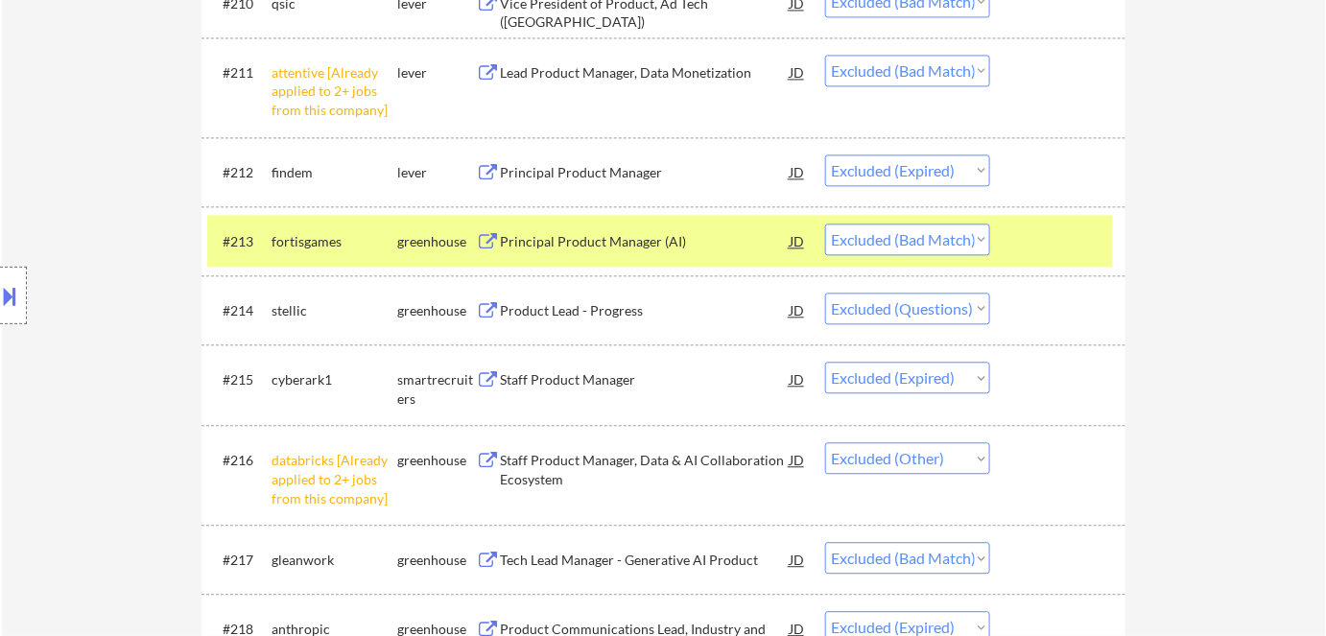
click at [433, 237] on div "greenhouse" at bounding box center [436, 241] width 79 height 19
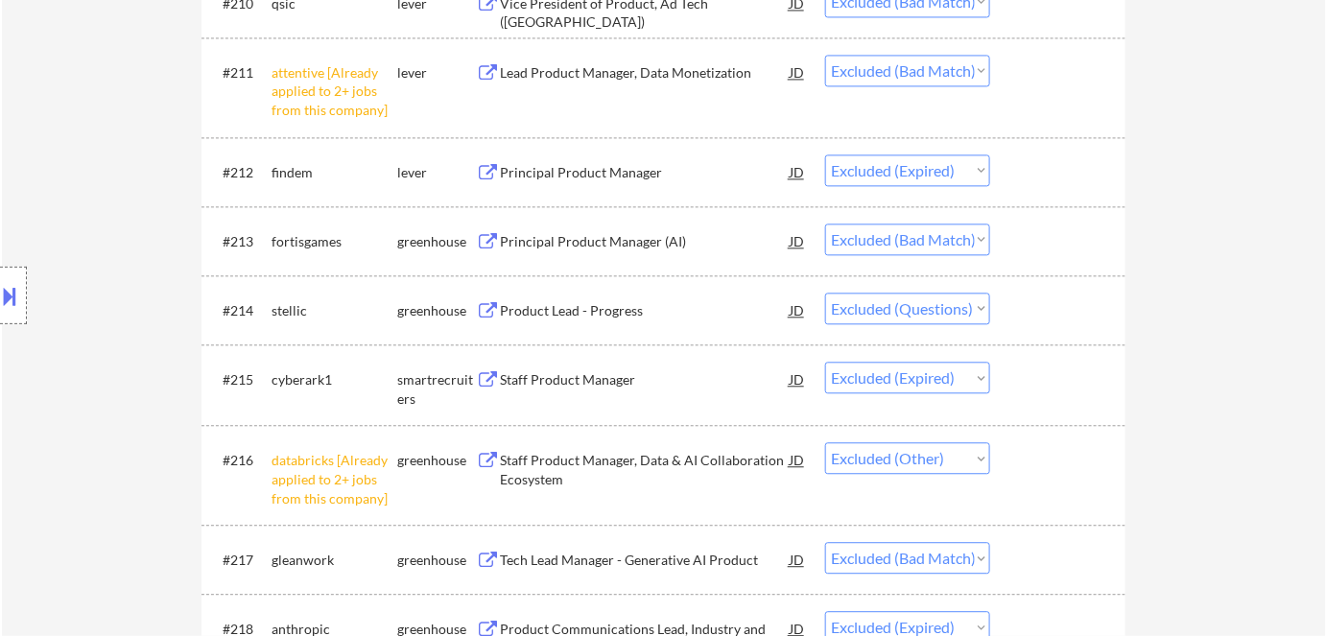
click at [590, 313] on div "Product Lead - Progress" at bounding box center [645, 310] width 290 height 19
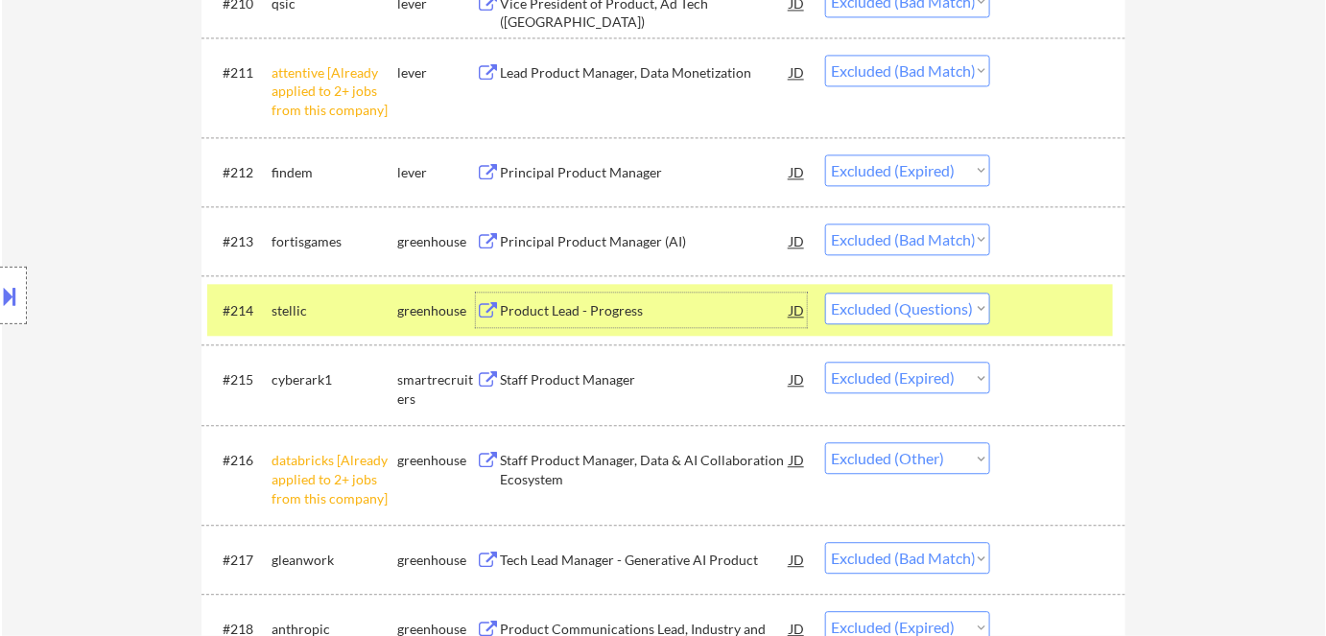
click at [900, 305] on select "Choose an option... Pending Applied Excluded (Questions) Excluded (Expired) Exc…" at bounding box center [907, 309] width 165 height 32
click at [825, 293] on select "Choose an option... Pending Applied Excluded (Questions) Excluded (Expired) Exc…" at bounding box center [907, 309] width 165 height 32
click at [903, 310] on select "Choose an option... Pending Applied Excluded (Questions) Excluded (Expired) Exc…" at bounding box center [907, 309] width 165 height 32
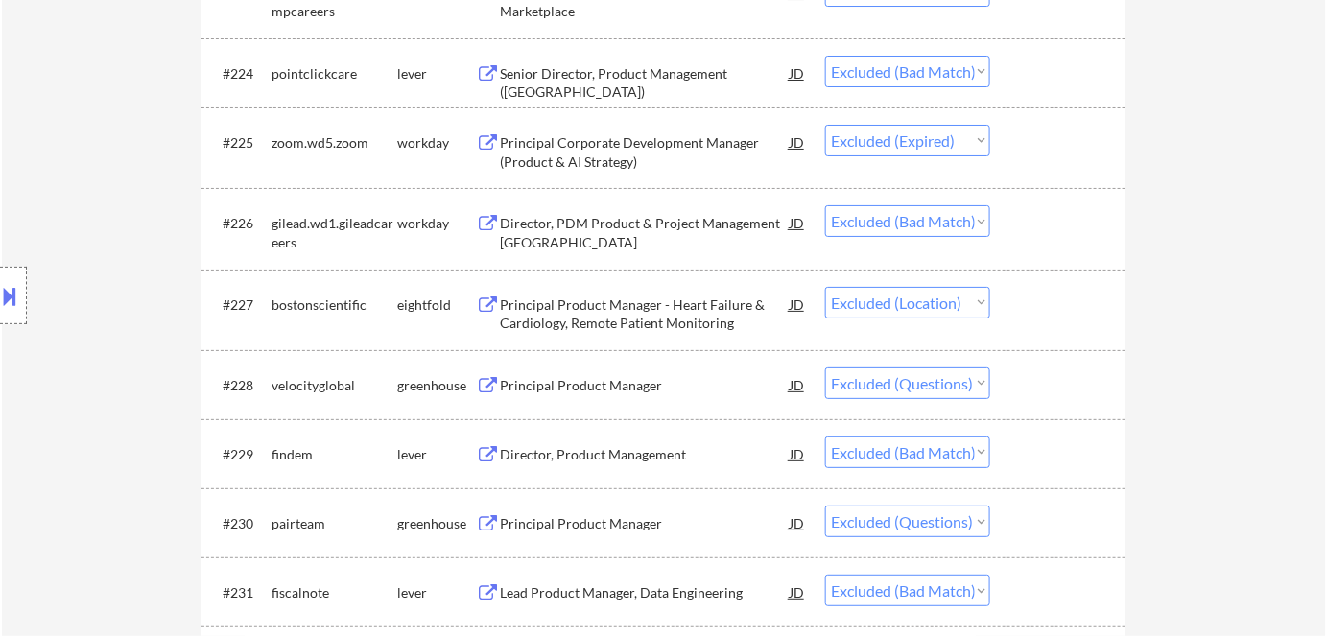
scroll to position [2382, 0]
click at [598, 384] on div "Principal Product Manager" at bounding box center [645, 383] width 290 height 19
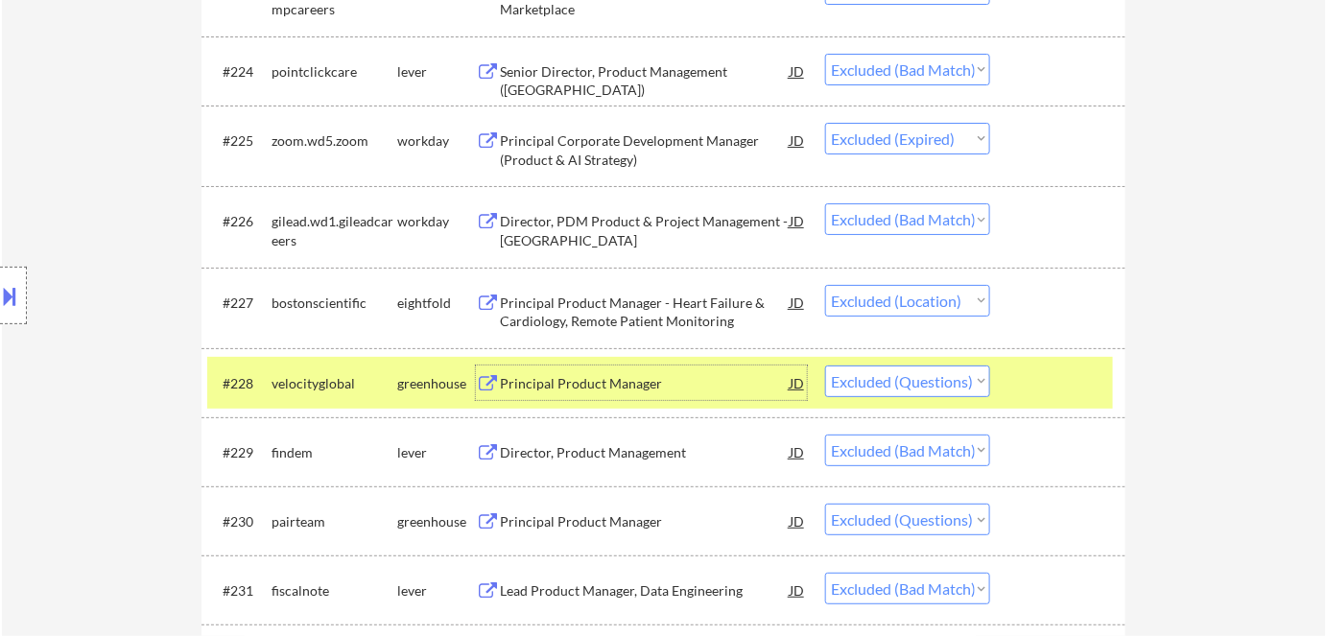
click at [892, 382] on select "Choose an option... Pending Applied Excluded (Questions) Excluded (Expired) Exc…" at bounding box center [907, 382] width 165 height 32
click at [825, 366] on select "Choose an option... Pending Applied Excluded (Questions) Excluded (Expired) Exc…" at bounding box center [907, 382] width 165 height 32
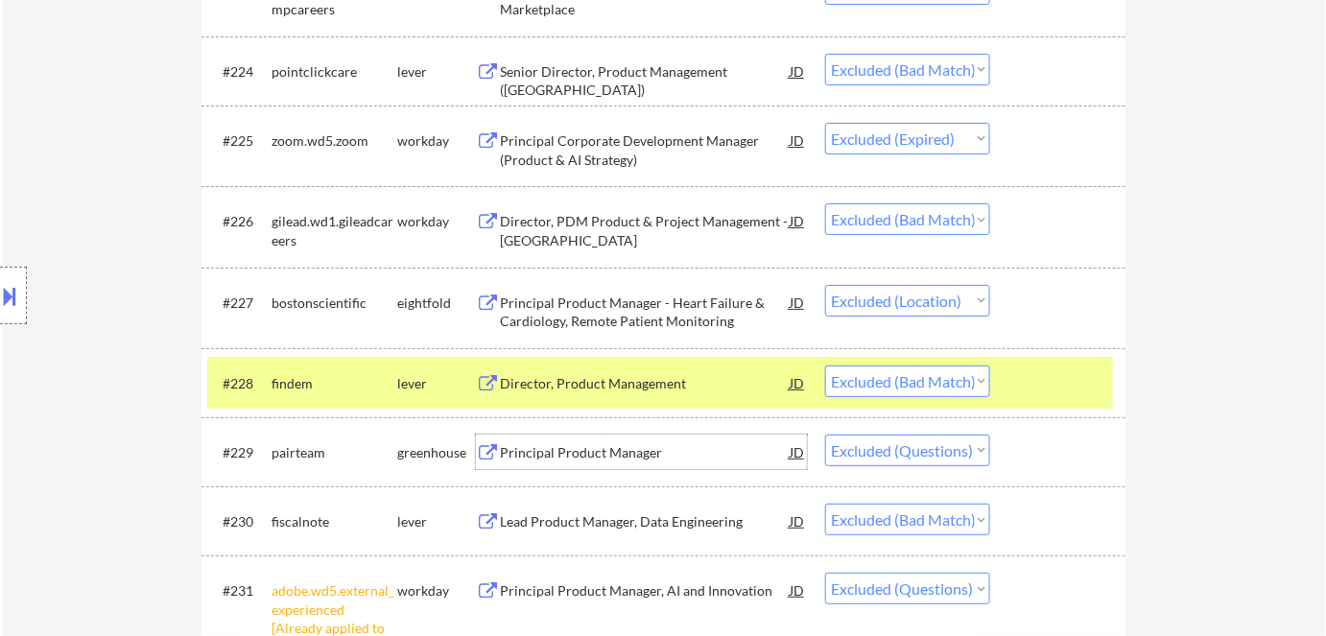
drag, startPoint x: 528, startPoint y: 452, endPoint x: 528, endPoint y: 441, distance: 10.6
click at [528, 448] on div "Principal Product Manager" at bounding box center [645, 452] width 290 height 19
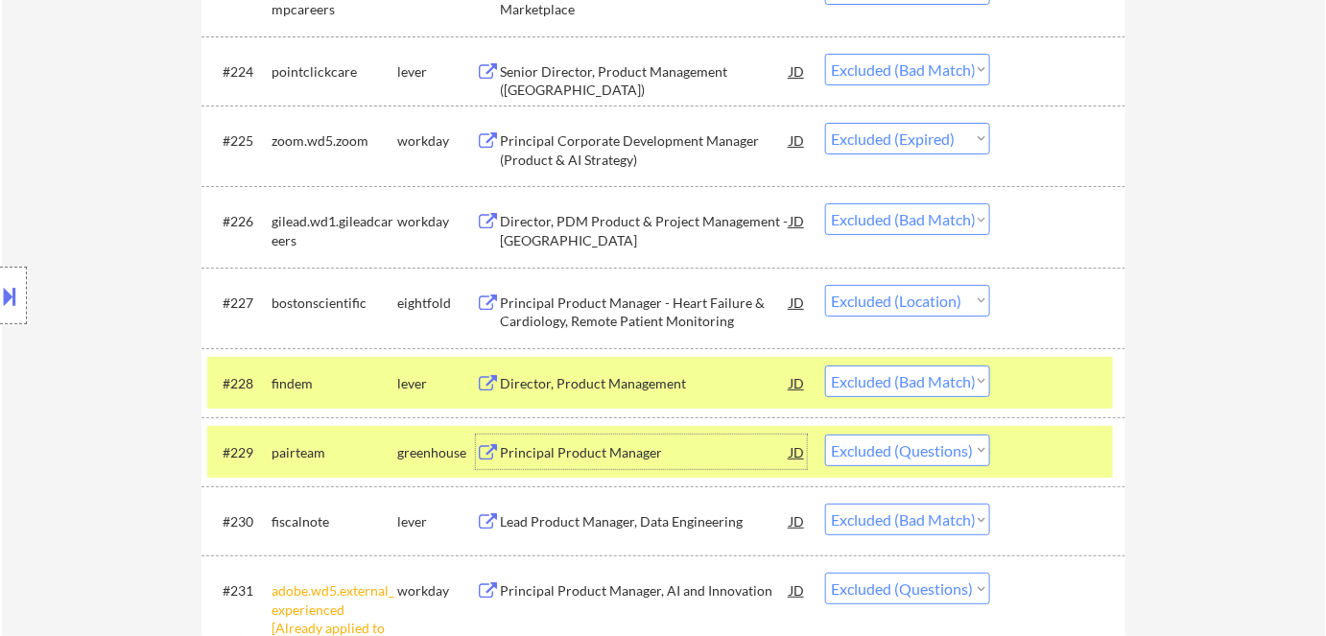
click at [919, 445] on select "Choose an option... Pending Applied Excluded (Questions) Excluded (Expired) Exc…" at bounding box center [907, 451] width 165 height 32
click at [825, 435] on select "Choose an option... Pending Applied Excluded (Questions) Excluded (Expired) Exc…" at bounding box center [907, 451] width 165 height 32
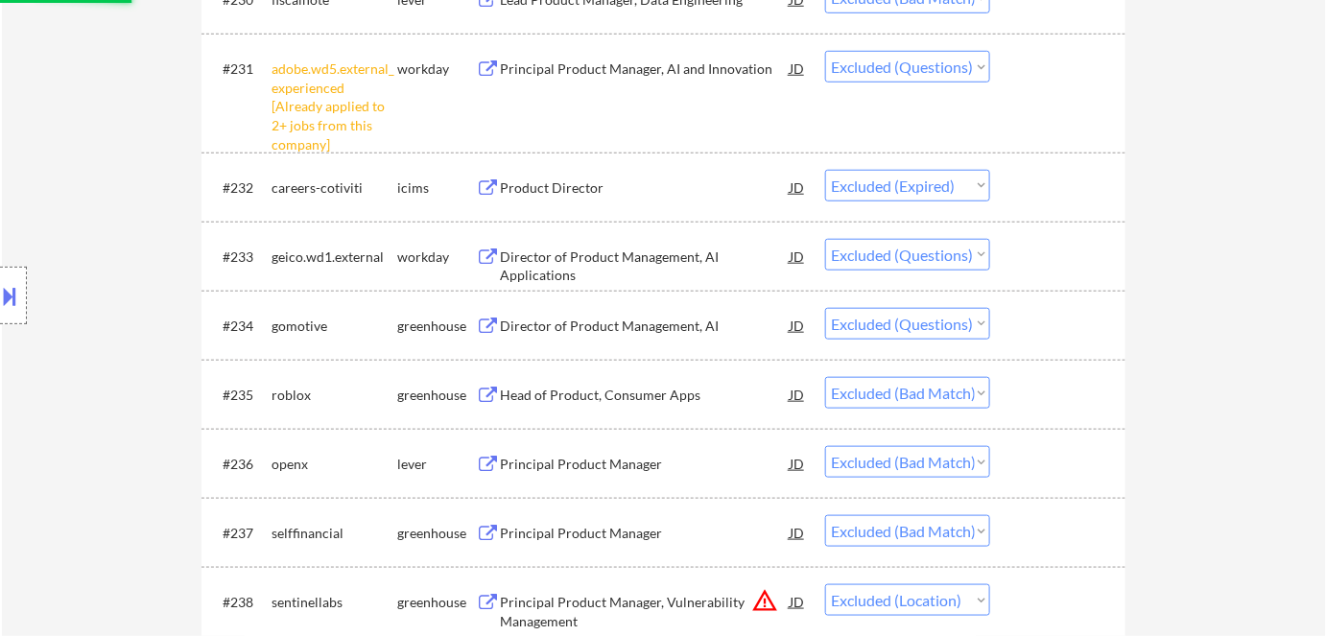
scroll to position [2905, 0]
click at [530, 189] on div "Product Director" at bounding box center [645, 186] width 290 height 19
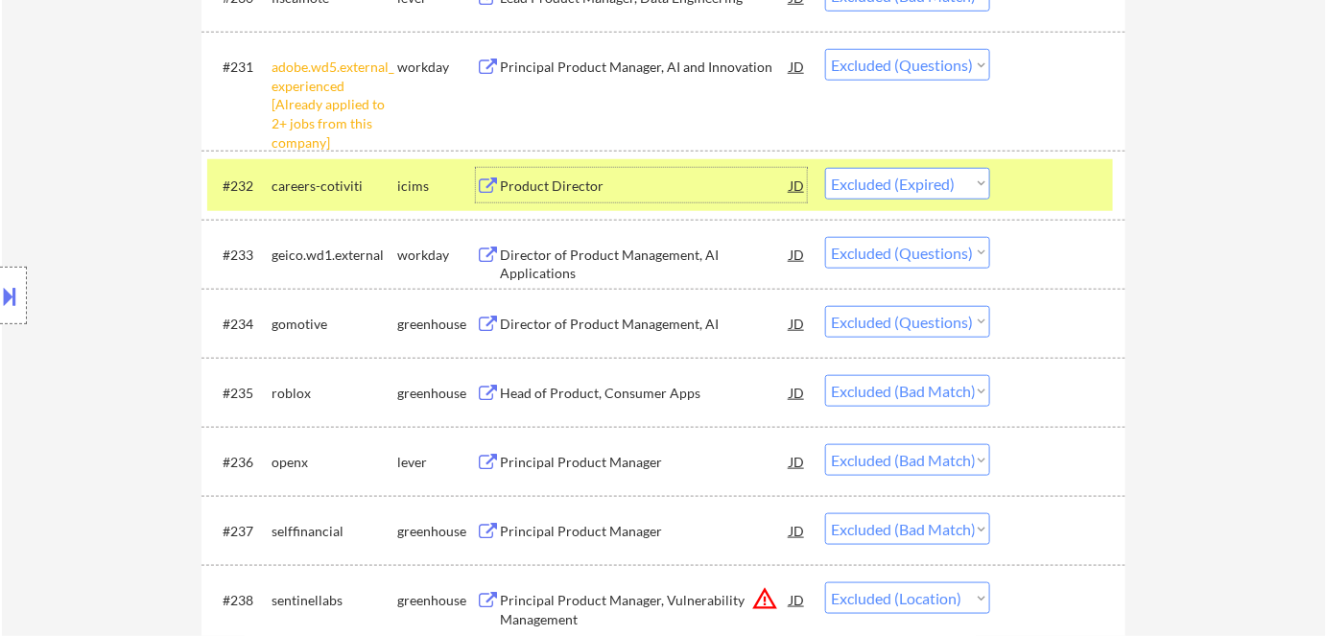
click at [880, 185] on select "Choose an option... Pending Applied Excluded (Questions) Excluded (Expired) Exc…" at bounding box center [907, 184] width 165 height 32
click at [570, 253] on div "Director of Product Management, AI Applications" at bounding box center [645, 264] width 290 height 37
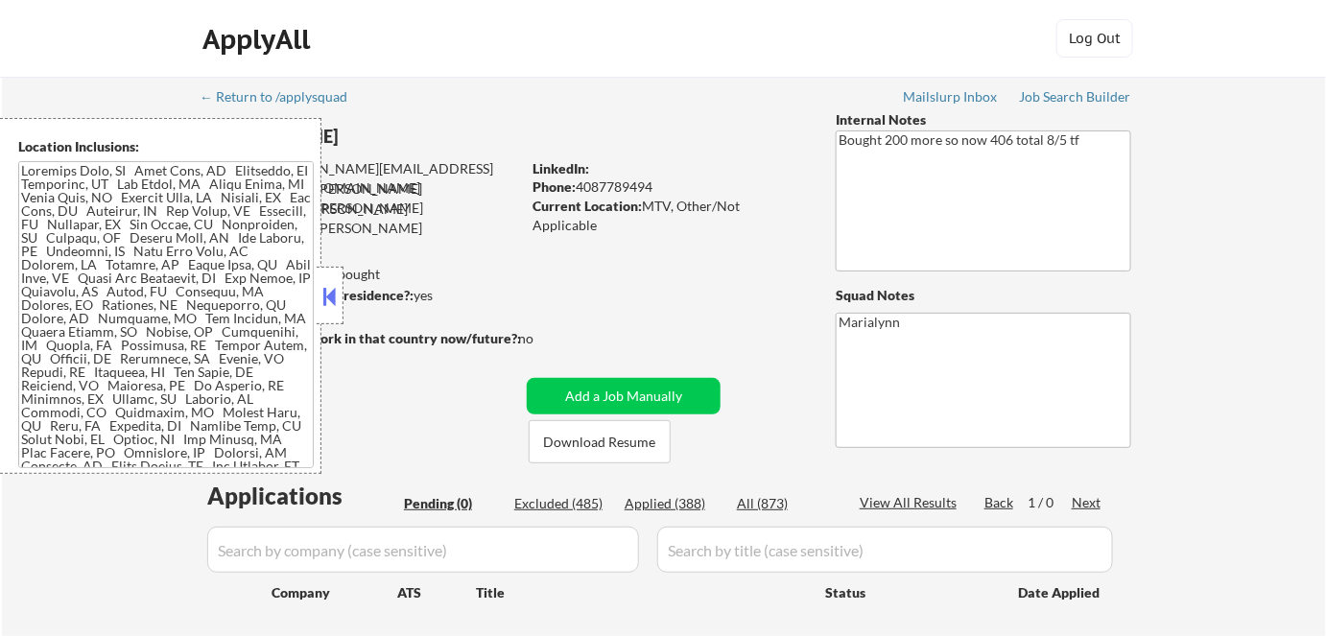
click at [327, 302] on button at bounding box center [330, 296] width 21 height 29
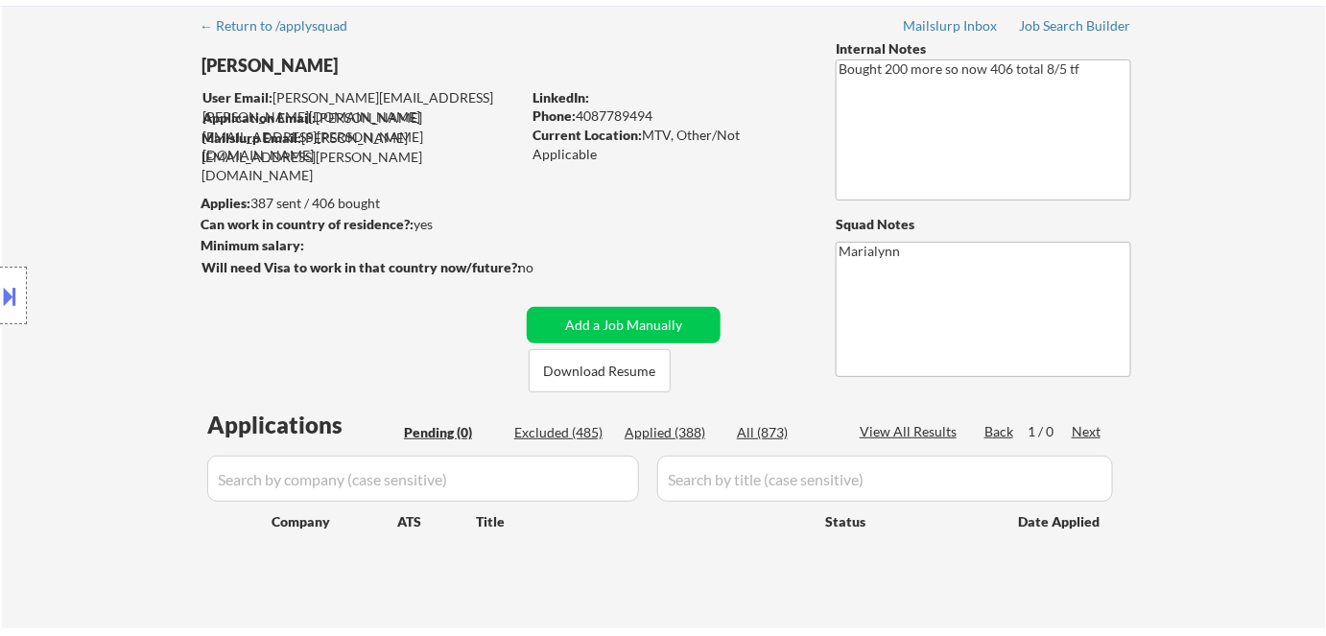
scroll to position [174, 0]
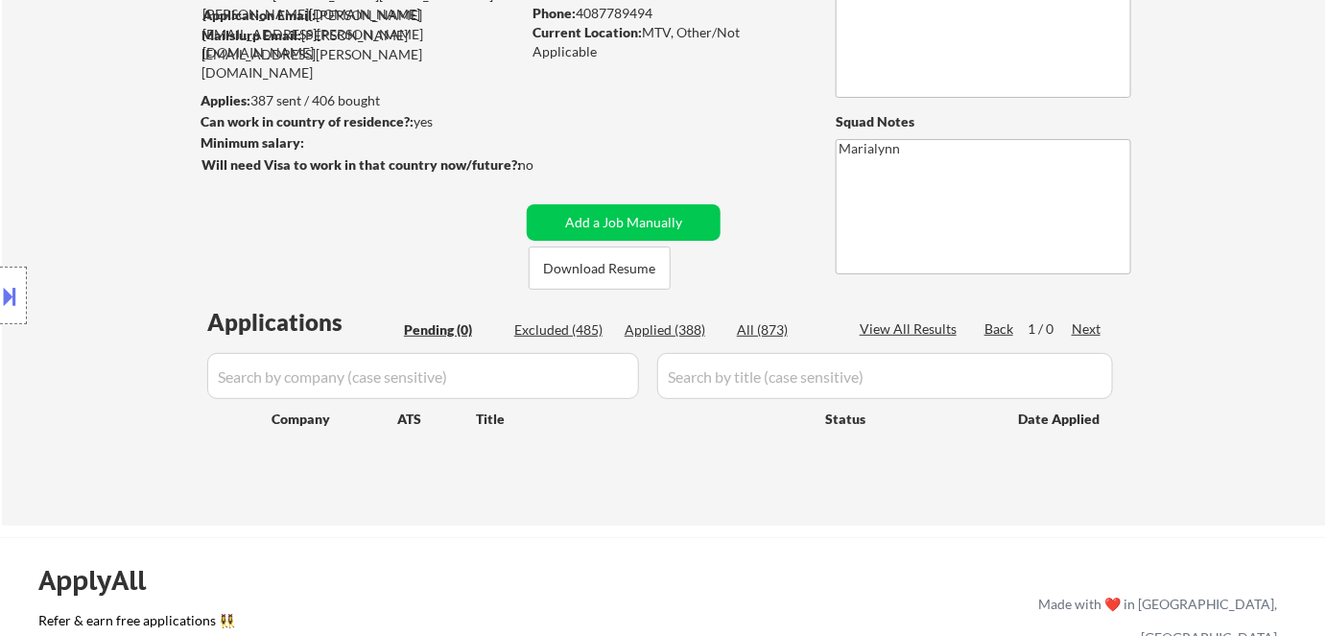
click at [673, 330] on div "Applied (388)" at bounding box center [673, 329] width 96 height 19
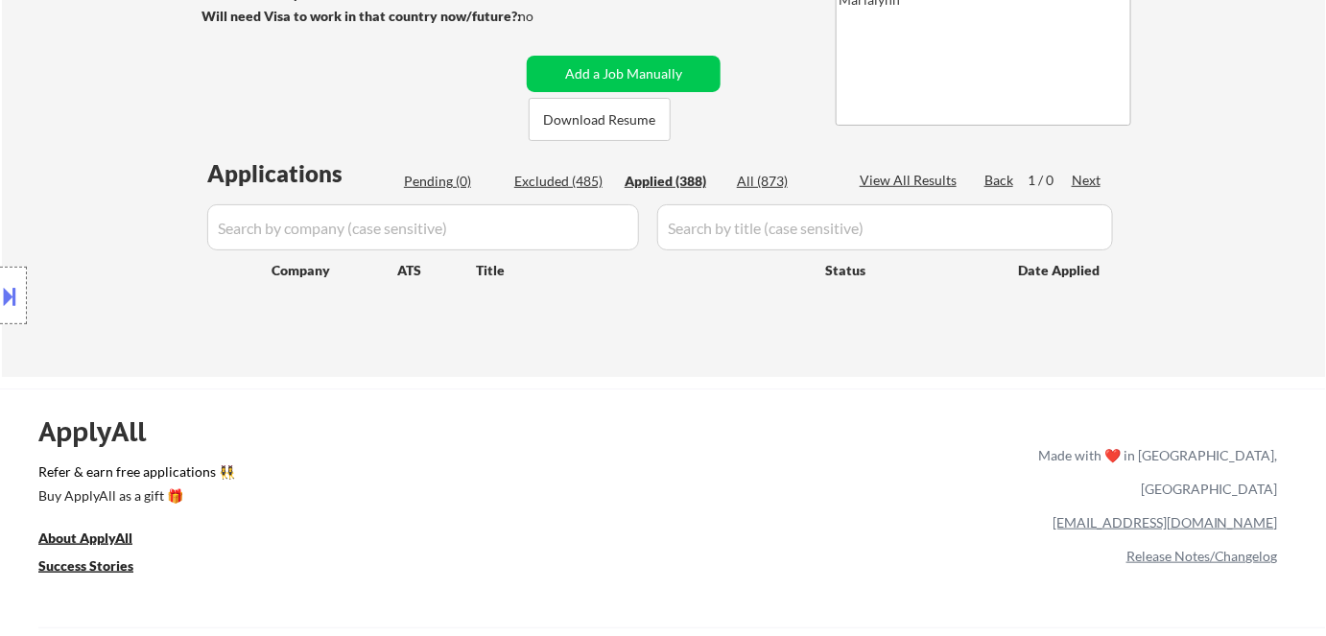
scroll to position [348, 0]
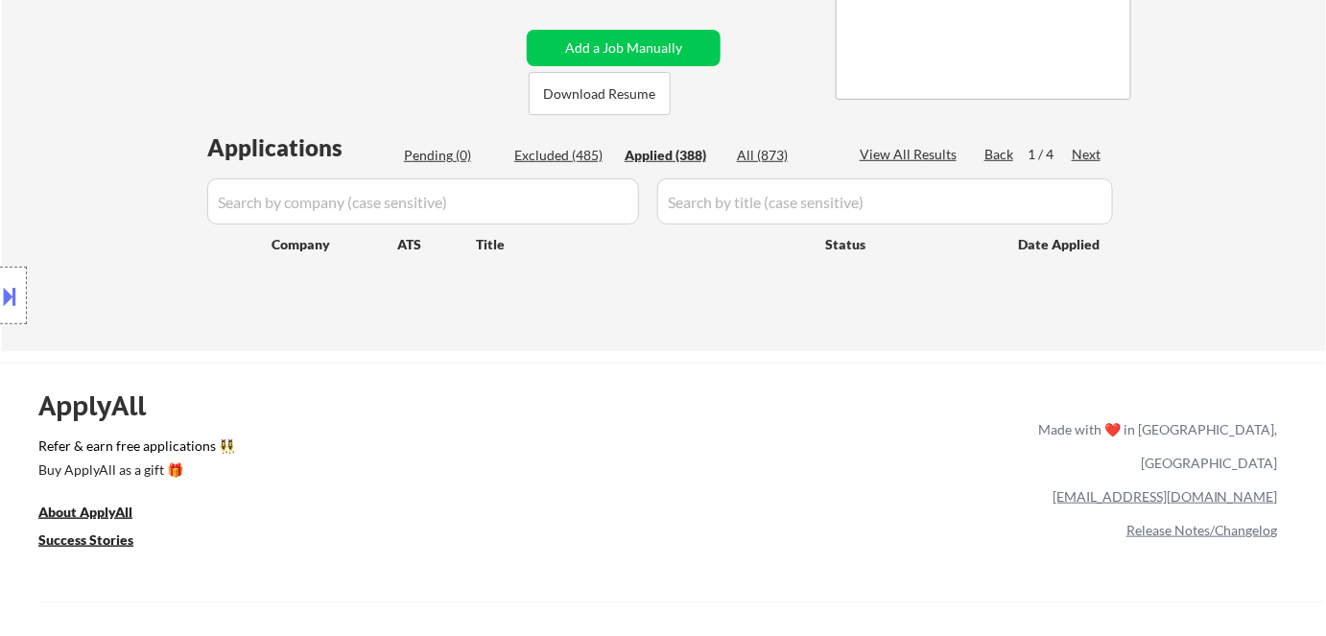
select select ""applied""
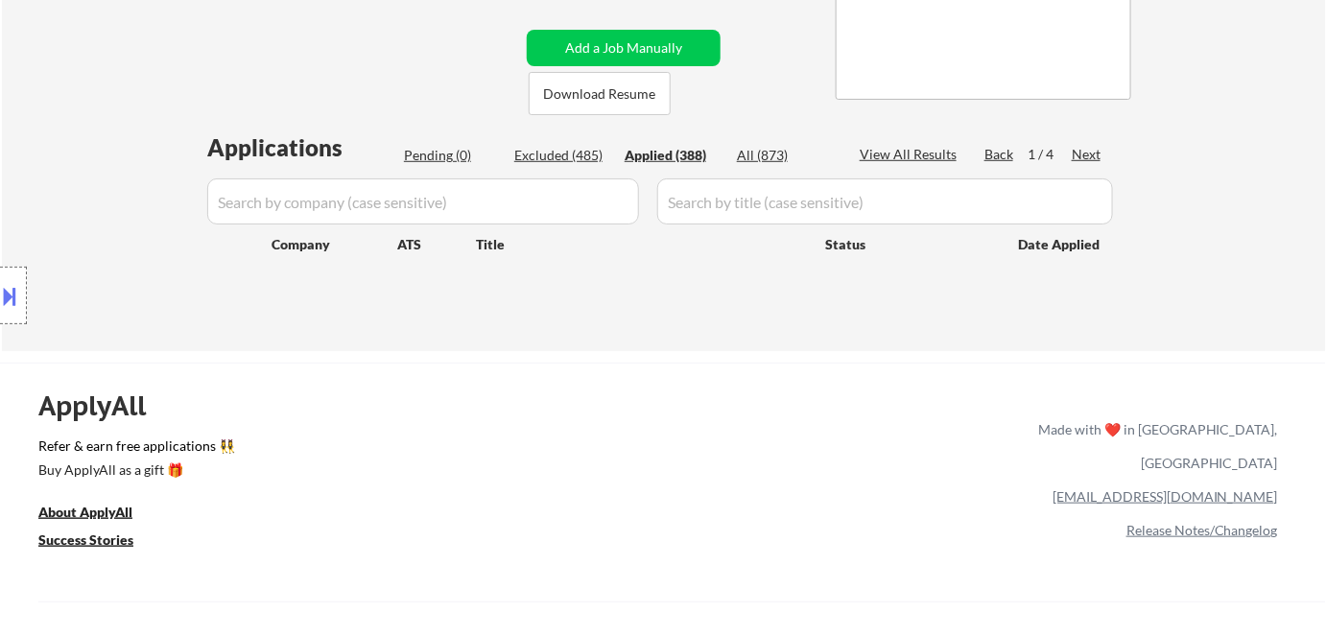
select select ""applied""
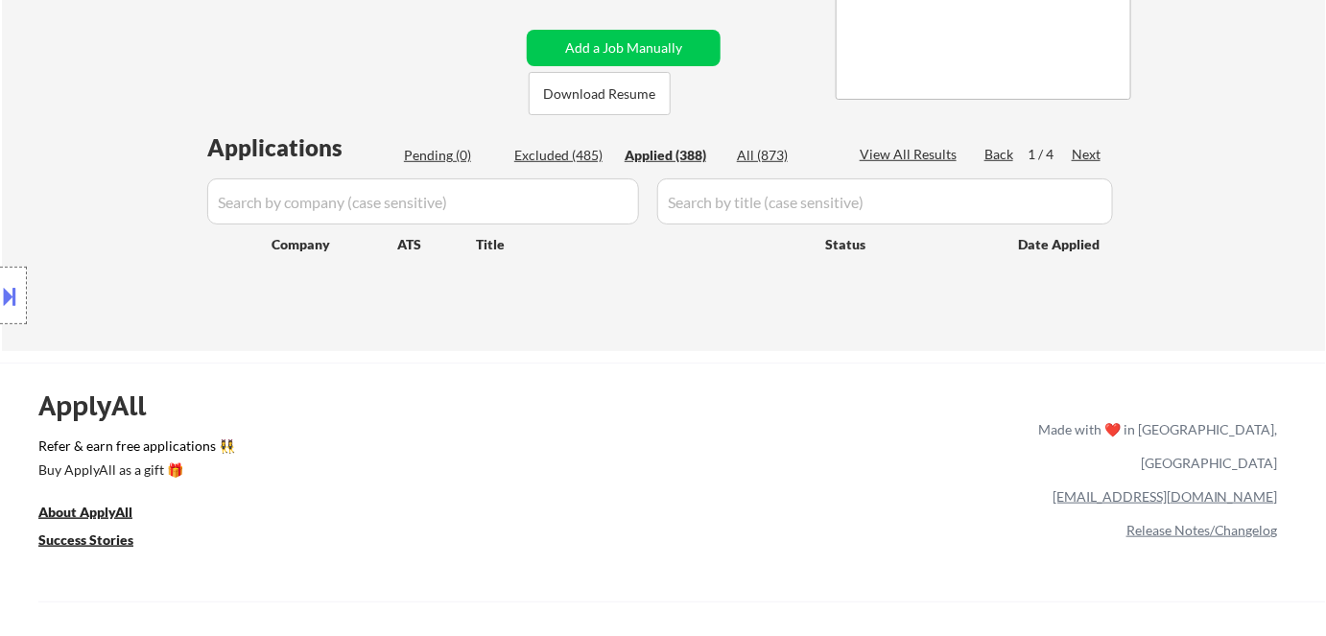
select select ""applied""
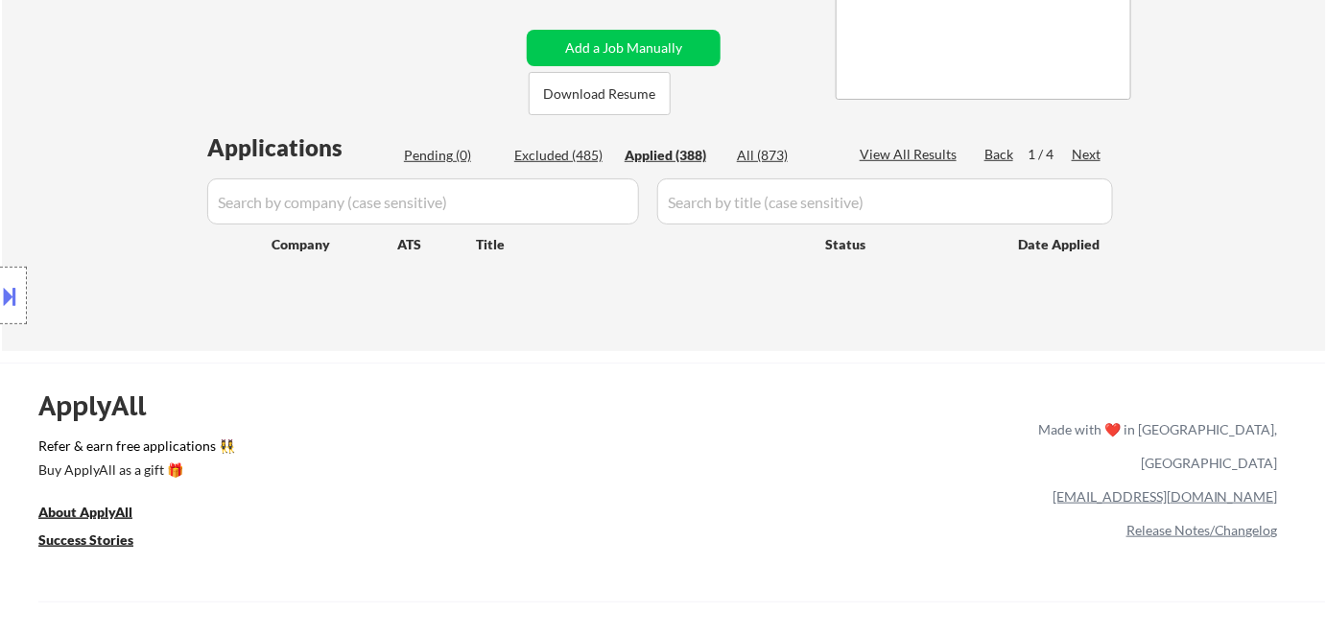
select select ""applied""
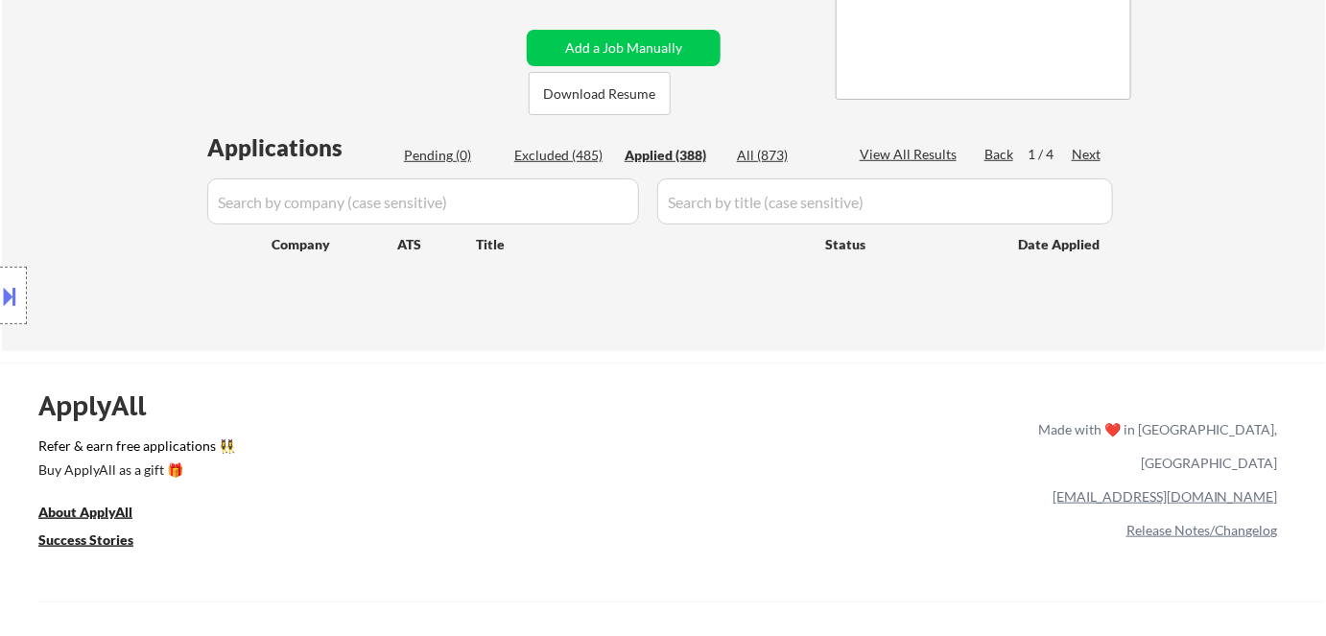
select select ""applied""
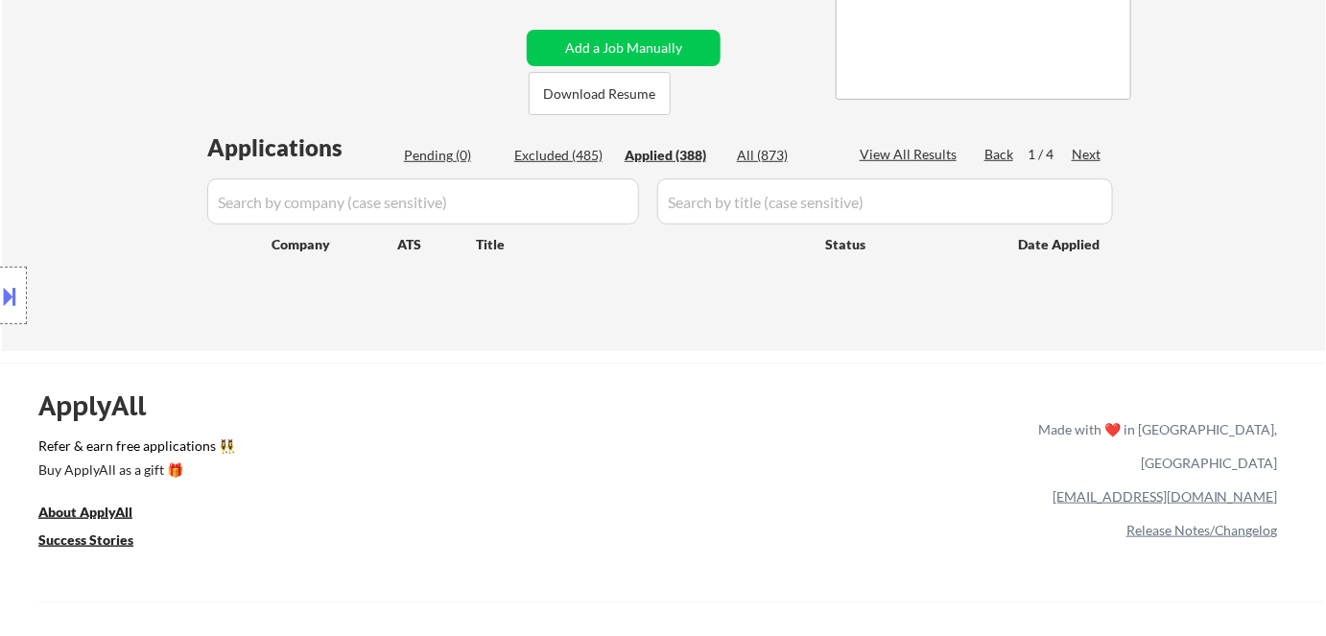
select select ""applied""
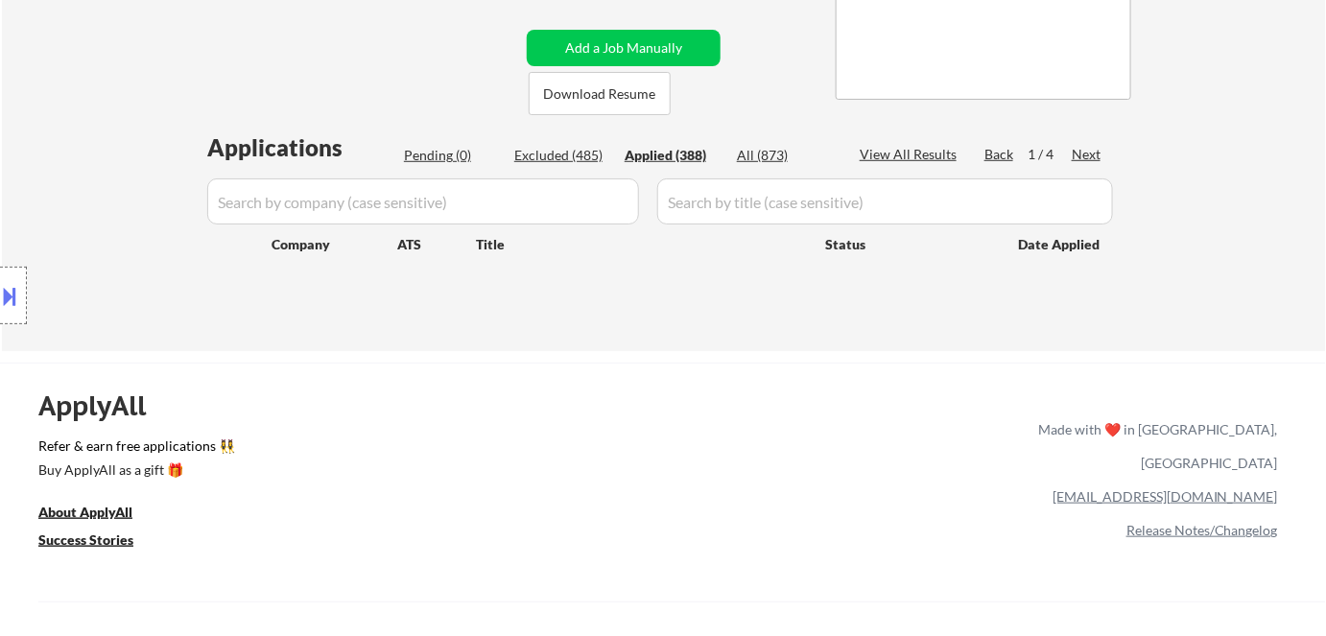
select select ""applied""
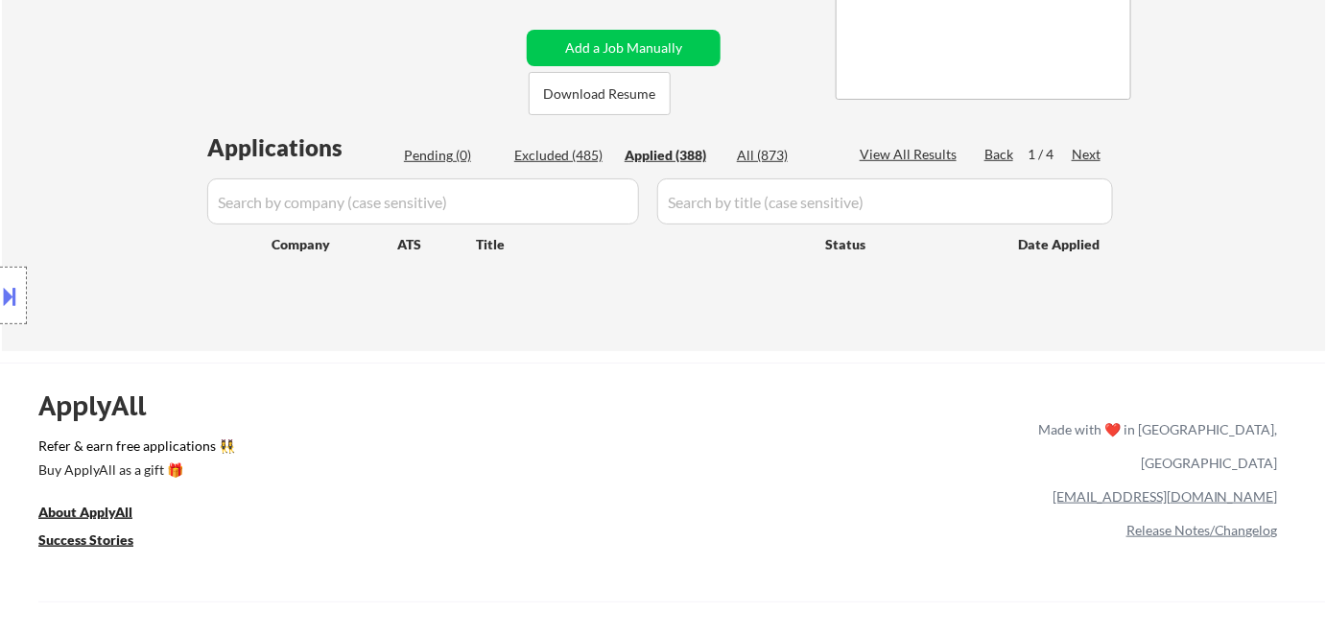
select select ""applied""
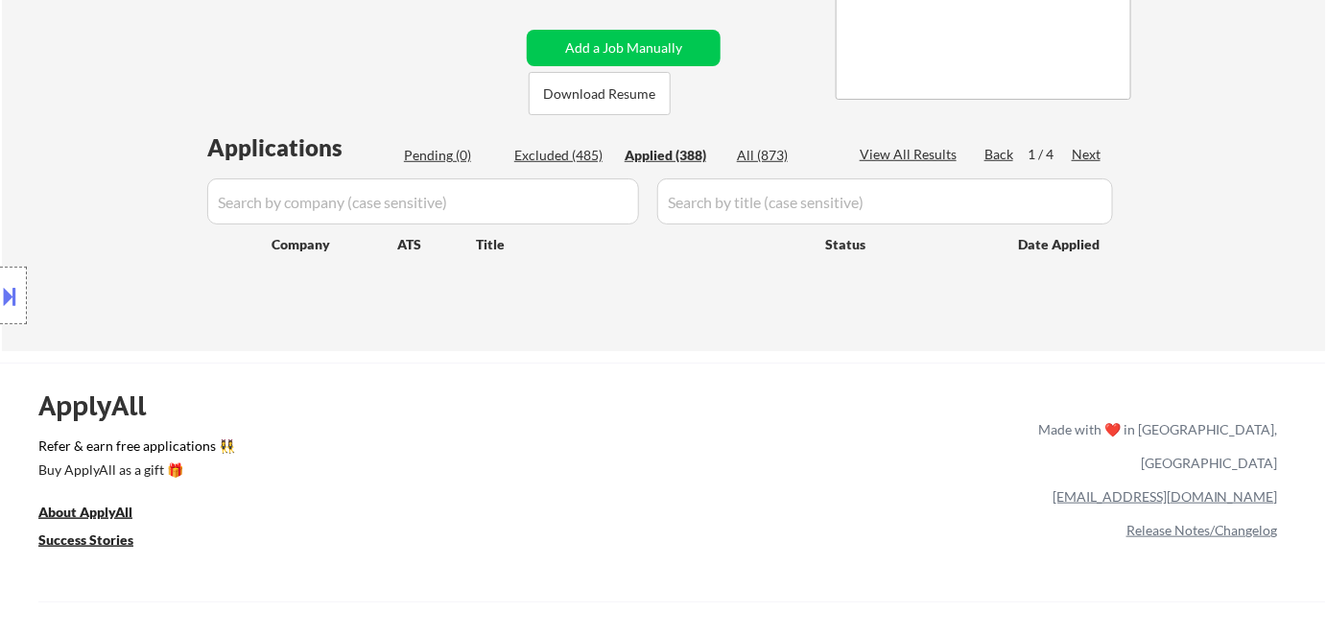
select select ""applied""
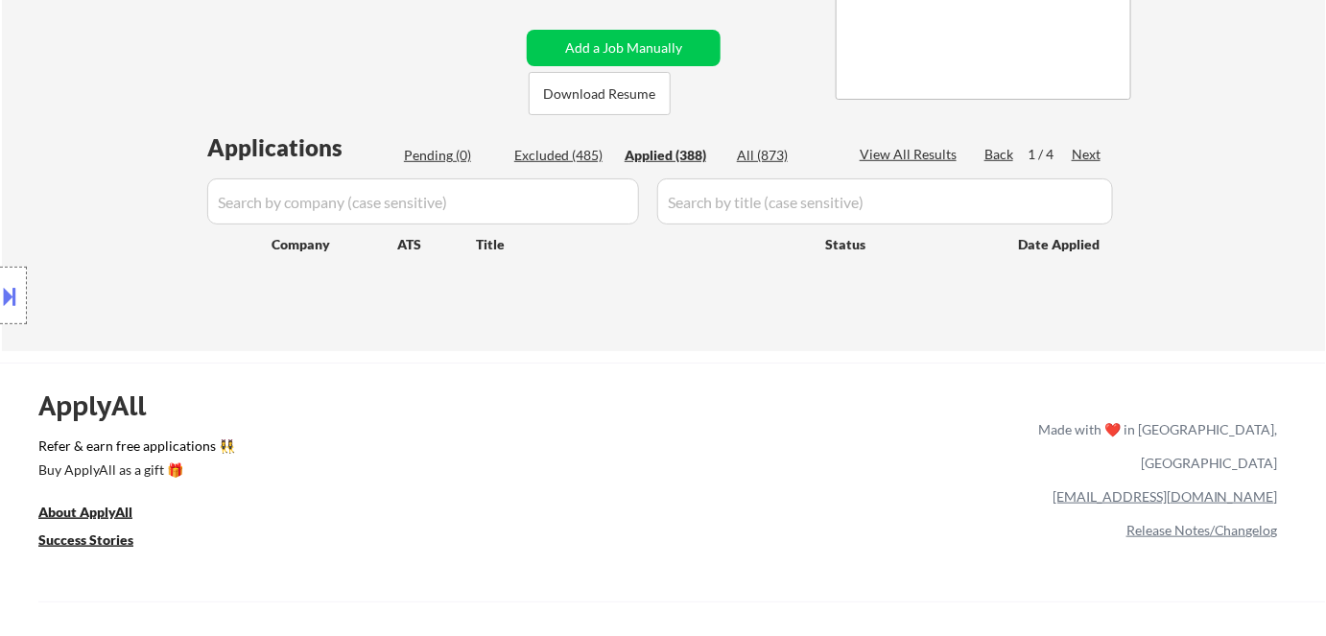
select select ""applied""
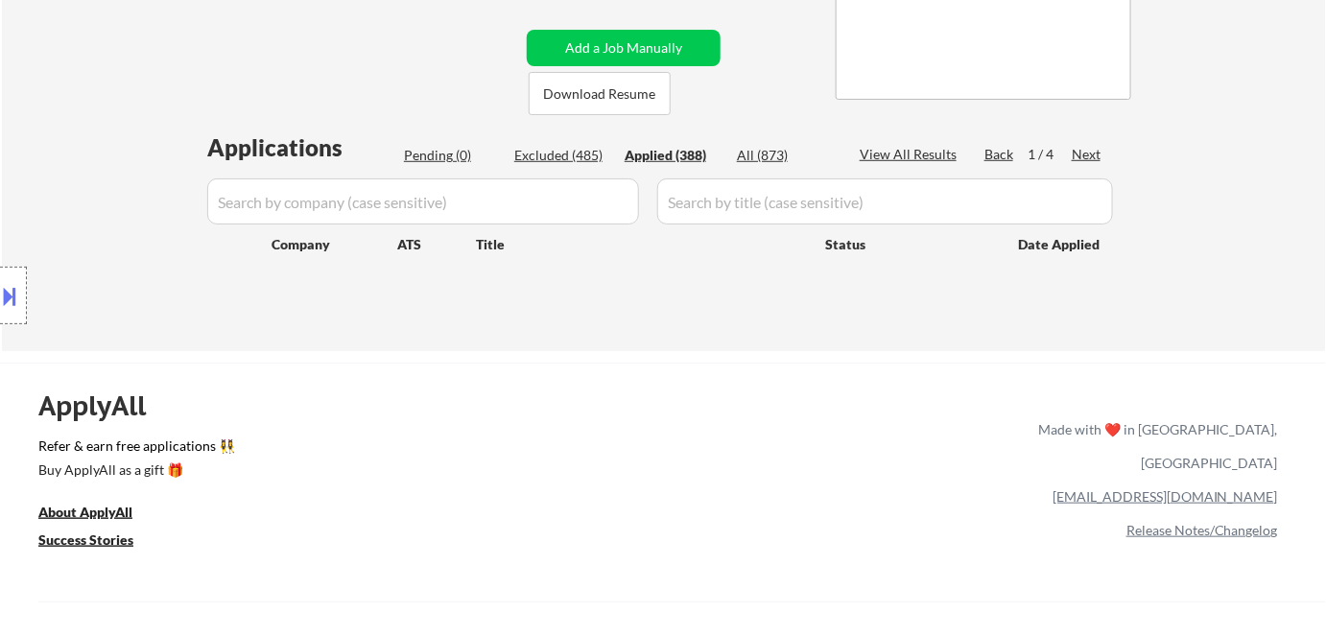
select select ""applied""
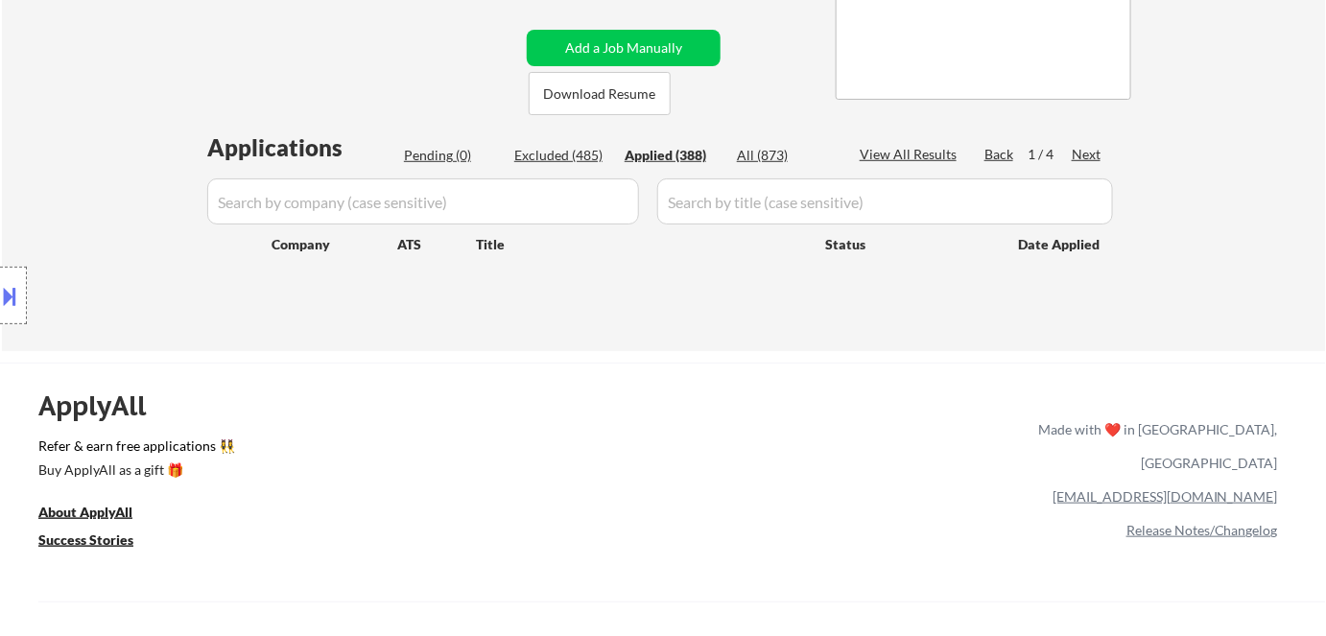
select select ""applied""
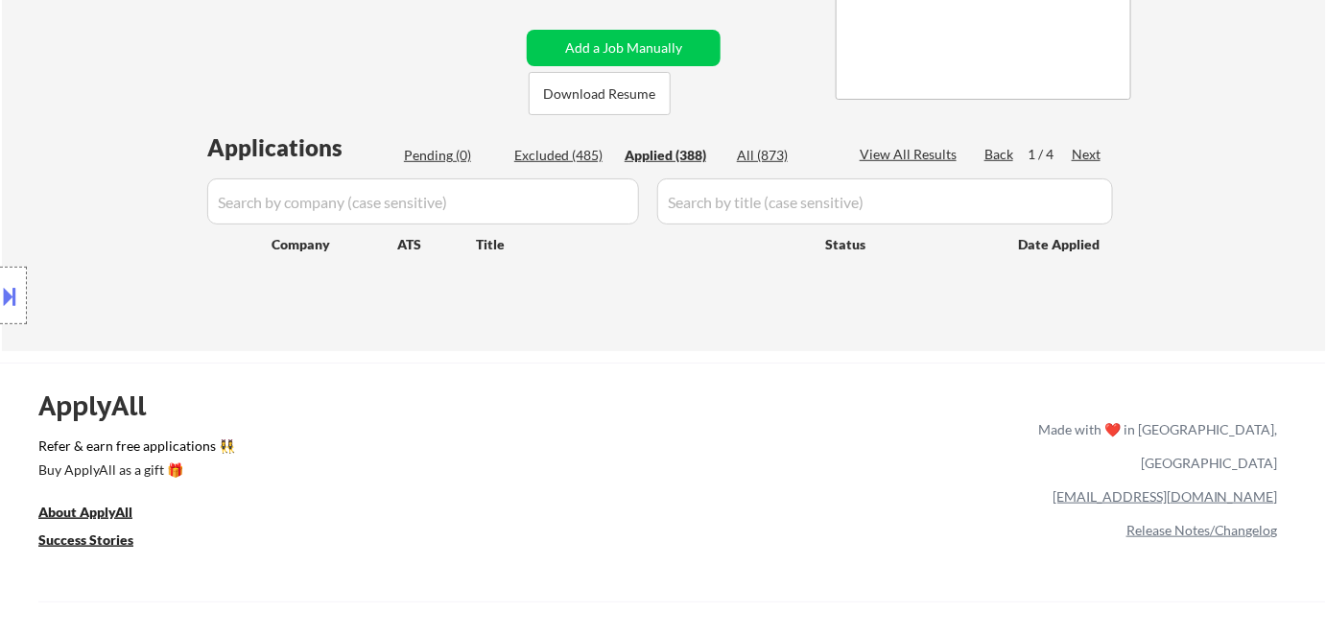
select select ""applied""
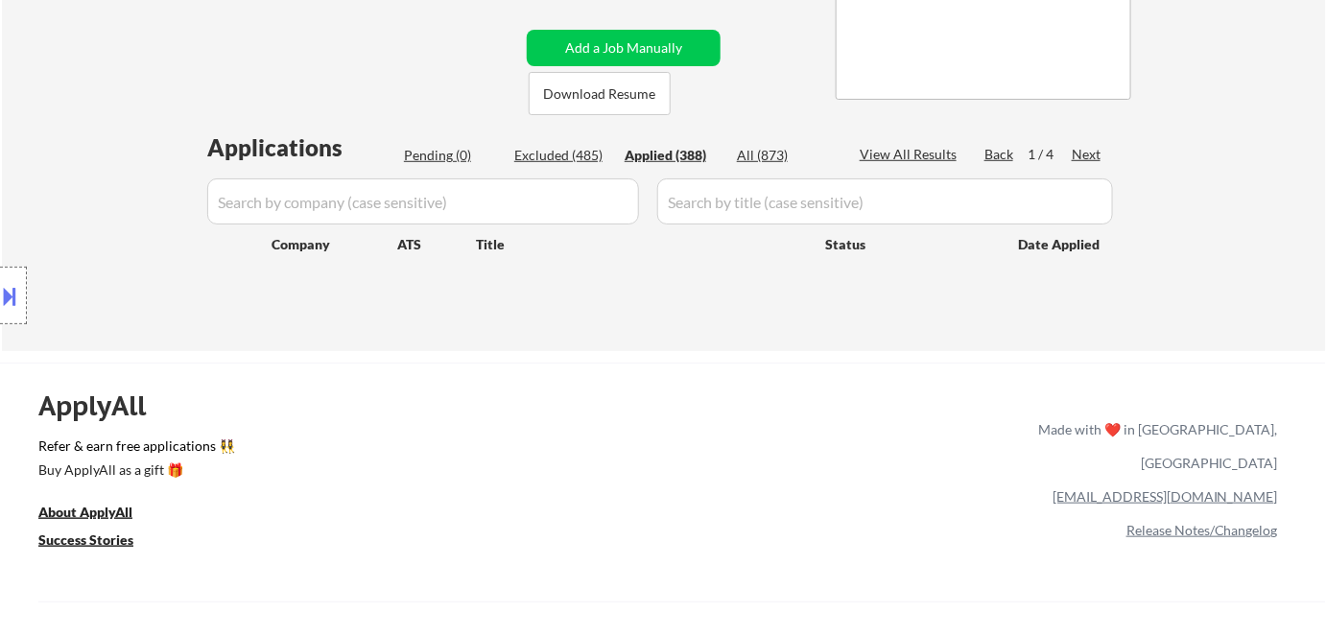
select select ""applied""
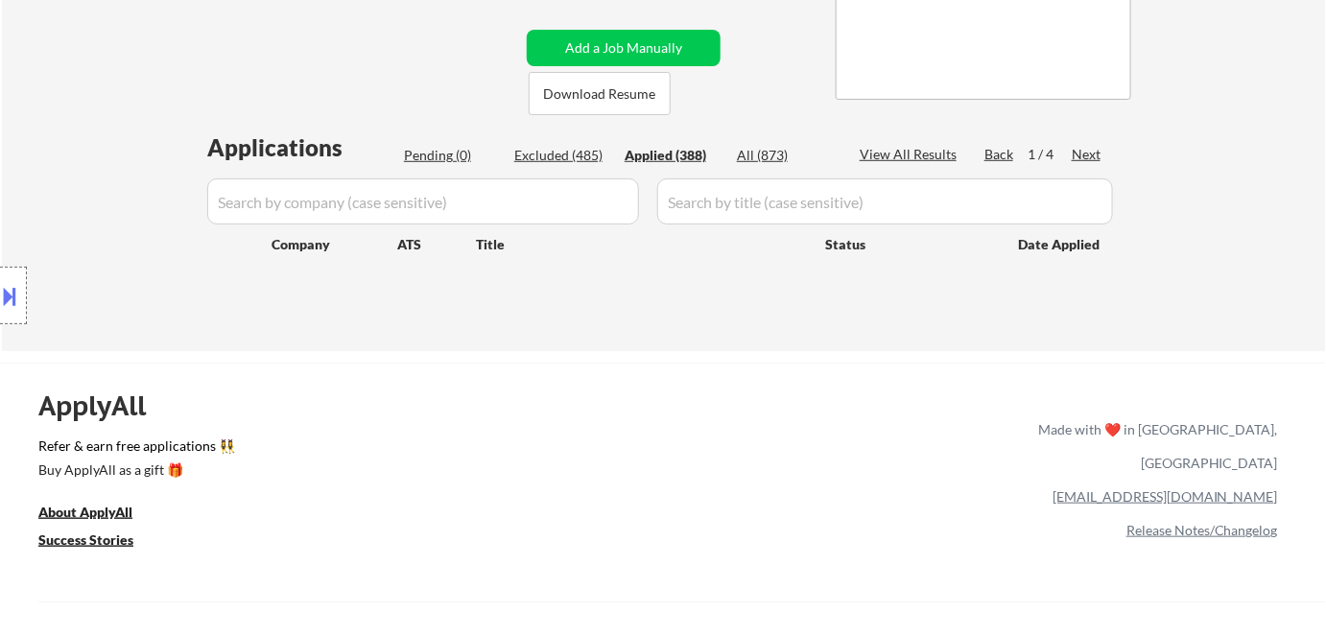
select select ""applied""
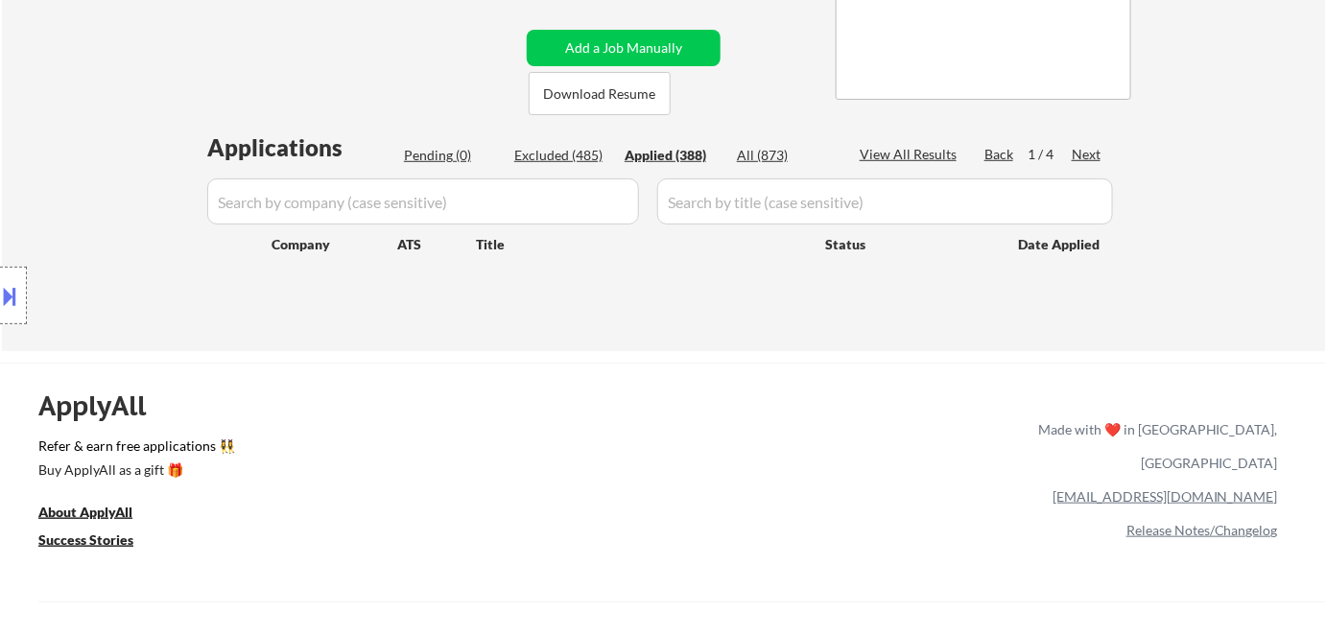
select select ""applied""
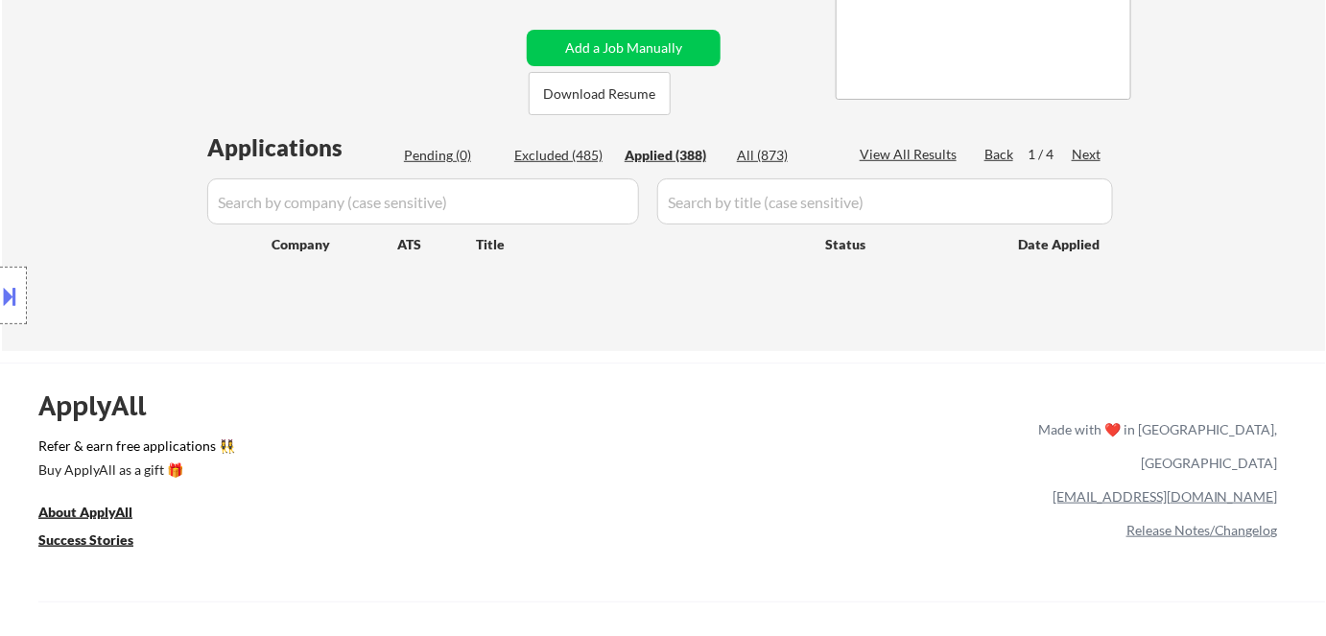
select select ""applied""
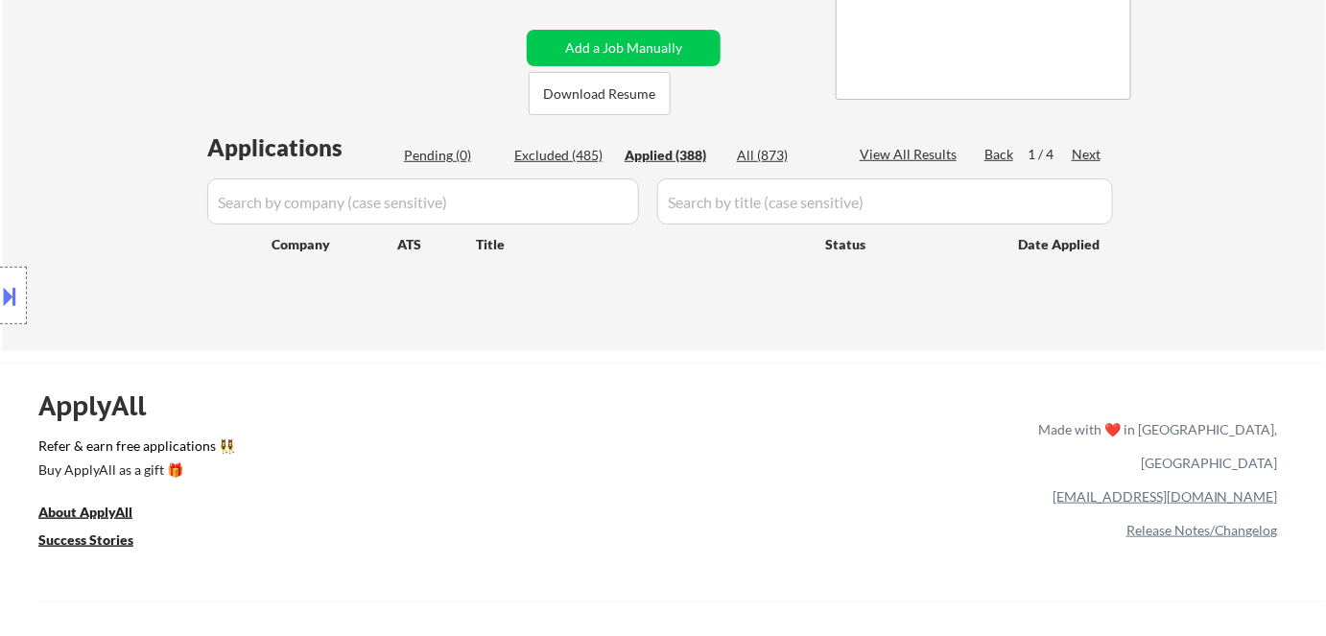
select select ""applied""
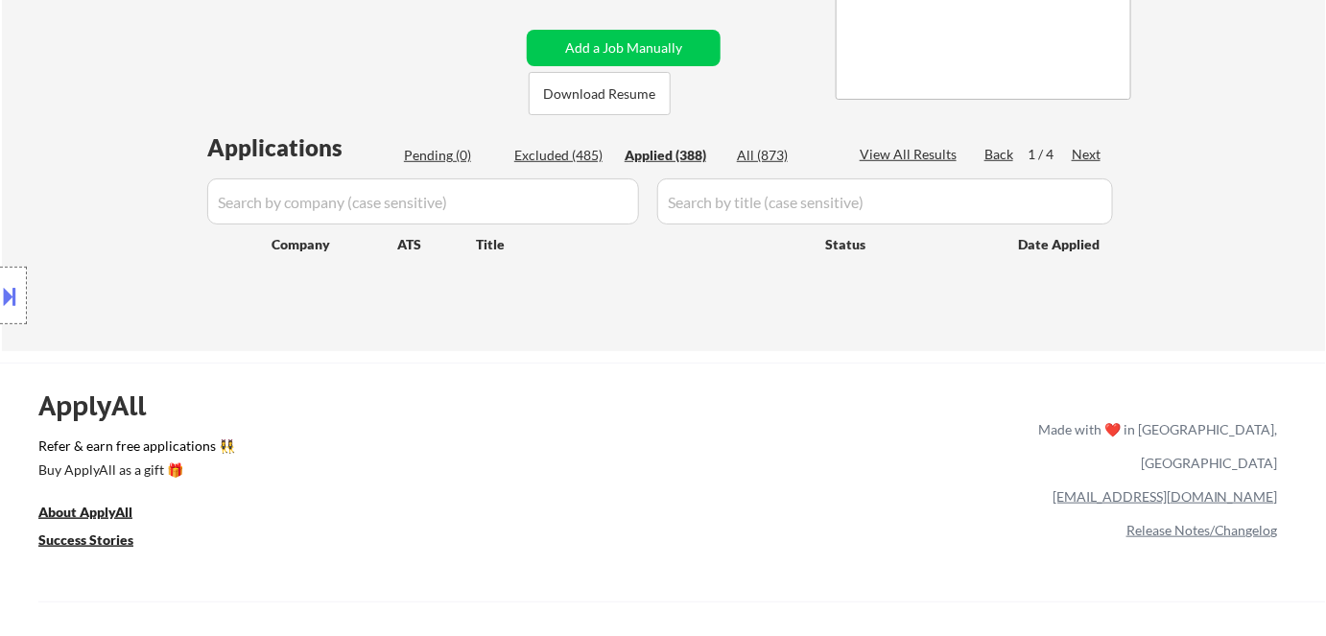
select select ""applied""
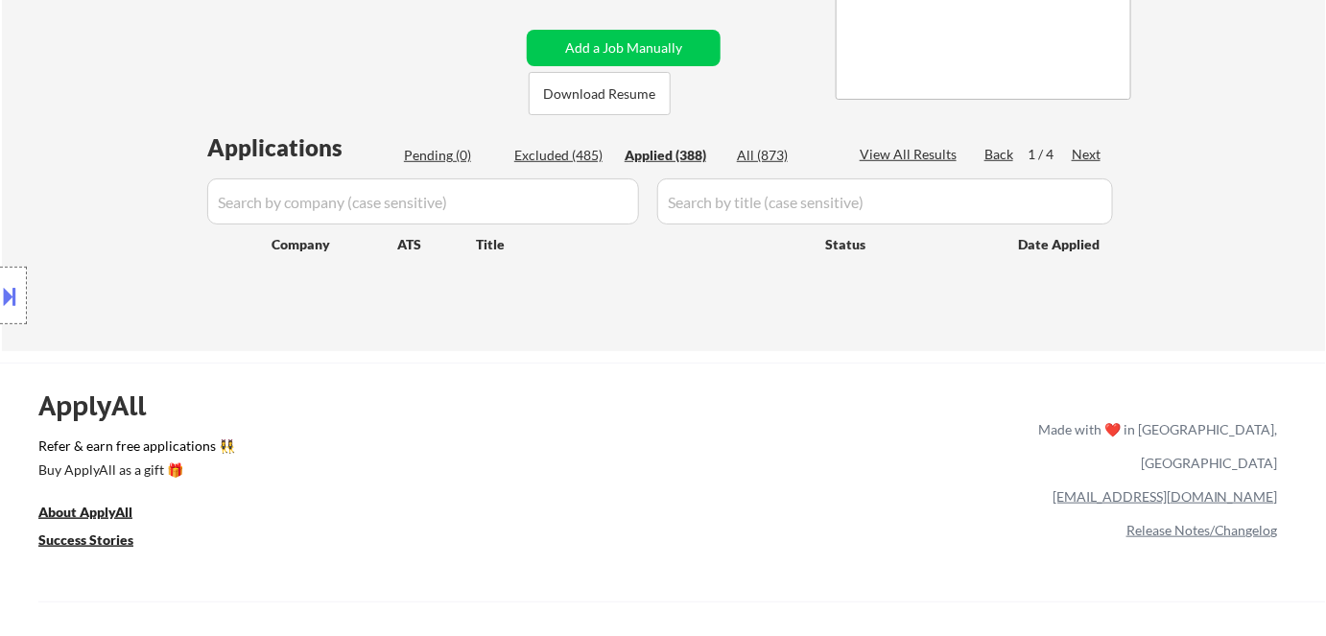
select select ""applied""
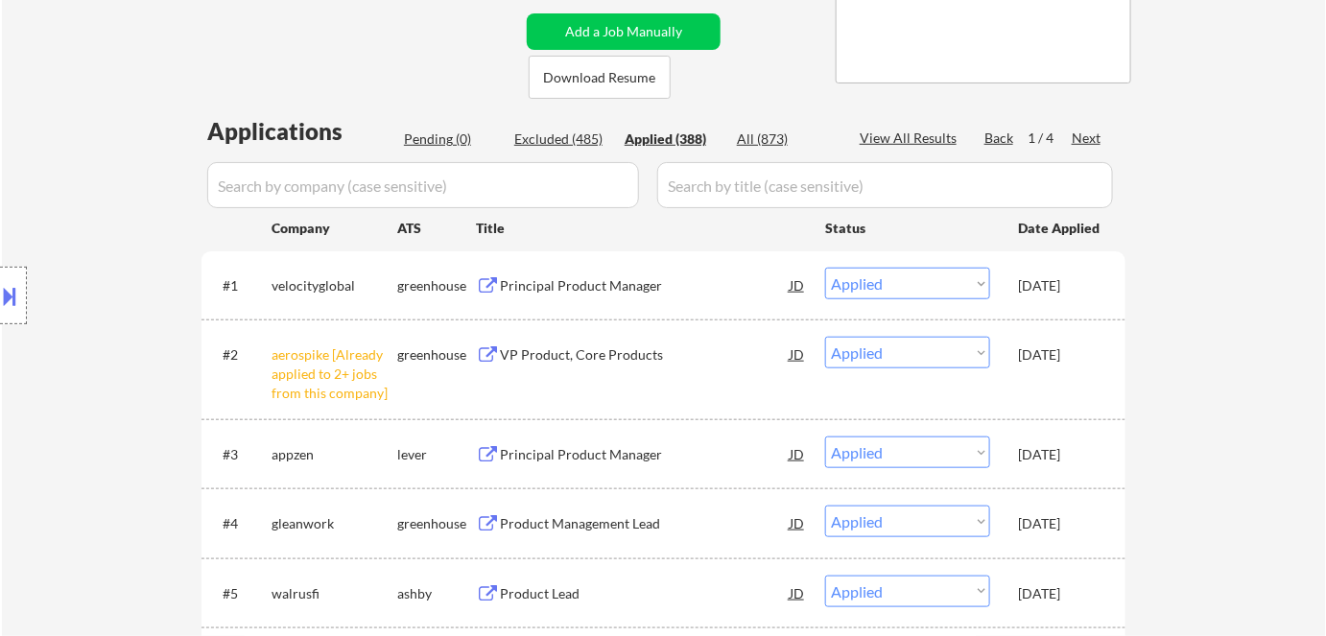
scroll to position [523, 0]
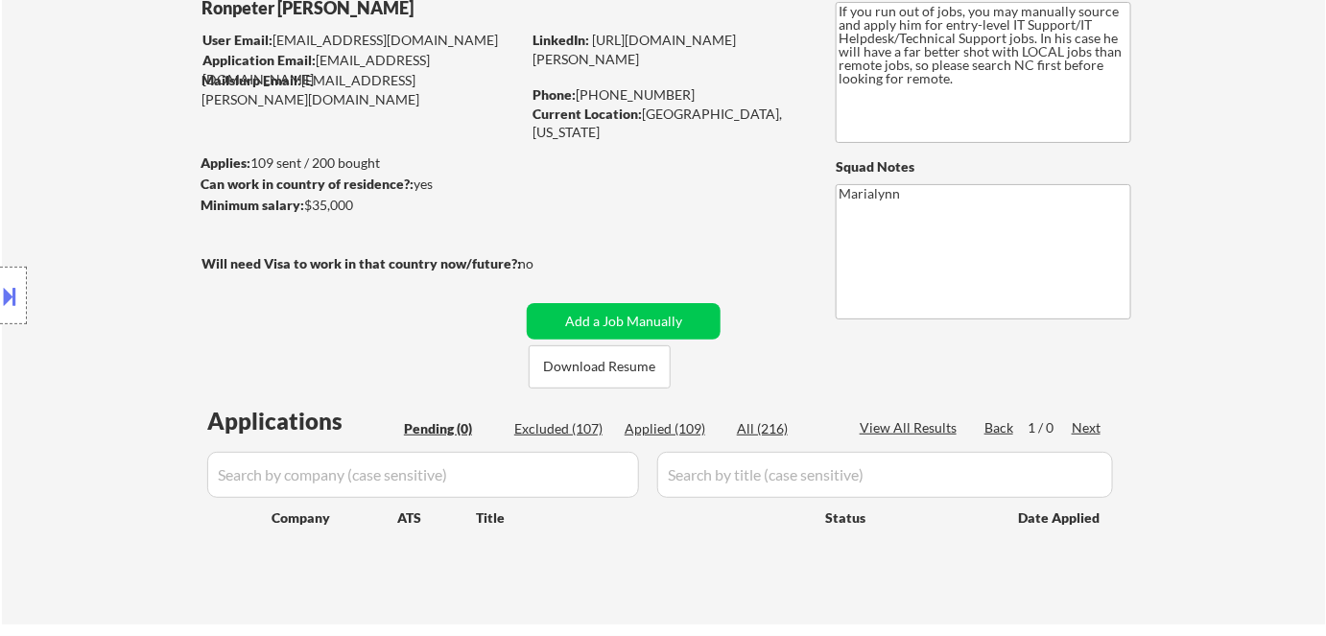
scroll to position [86, 0]
